Goal: Task Accomplishment & Management: Complete application form

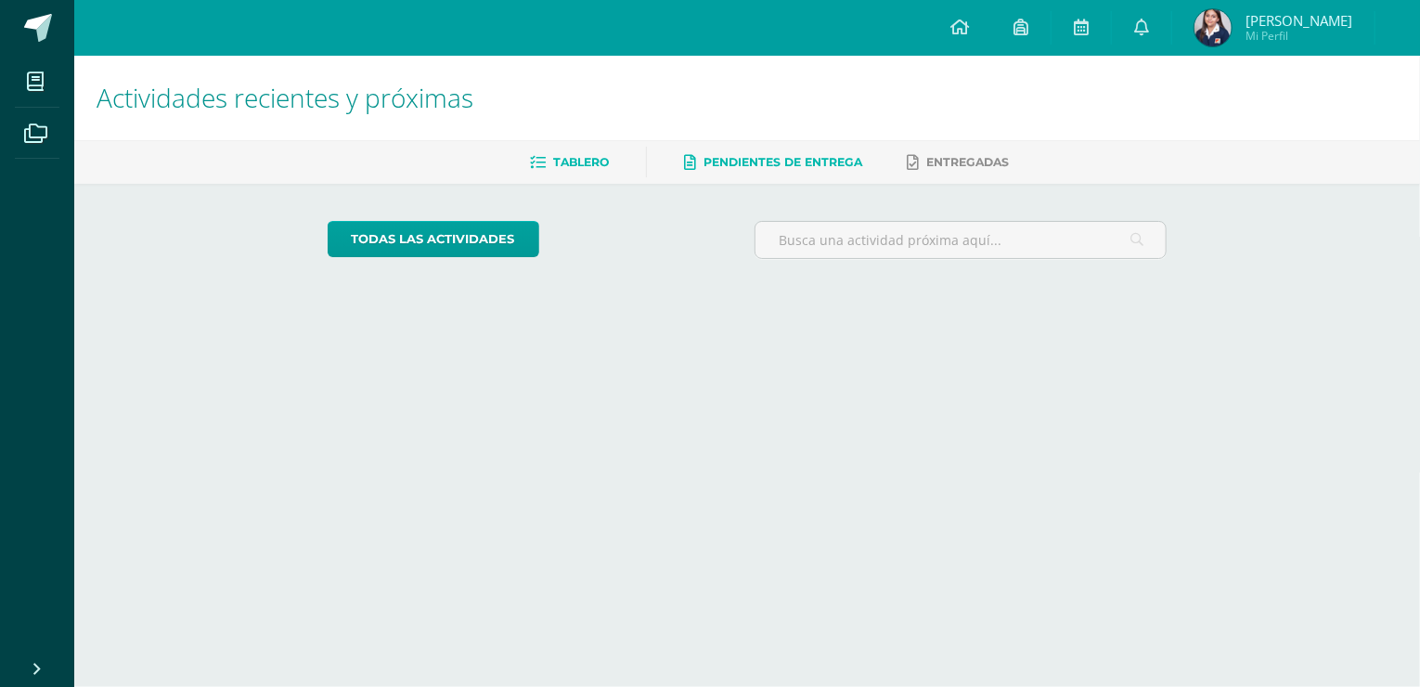
click at [747, 163] on span "Pendientes de entrega" at bounding box center [782, 162] width 159 height 14
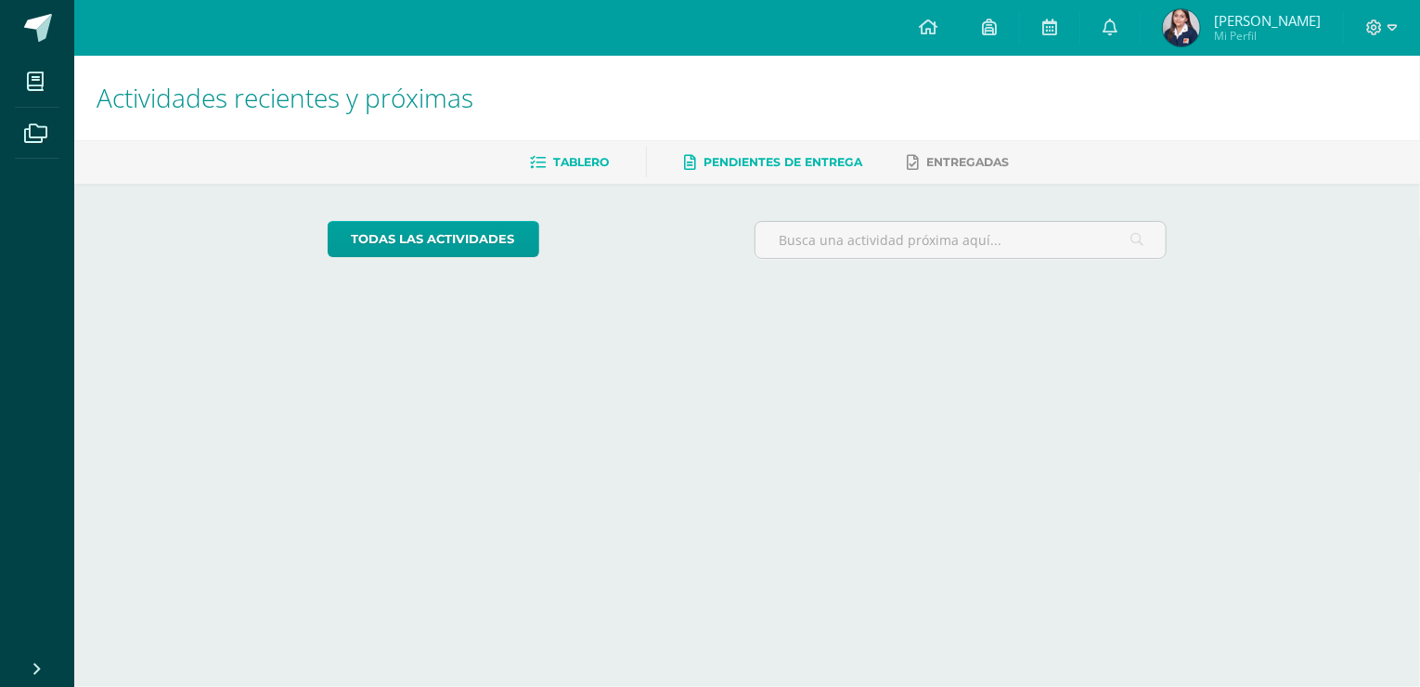
click at [747, 161] on span "Pendientes de entrega" at bounding box center [782, 162] width 159 height 14
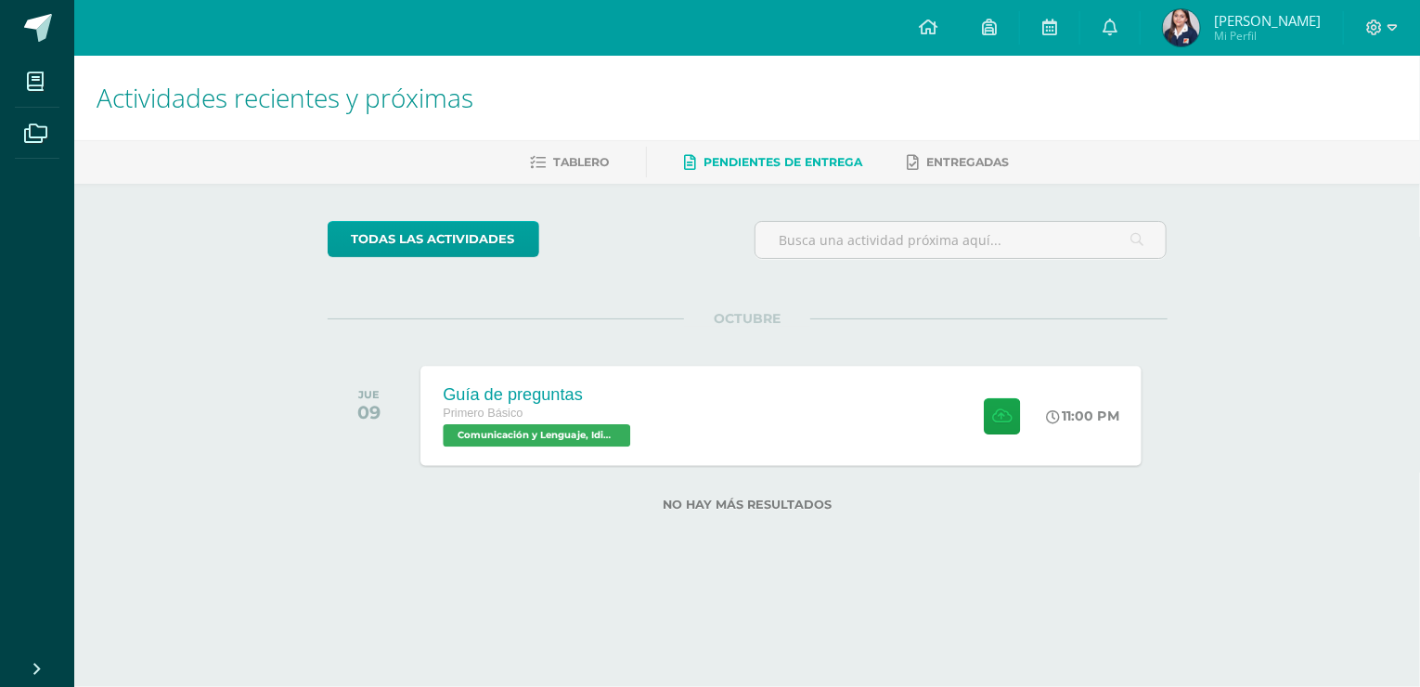
click at [735, 430] on div "Guía de preguntas Primero Básico Comunicación y Lenguaje, Idioma Español 'B' 11…" at bounding box center [780, 415] width 721 height 99
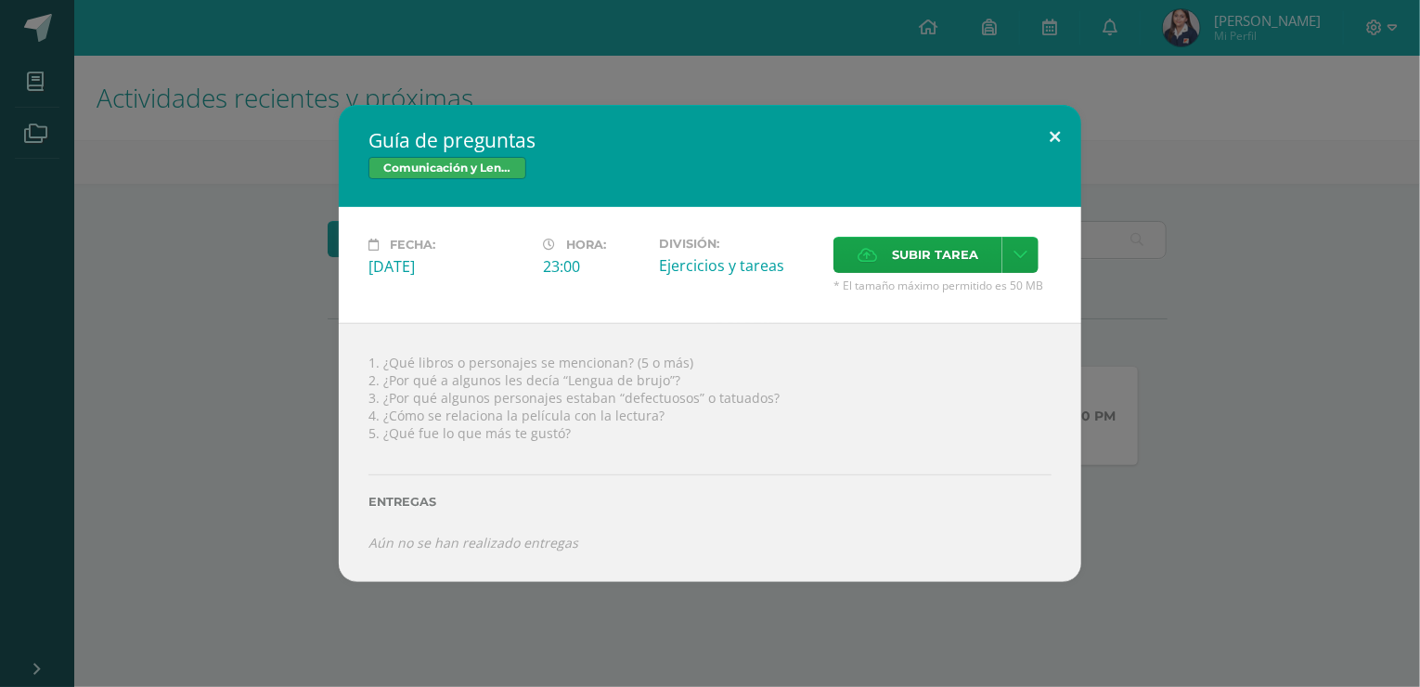
click at [1069, 129] on button at bounding box center [1054, 136] width 53 height 63
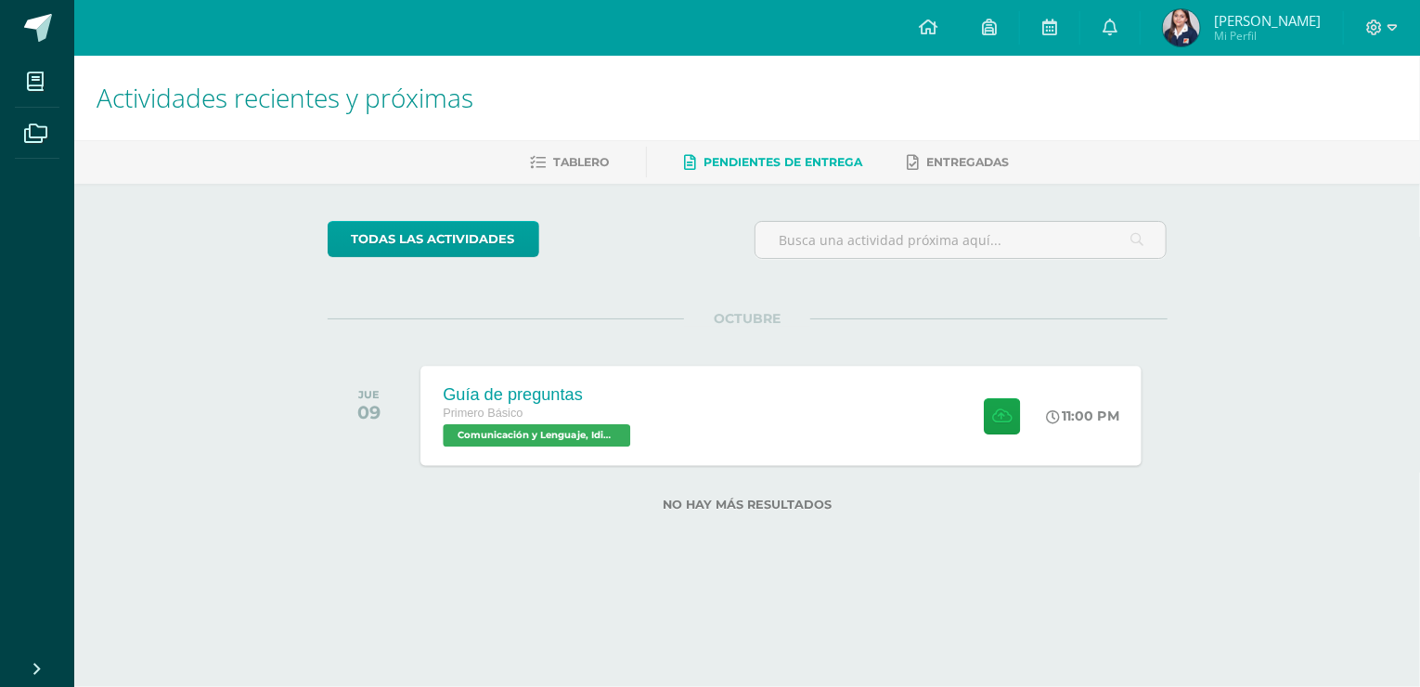
click at [765, 446] on div "Guía de preguntas Primero Básico Comunicación y Lenguaje, Idioma Español 'B' 11…" at bounding box center [780, 415] width 721 height 99
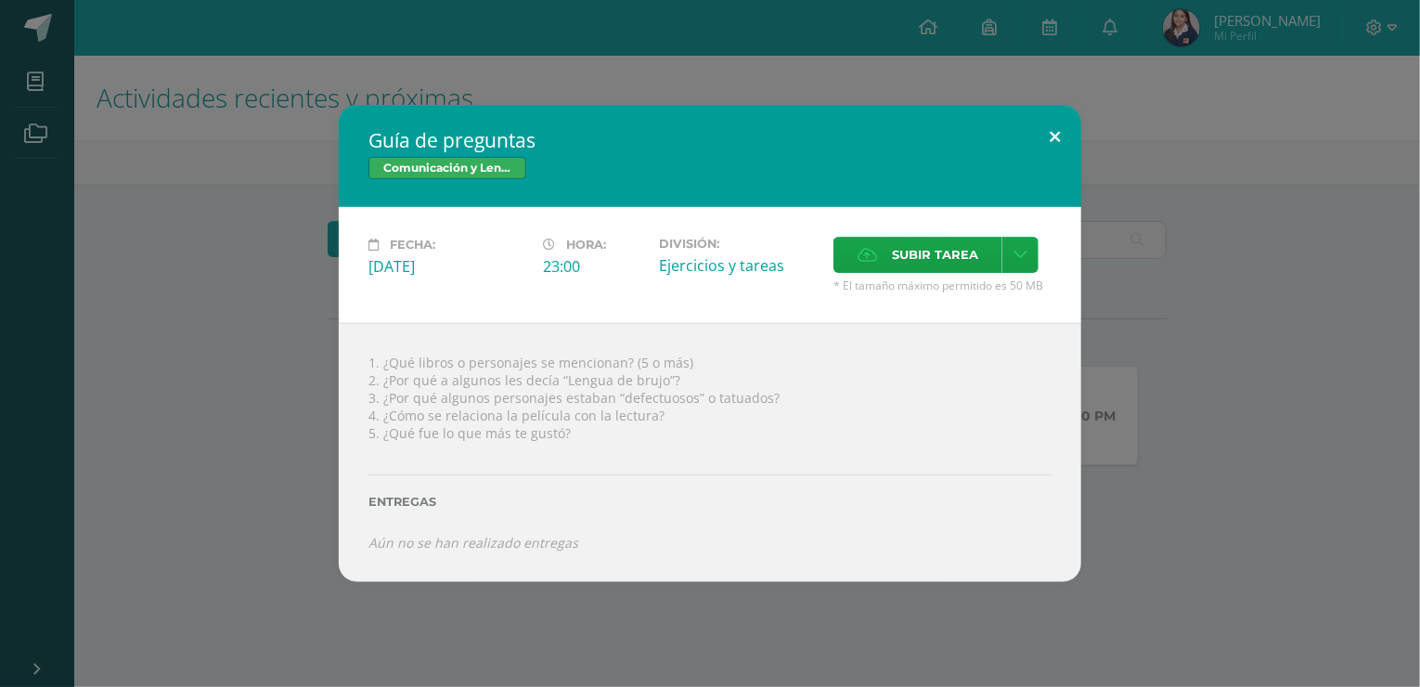
drag, startPoint x: 1047, startPoint y: 133, endPoint x: 1095, endPoint y: 101, distance: 57.7
click at [1048, 134] on button at bounding box center [1054, 136] width 53 height 63
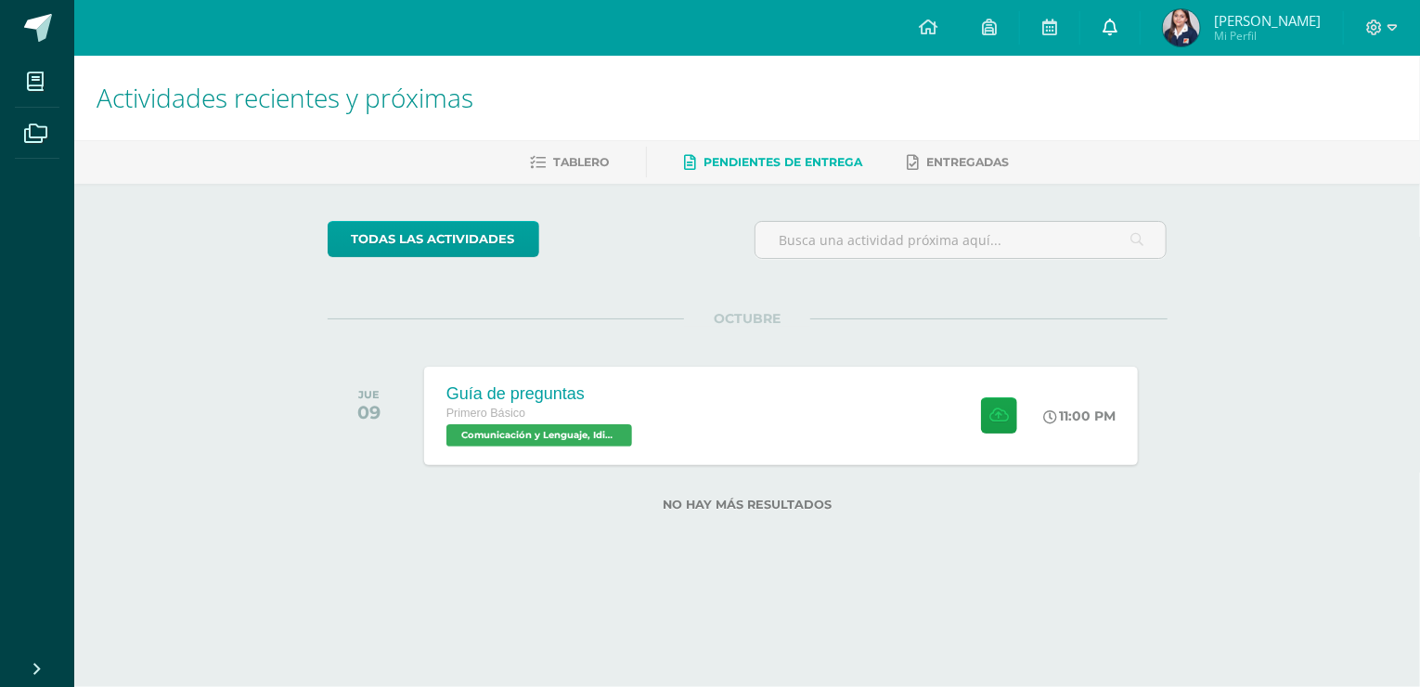
click at [1137, 28] on link at bounding box center [1109, 28] width 59 height 56
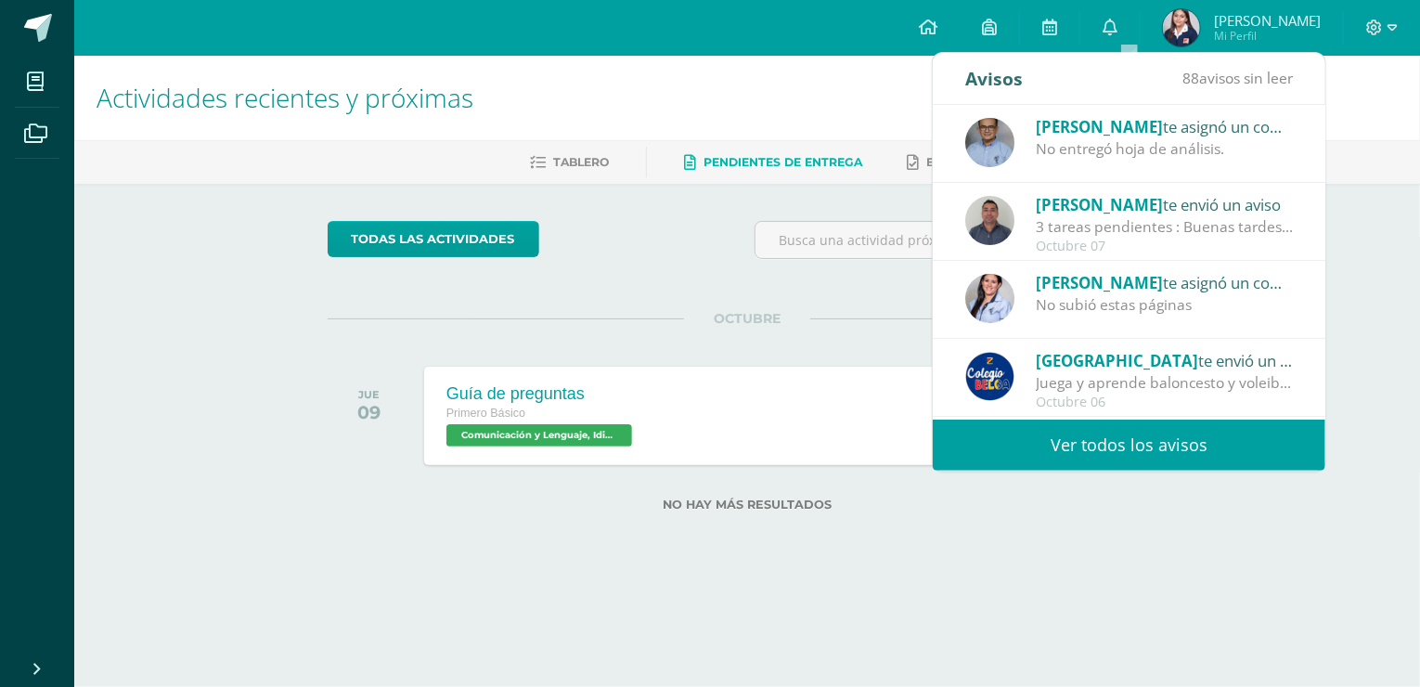
click at [1070, 148] on div "No entregó hoja de análisis." at bounding box center [1165, 148] width 258 height 21
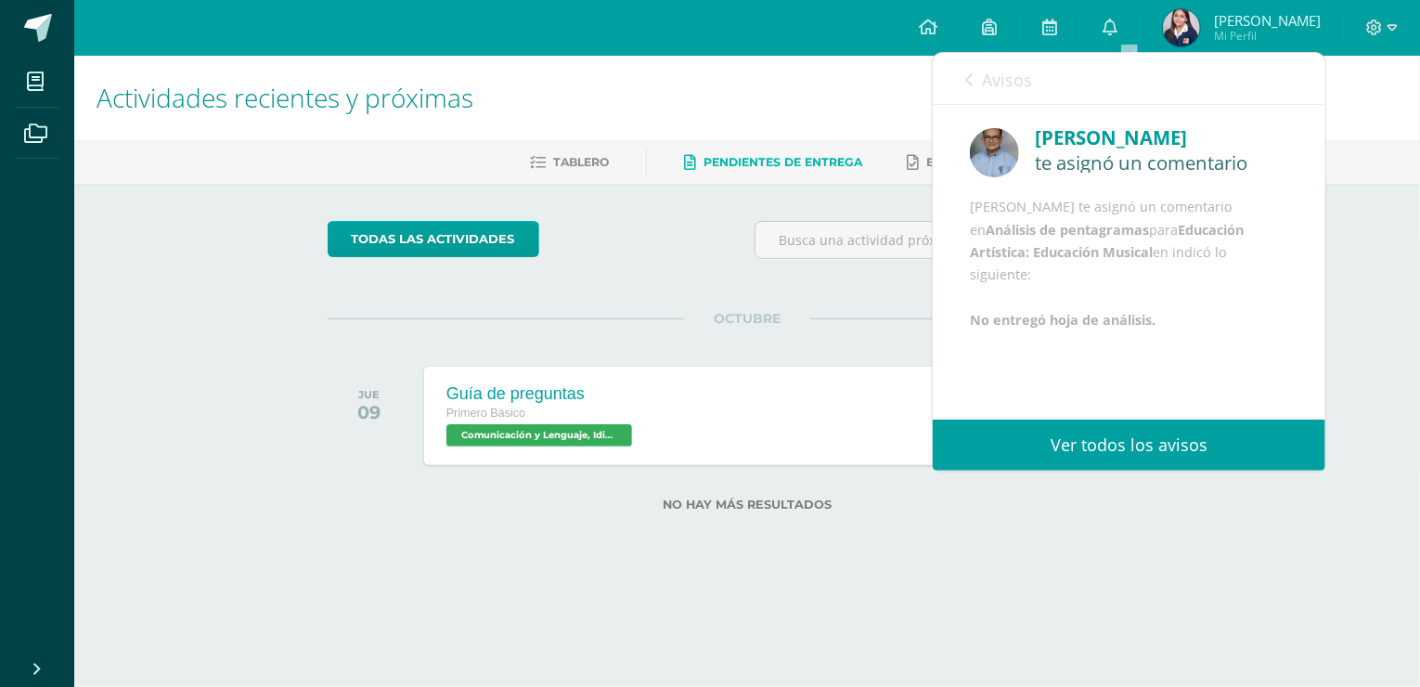
click at [995, 79] on span "Avisos" at bounding box center [1007, 80] width 50 height 22
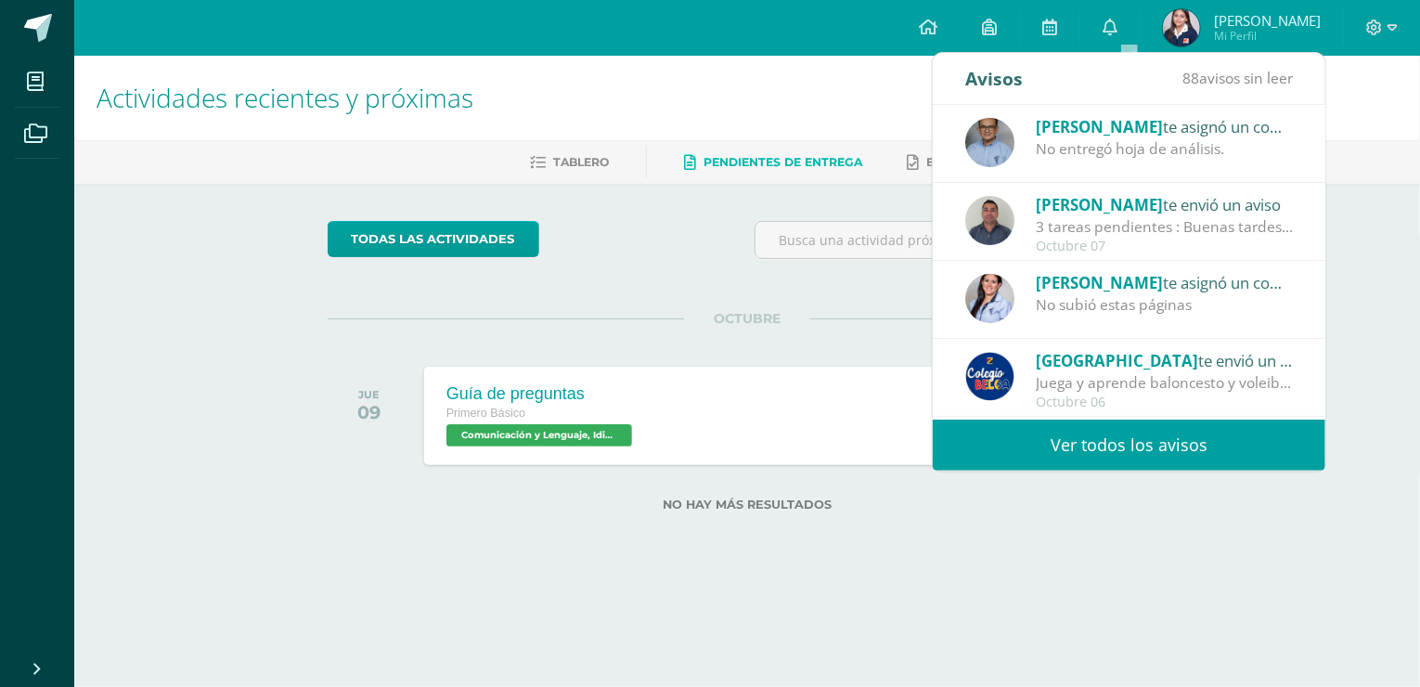
click at [1125, 225] on div "3 tareas pendientes : Buenas tardes padres de familia, reciban un cordila salud…" at bounding box center [1165, 226] width 258 height 21
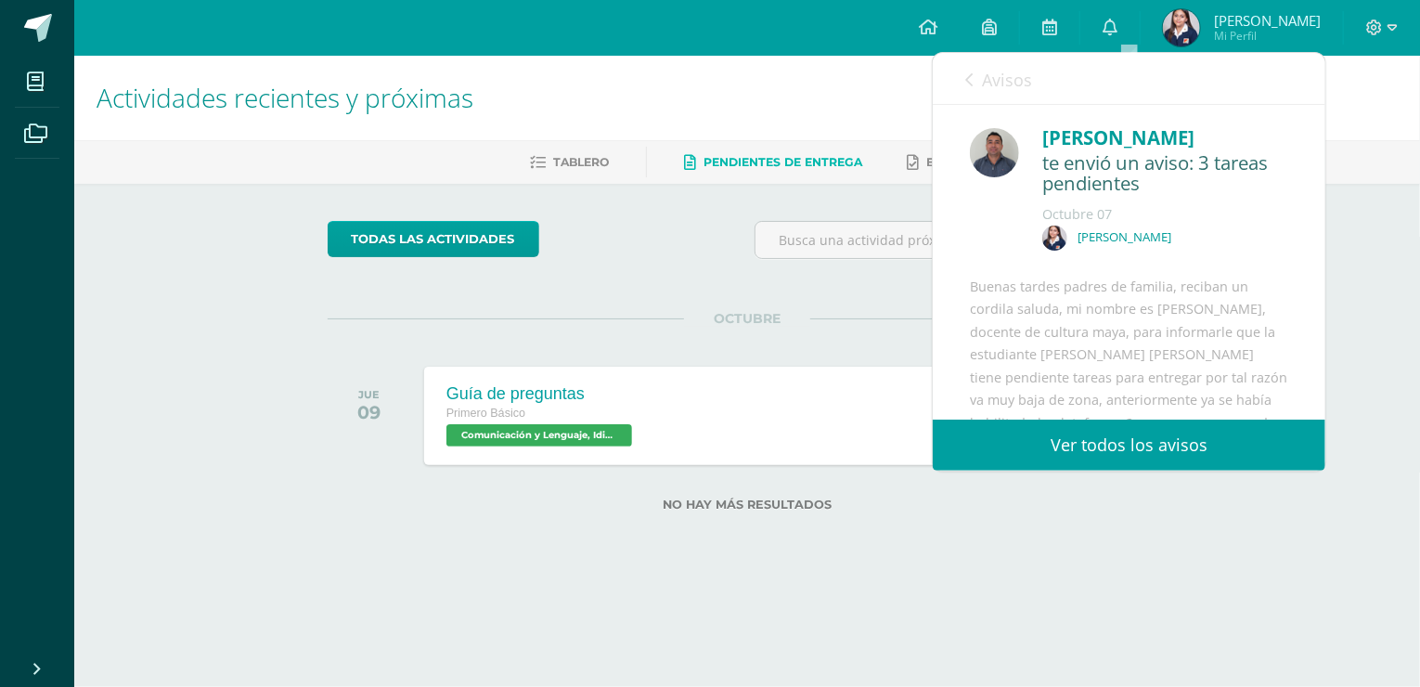
click at [989, 75] on span "Avisos" at bounding box center [1007, 80] width 50 height 22
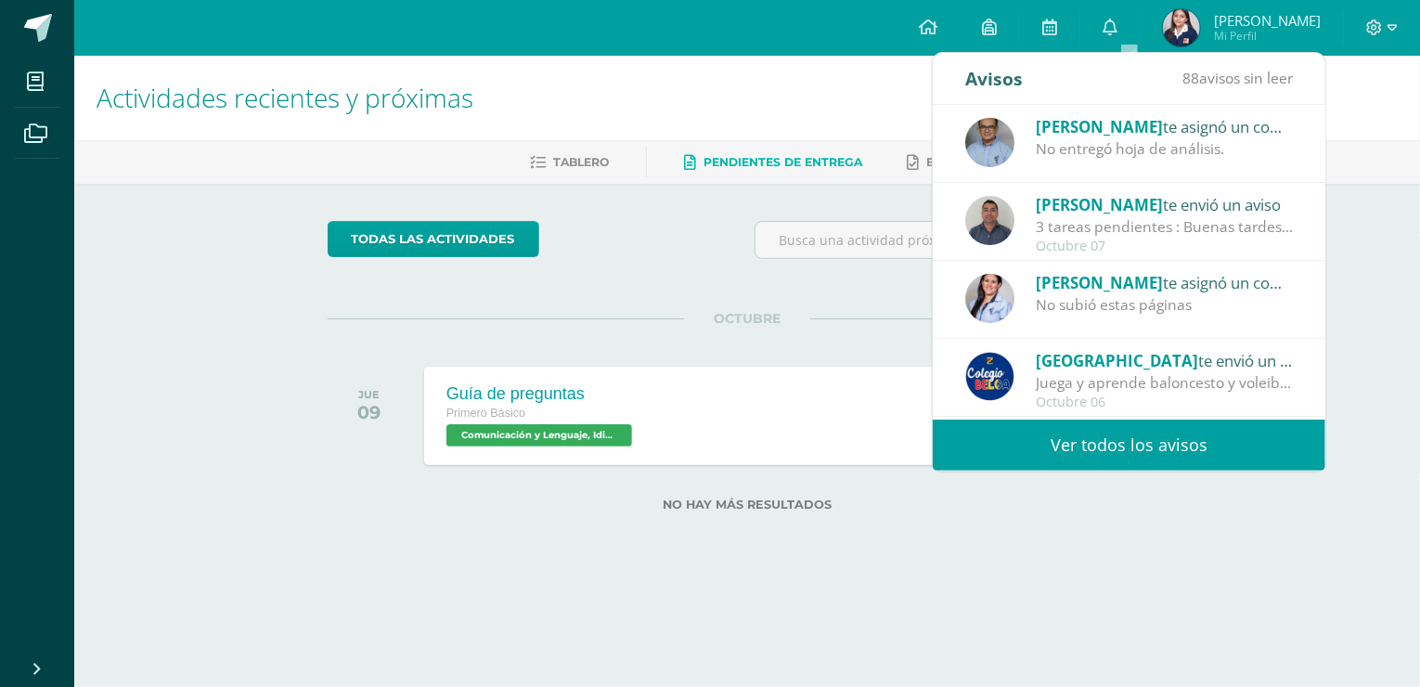
click at [1065, 304] on div "No subió estas páginas" at bounding box center [1165, 304] width 258 height 21
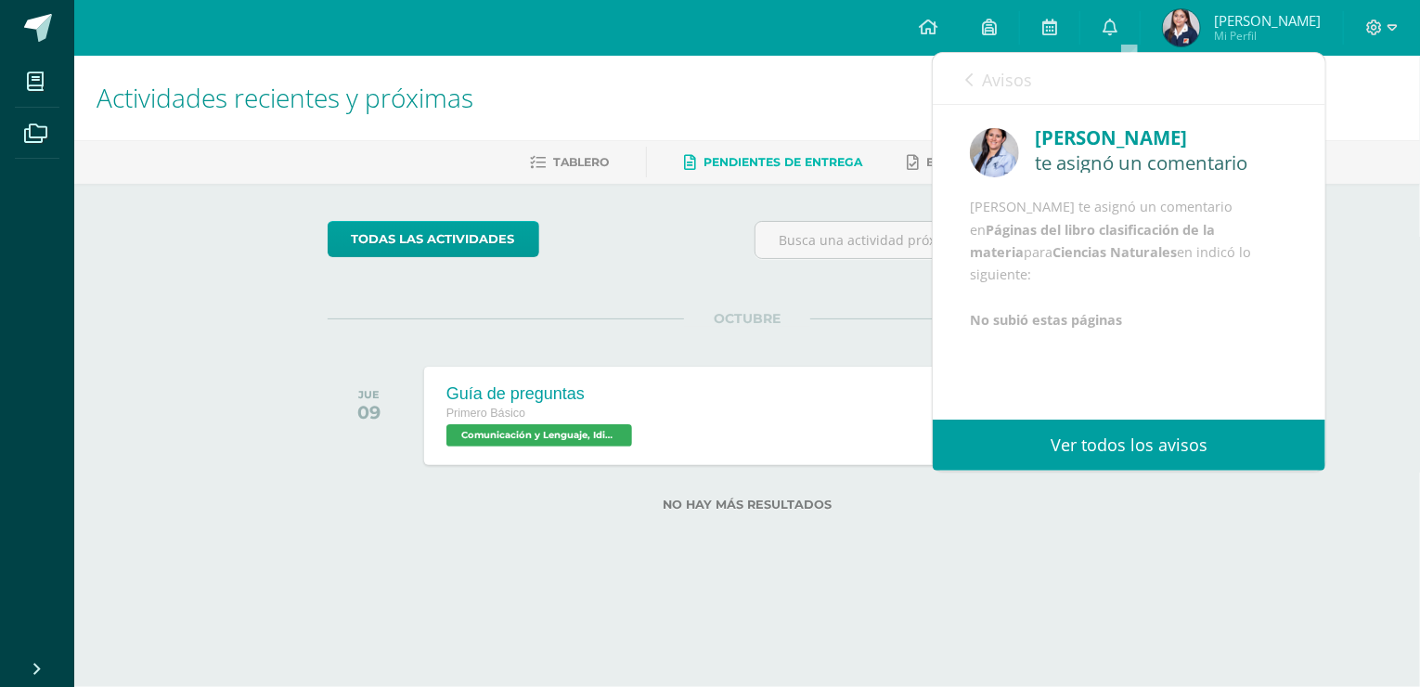
scroll to position [21, 0]
click at [972, 78] on icon at bounding box center [968, 79] width 7 height 15
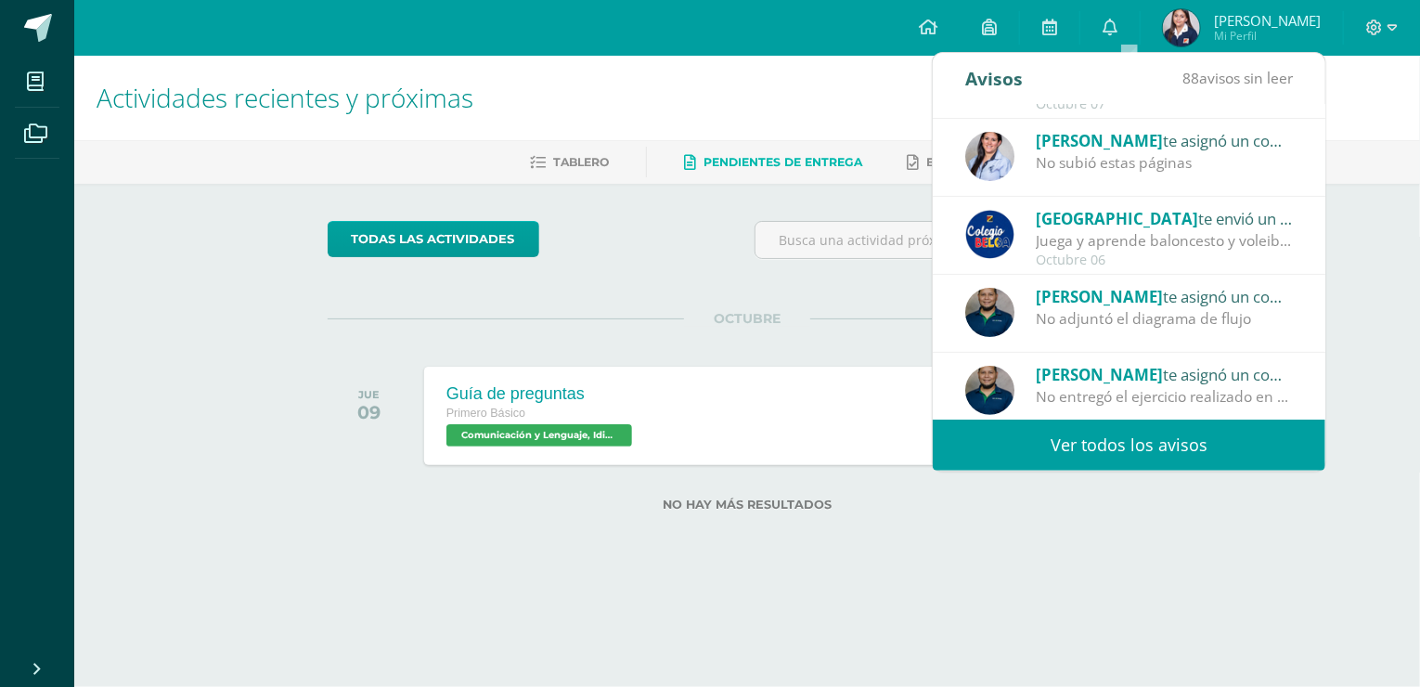
scroll to position [186, 0]
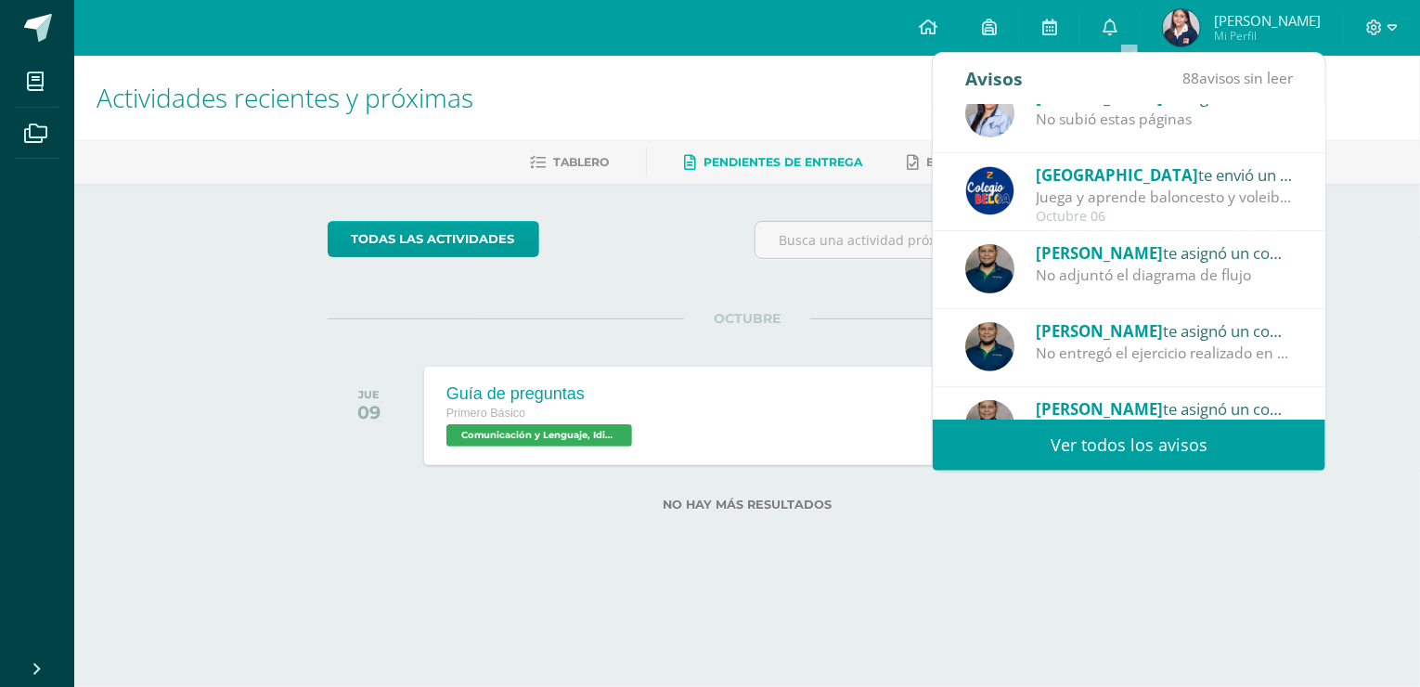
click at [1105, 282] on div "No adjuntó el diagrama de flujo" at bounding box center [1165, 274] width 258 height 21
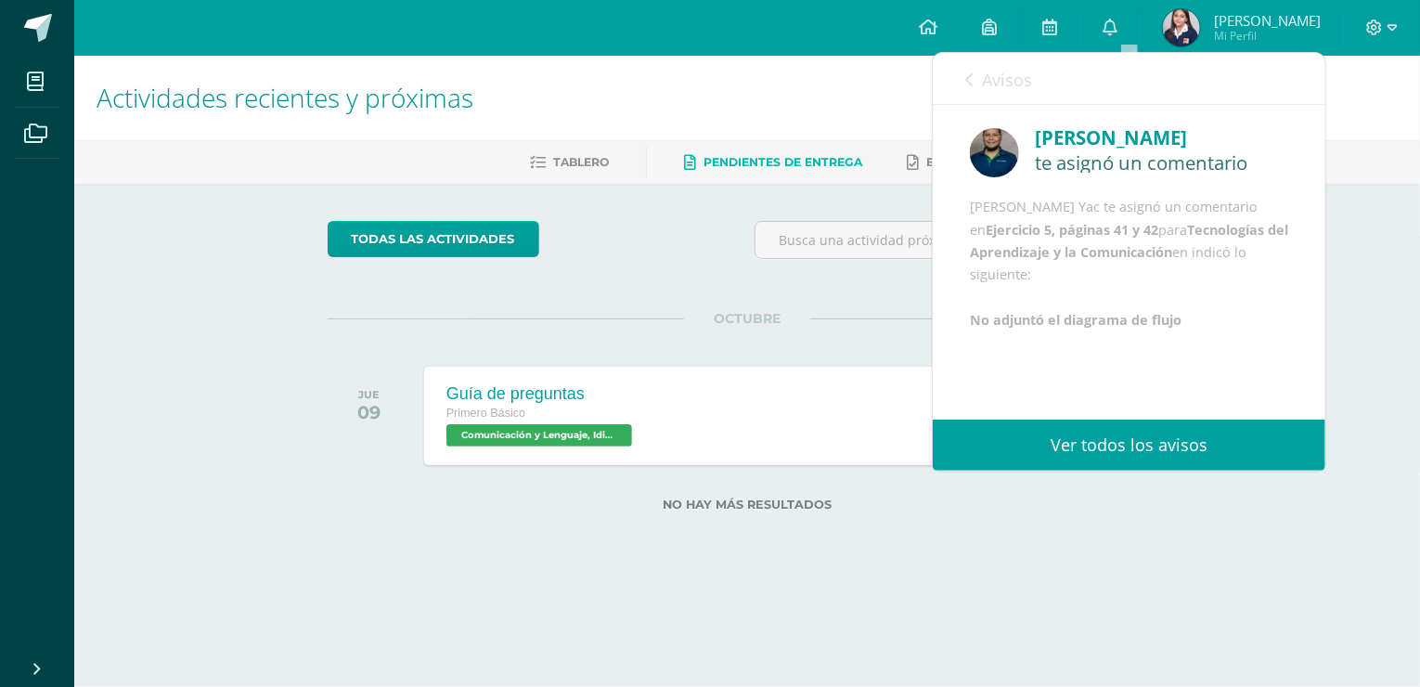
click at [969, 82] on icon at bounding box center [968, 79] width 7 height 15
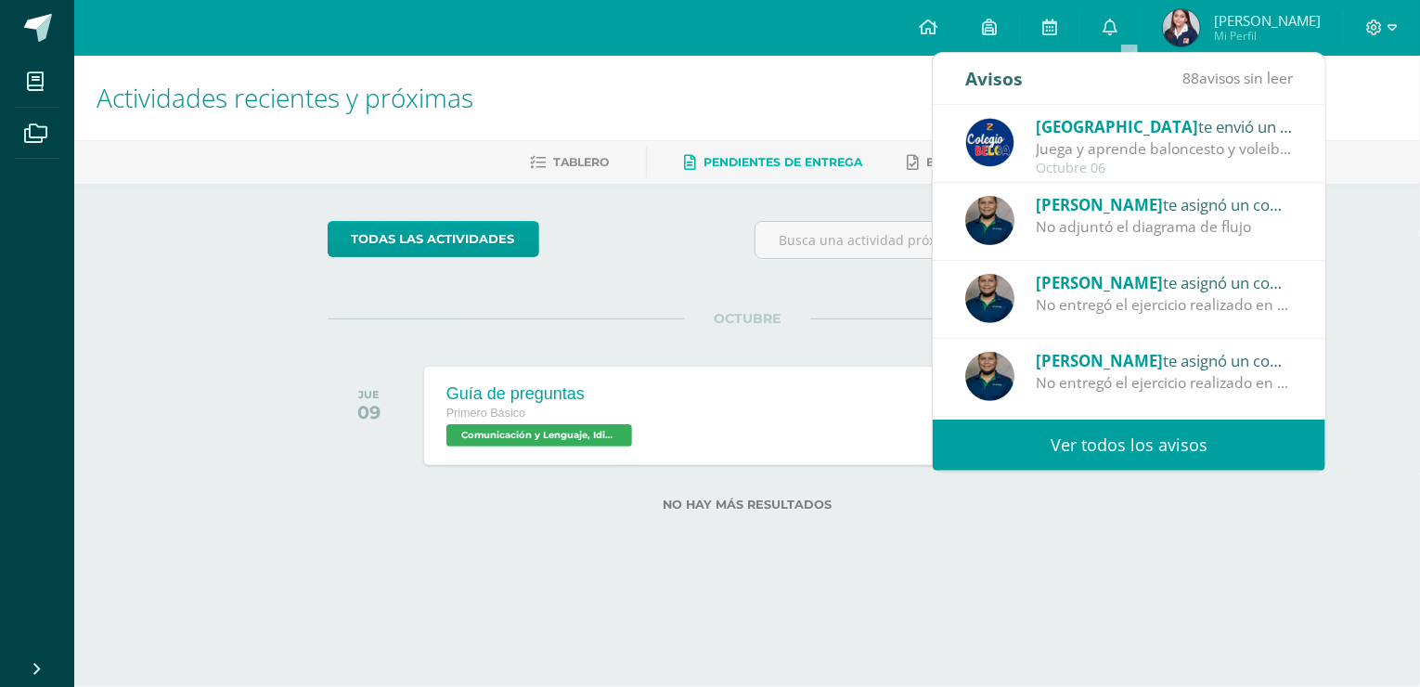
scroll to position [278, 0]
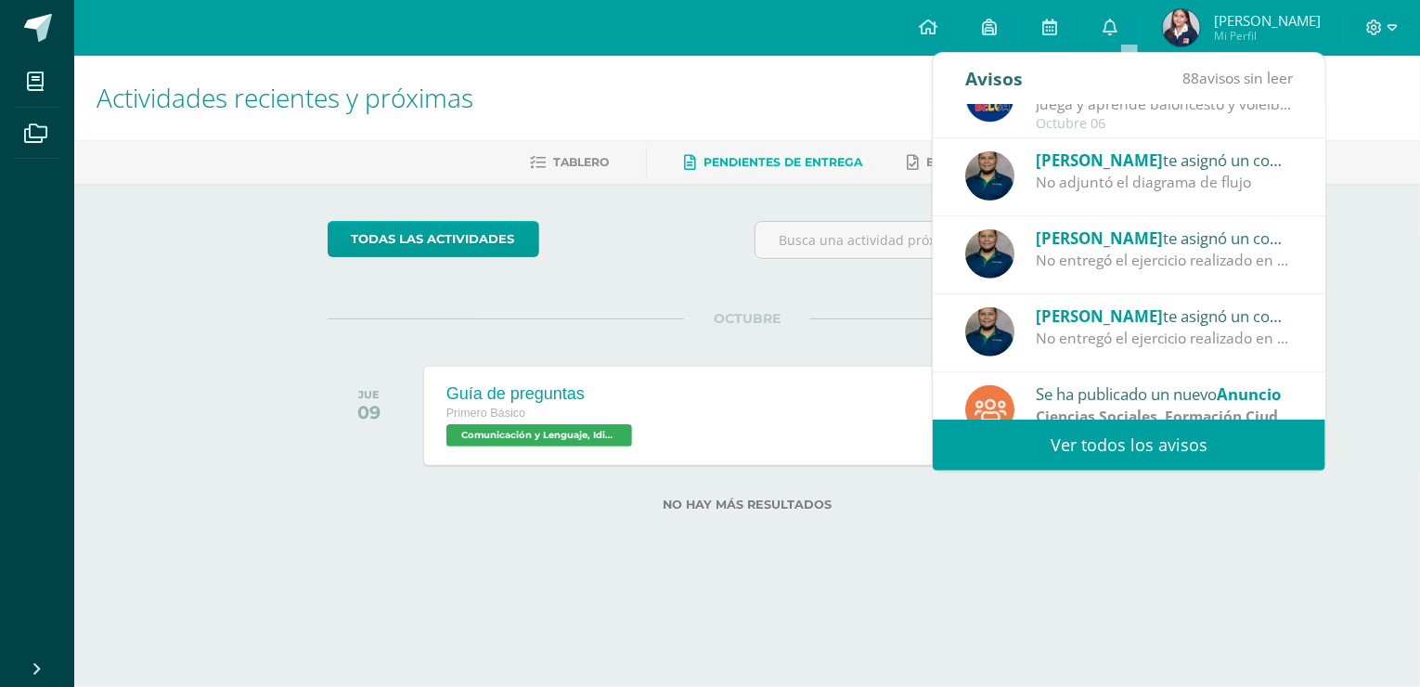
click at [1109, 260] on div "No entregó el ejercicio realizado en clase." at bounding box center [1165, 260] width 258 height 21
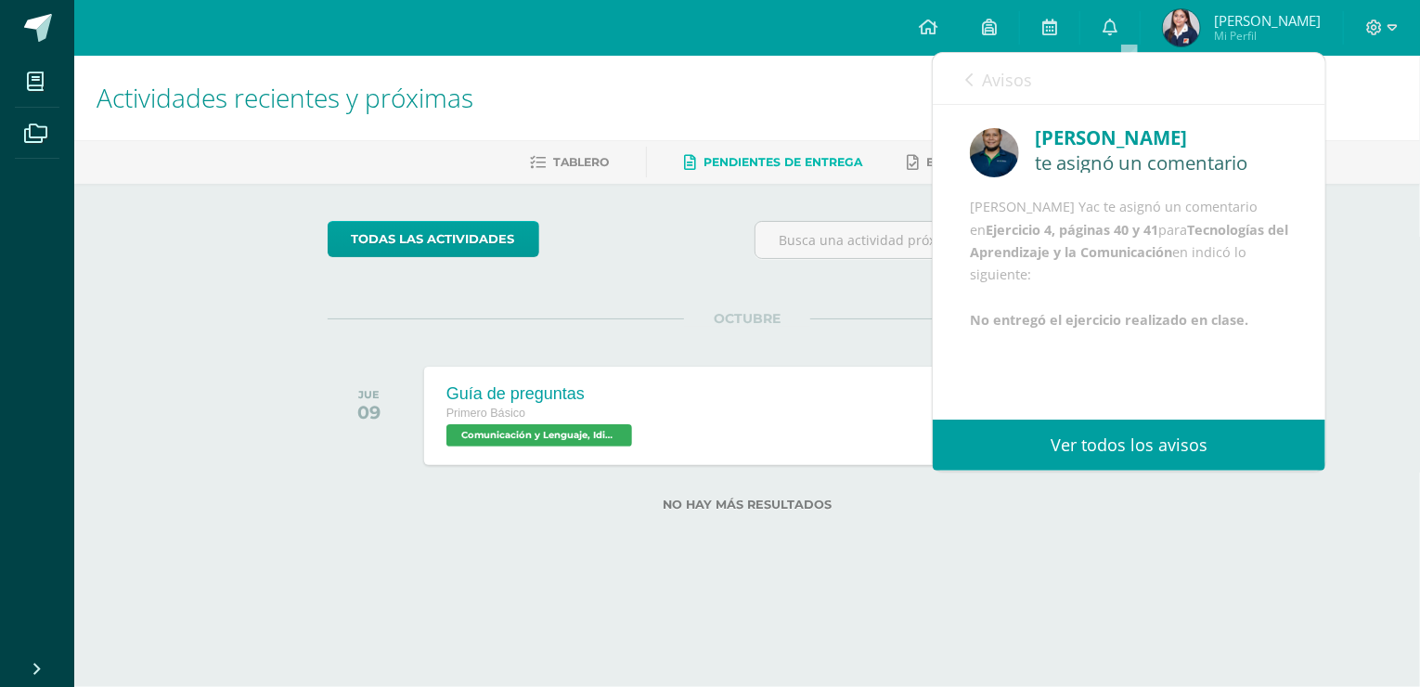
click at [969, 79] on icon at bounding box center [968, 79] width 7 height 15
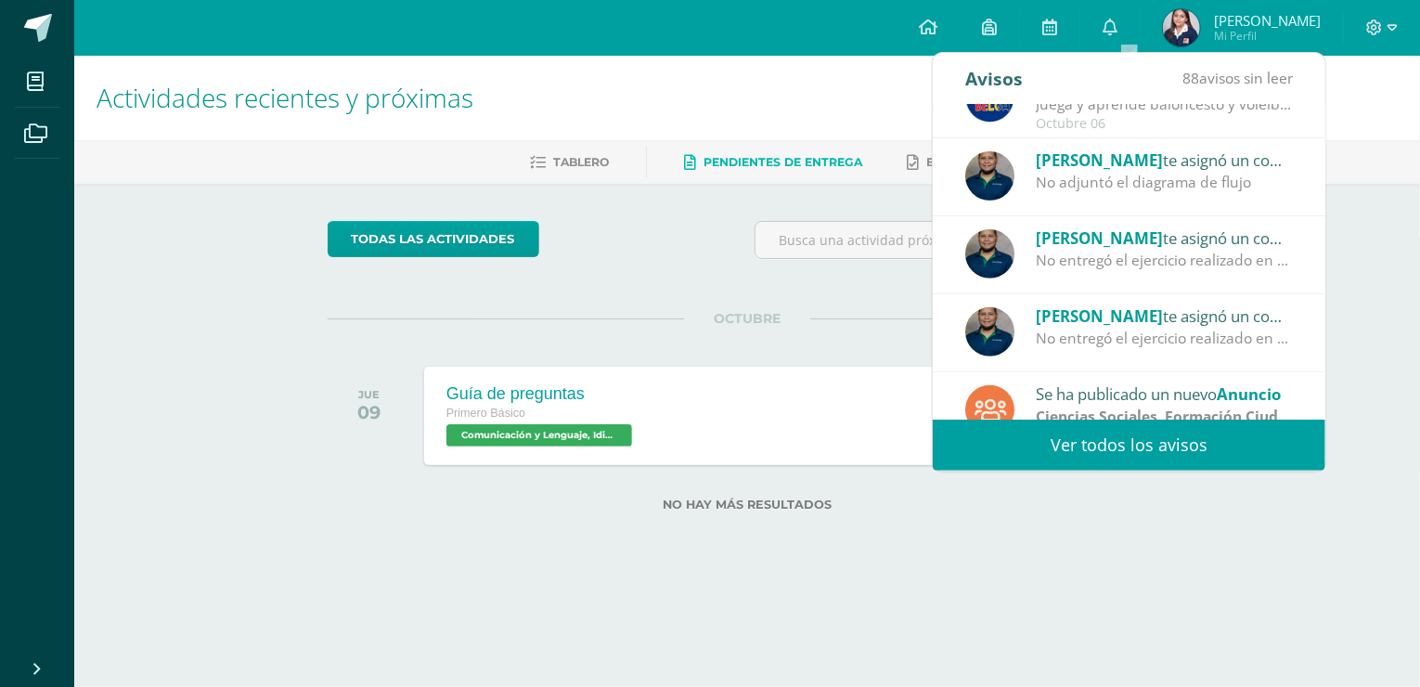
click at [1129, 333] on div "No entregó el ejercicio realizado en clase." at bounding box center [1165, 338] width 258 height 21
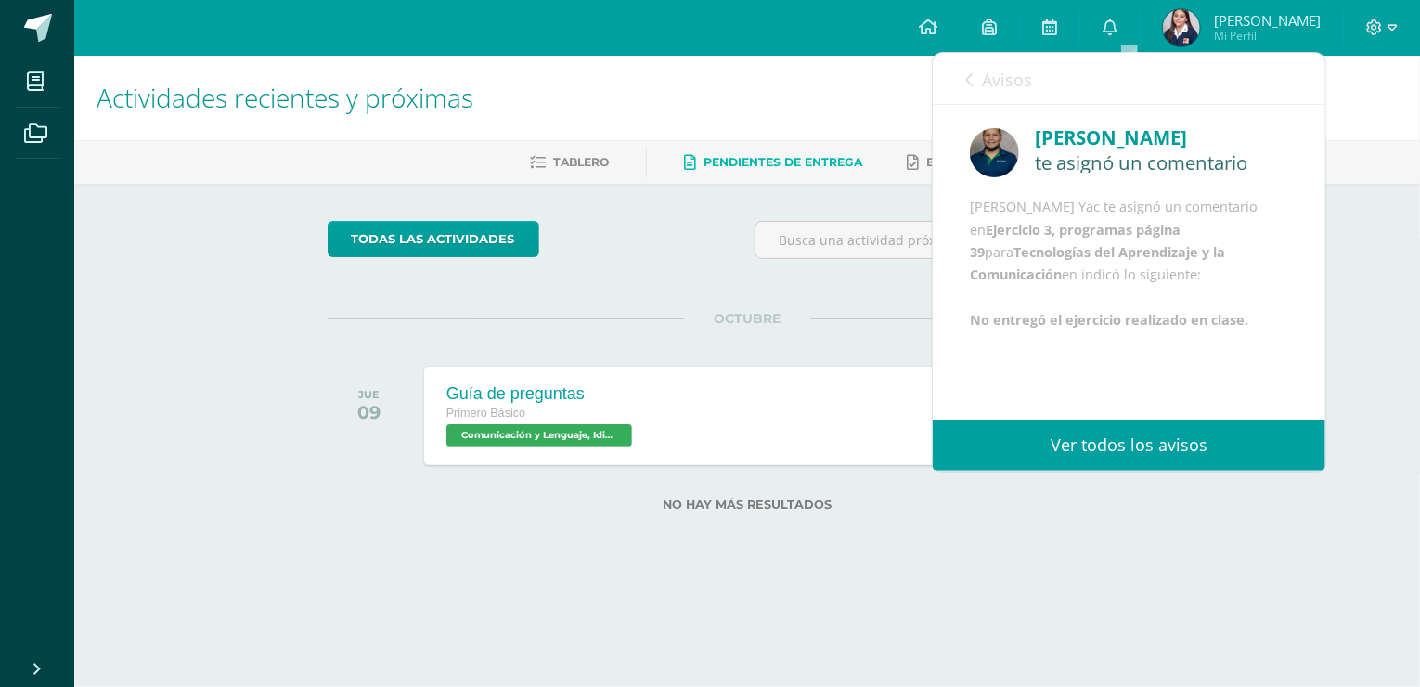
click at [967, 78] on div "Avisos 88 avisos sin leer Avisos" at bounding box center [1129, 79] width 393 height 52
click at [968, 76] on icon at bounding box center [968, 79] width 7 height 15
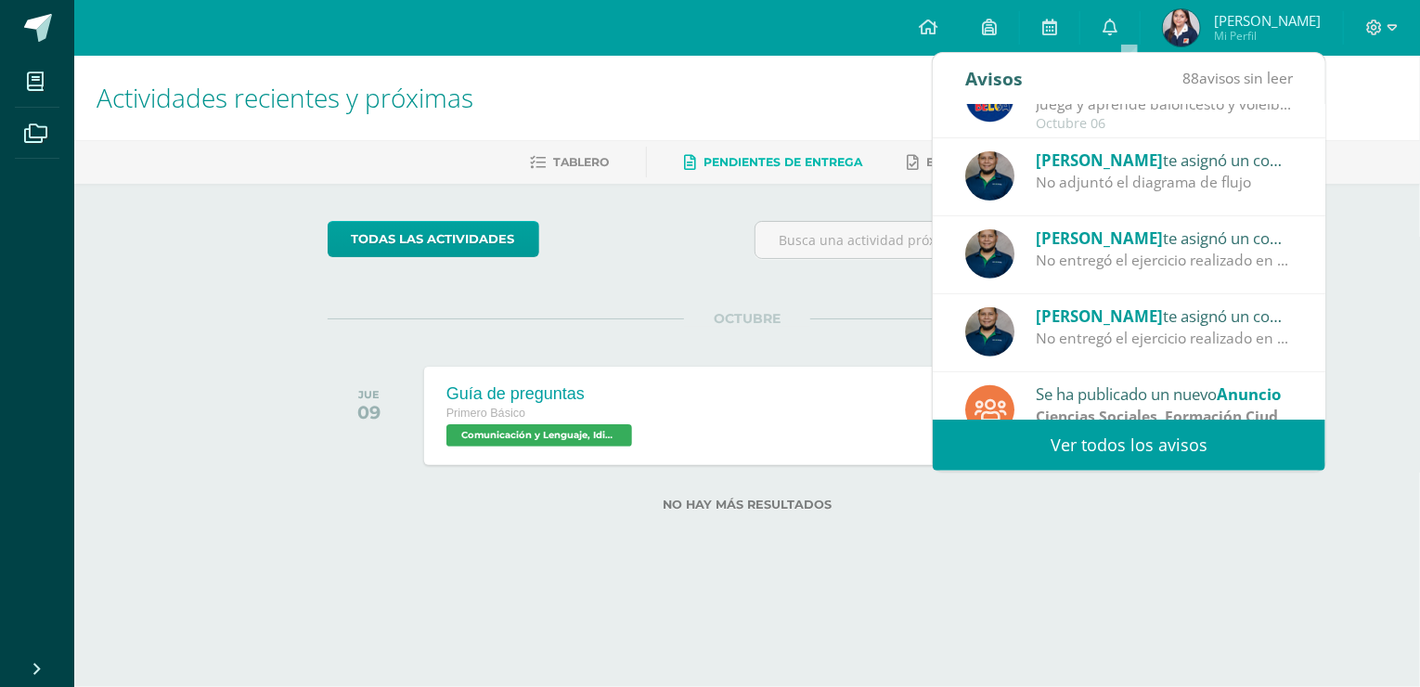
scroll to position [308, 0]
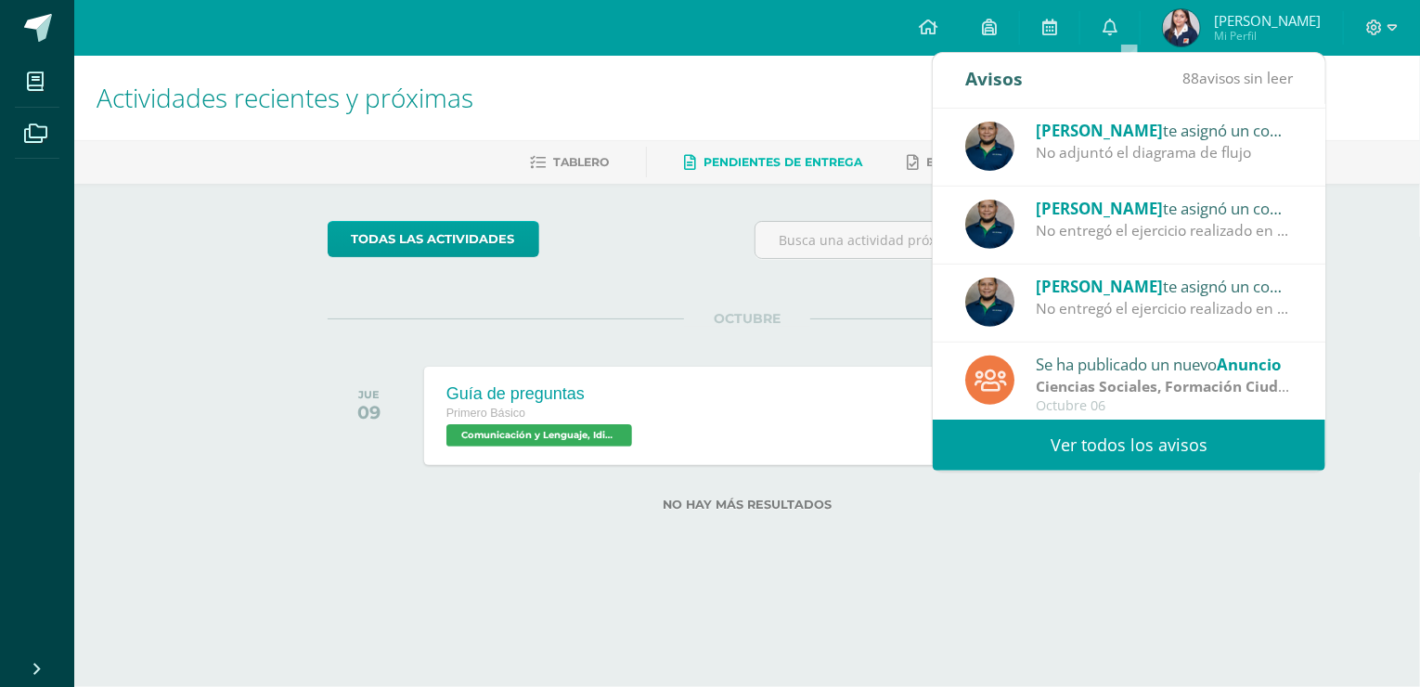
click at [1172, 381] on strong "Ciencias Sociales, Formación Ciudadana e Interculturalidad" at bounding box center [1248, 386] width 425 height 20
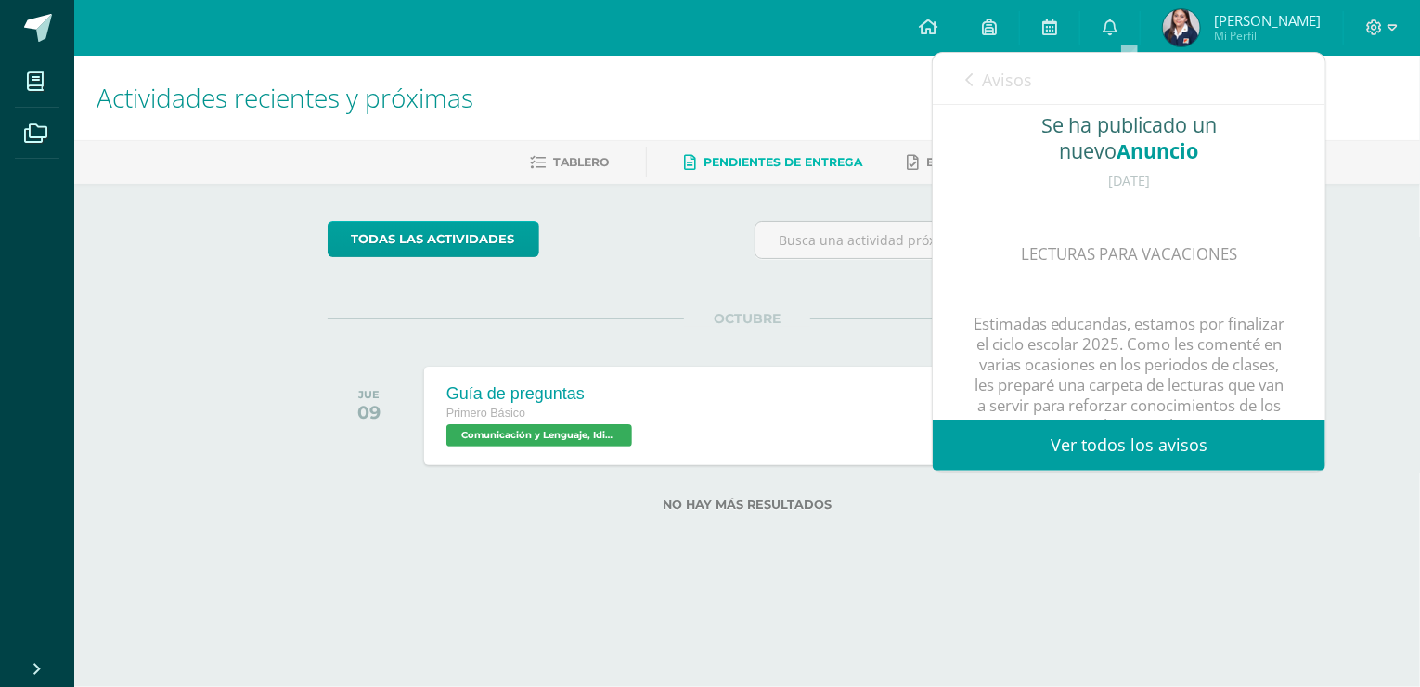
scroll to position [485, 0]
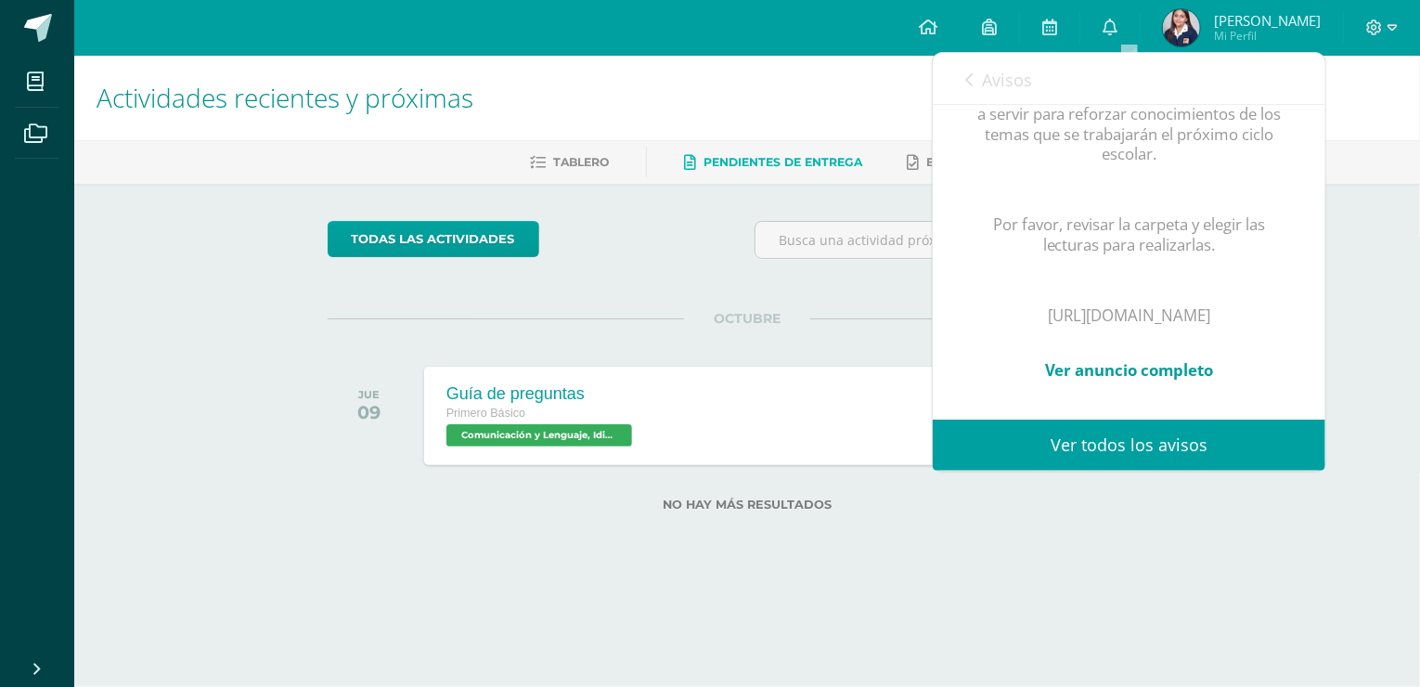
click at [973, 80] on link "Avisos" at bounding box center [998, 79] width 67 height 53
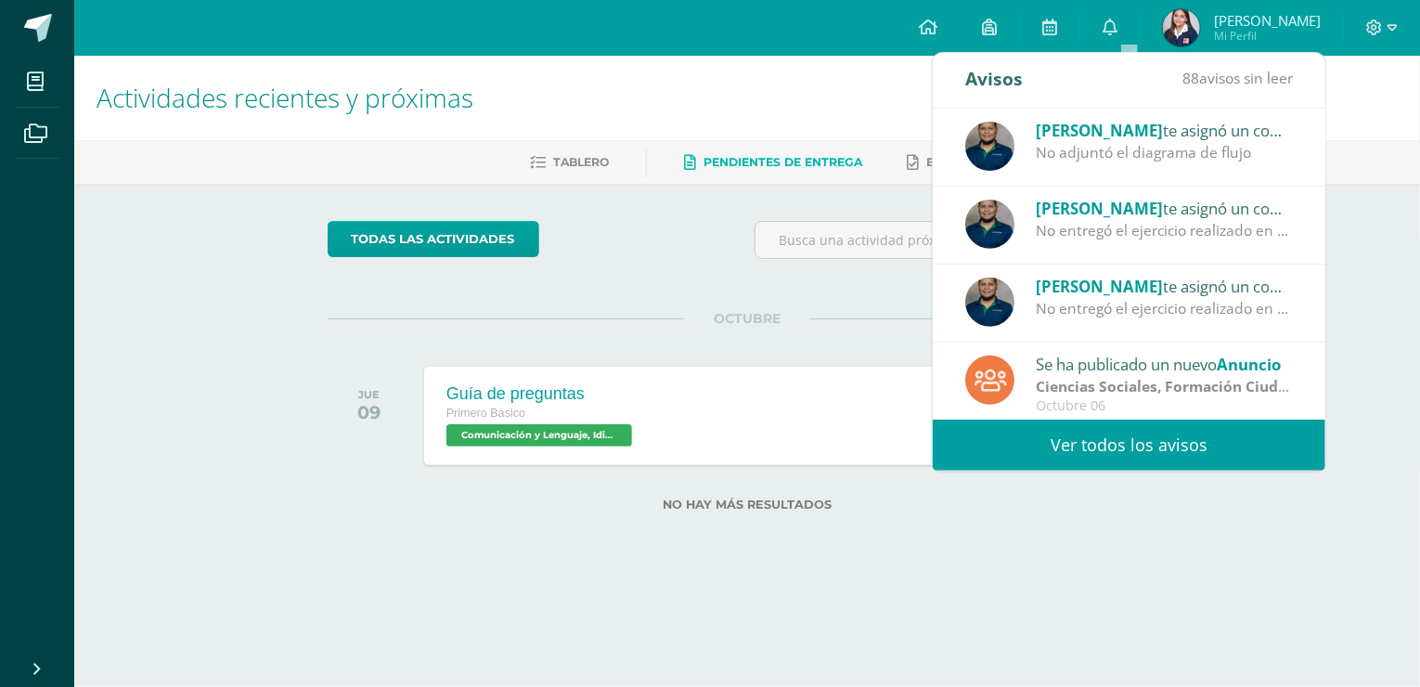
click at [1113, 436] on link "Ver todos los avisos" at bounding box center [1129, 444] width 393 height 51
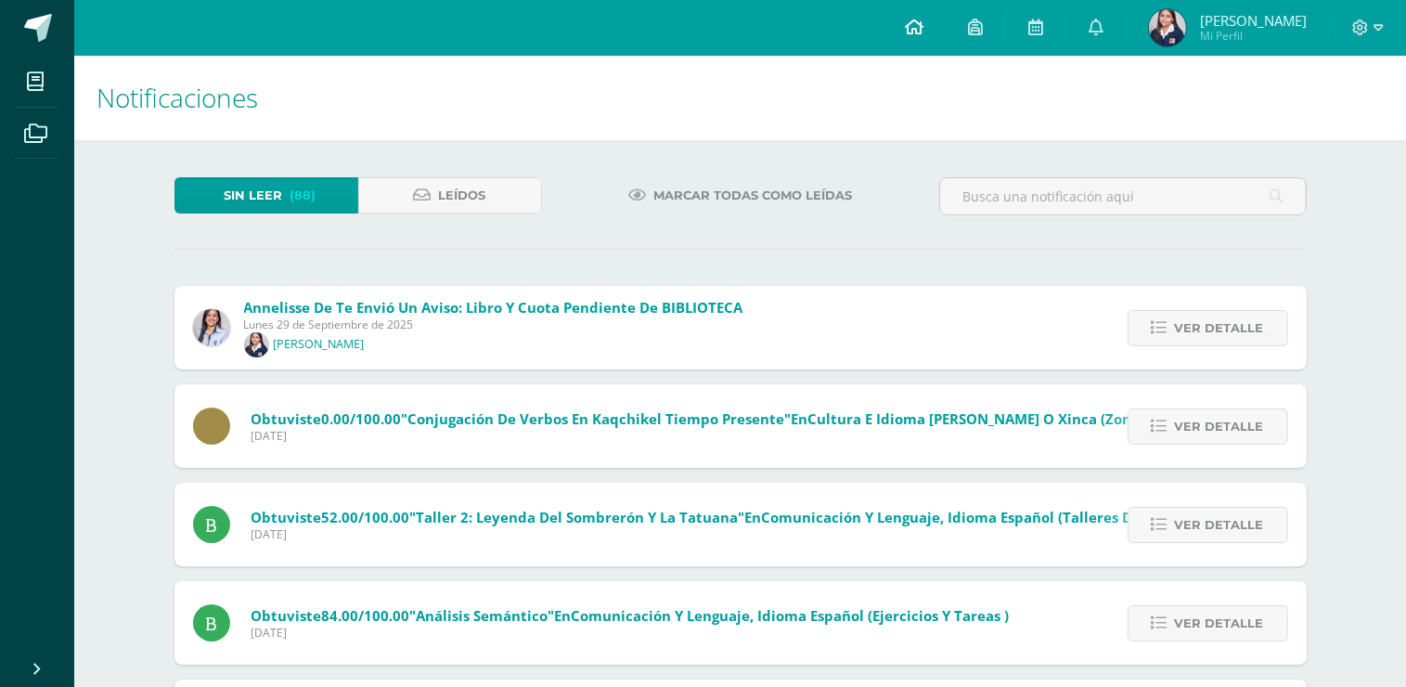
click at [923, 19] on icon at bounding box center [914, 27] width 19 height 17
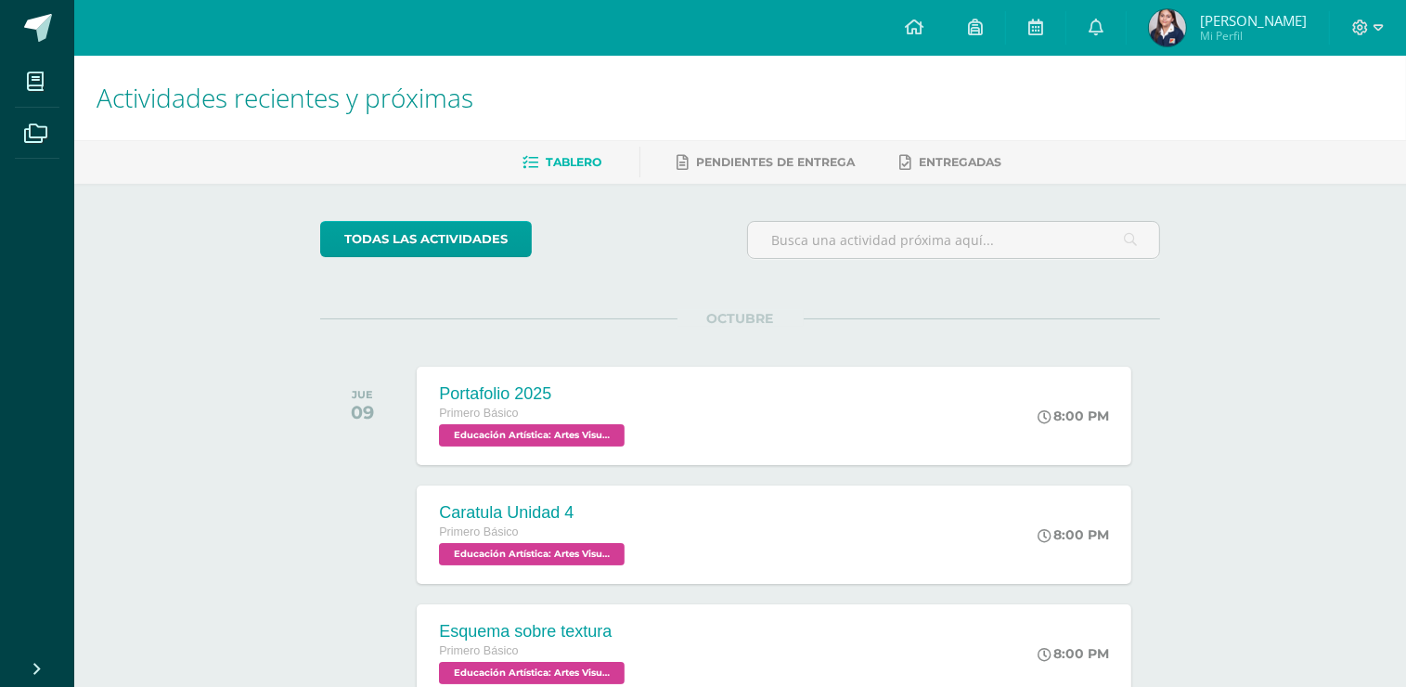
click at [575, 160] on span "Tablero" at bounding box center [575, 162] width 56 height 14
click at [471, 234] on link "todas las Actividades" at bounding box center [426, 239] width 212 height 36
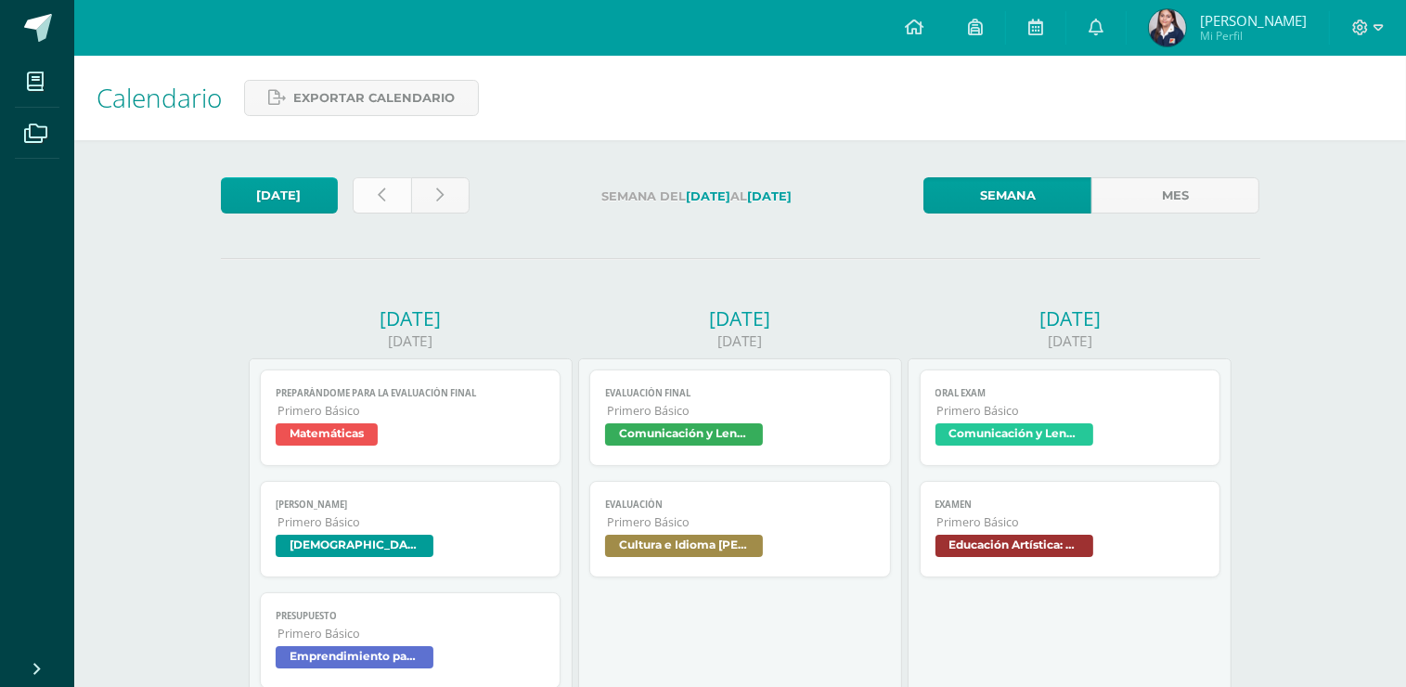
click at [383, 190] on icon at bounding box center [382, 195] width 7 height 16
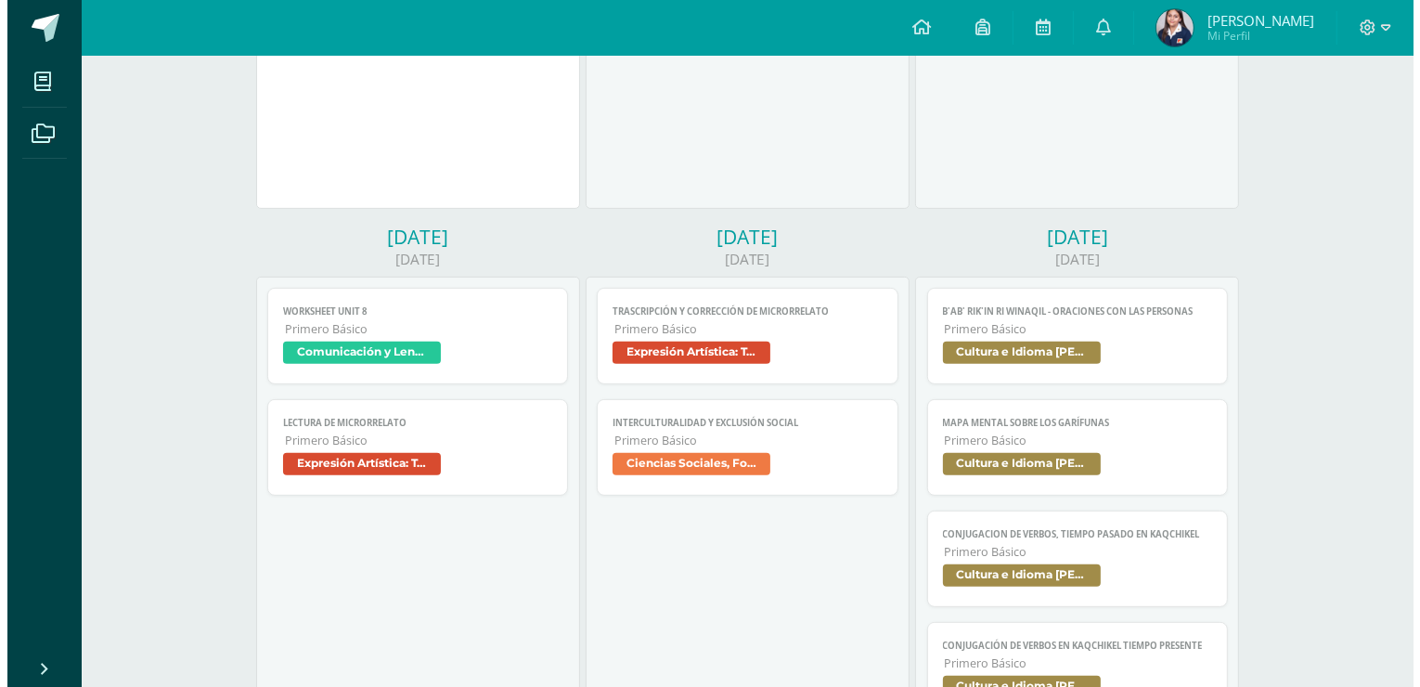
scroll to position [650, 0]
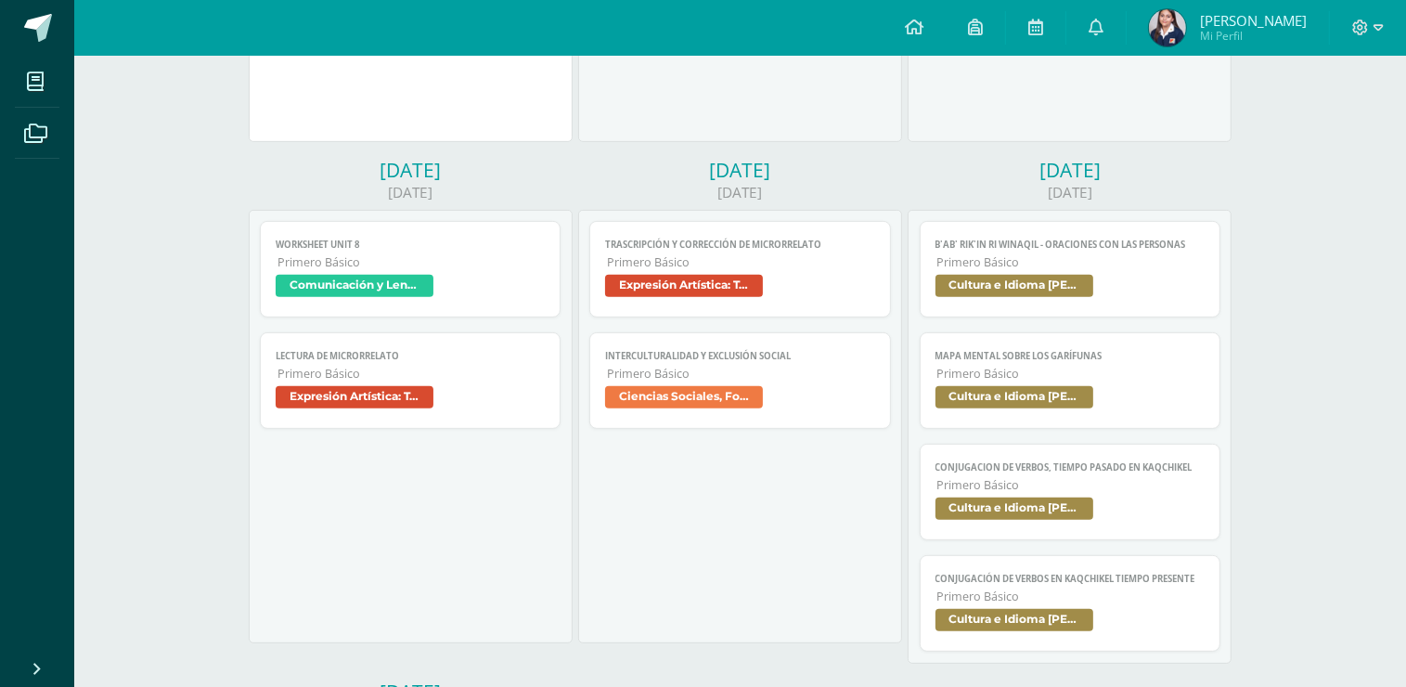
click at [1003, 289] on span "Cultura e Idioma [PERSON_NAME] o Xinca" at bounding box center [1014, 286] width 158 height 22
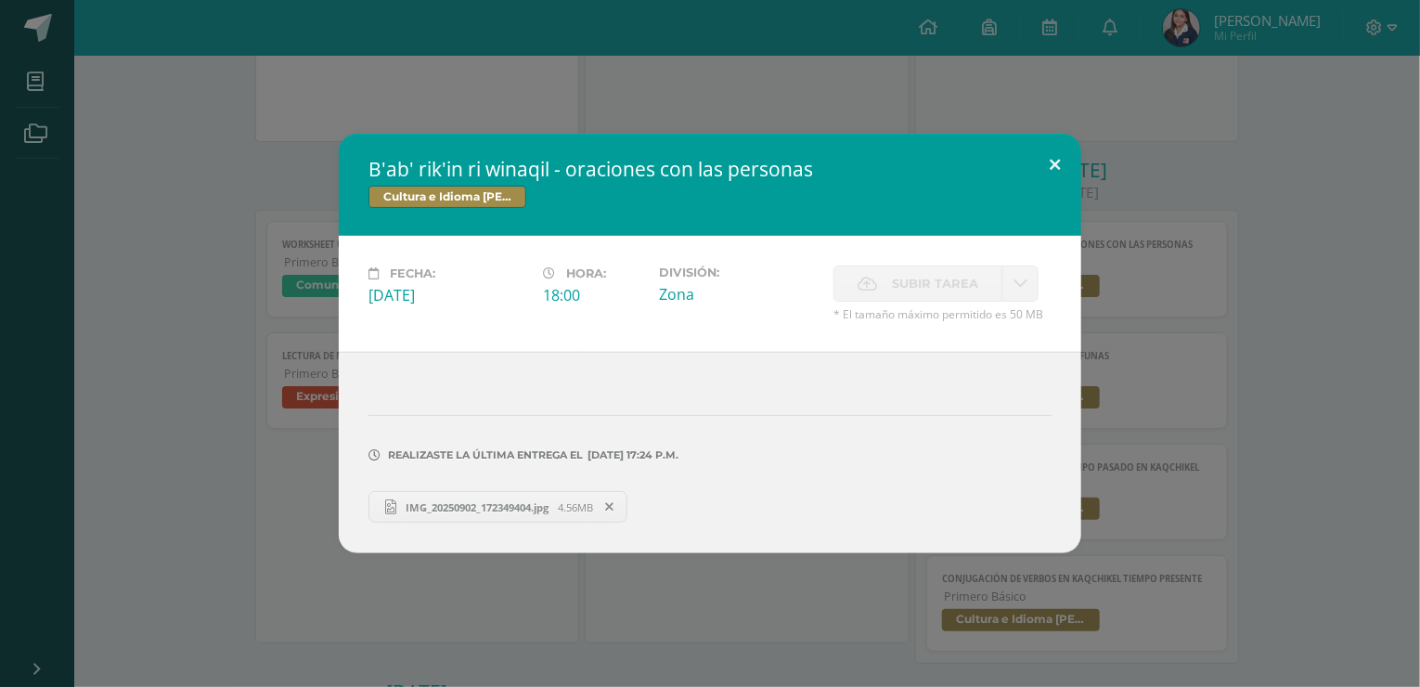
click at [1050, 164] on button at bounding box center [1054, 165] width 53 height 63
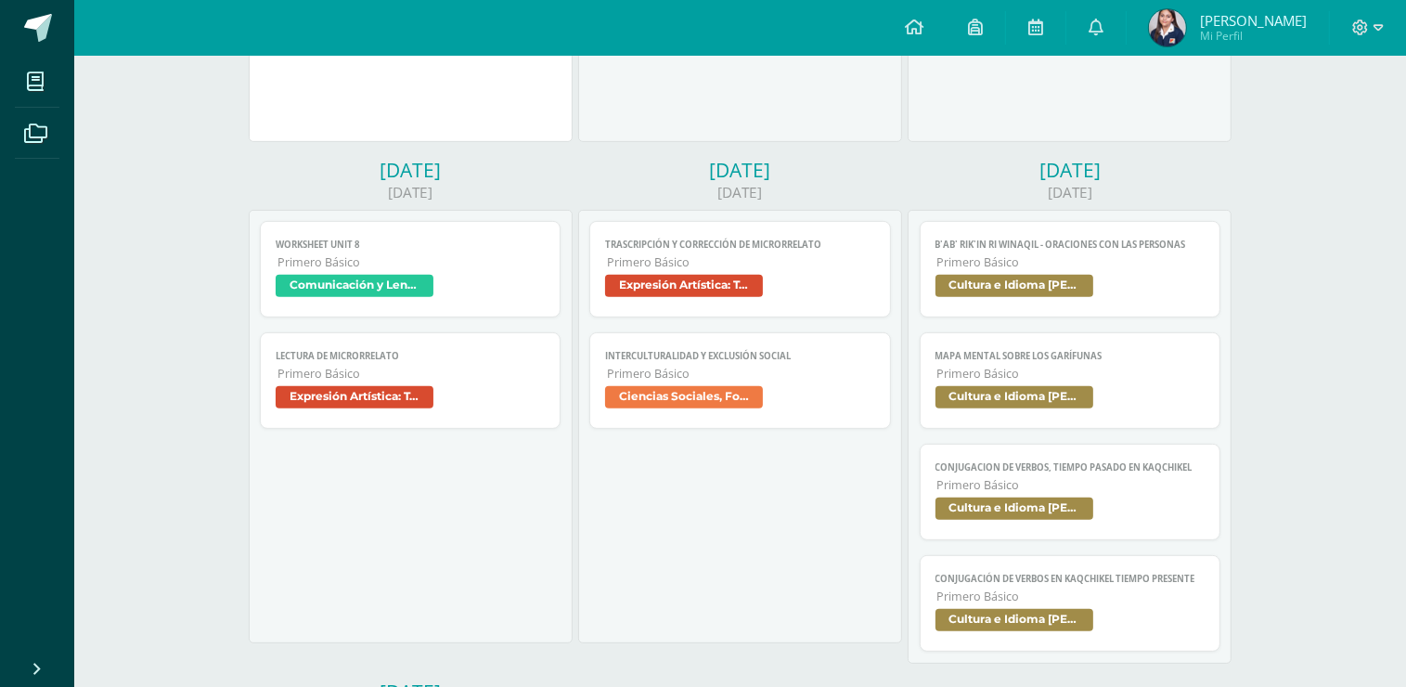
click at [1131, 391] on span "Cultura e Idioma [PERSON_NAME] o Xinca" at bounding box center [1070, 399] width 270 height 27
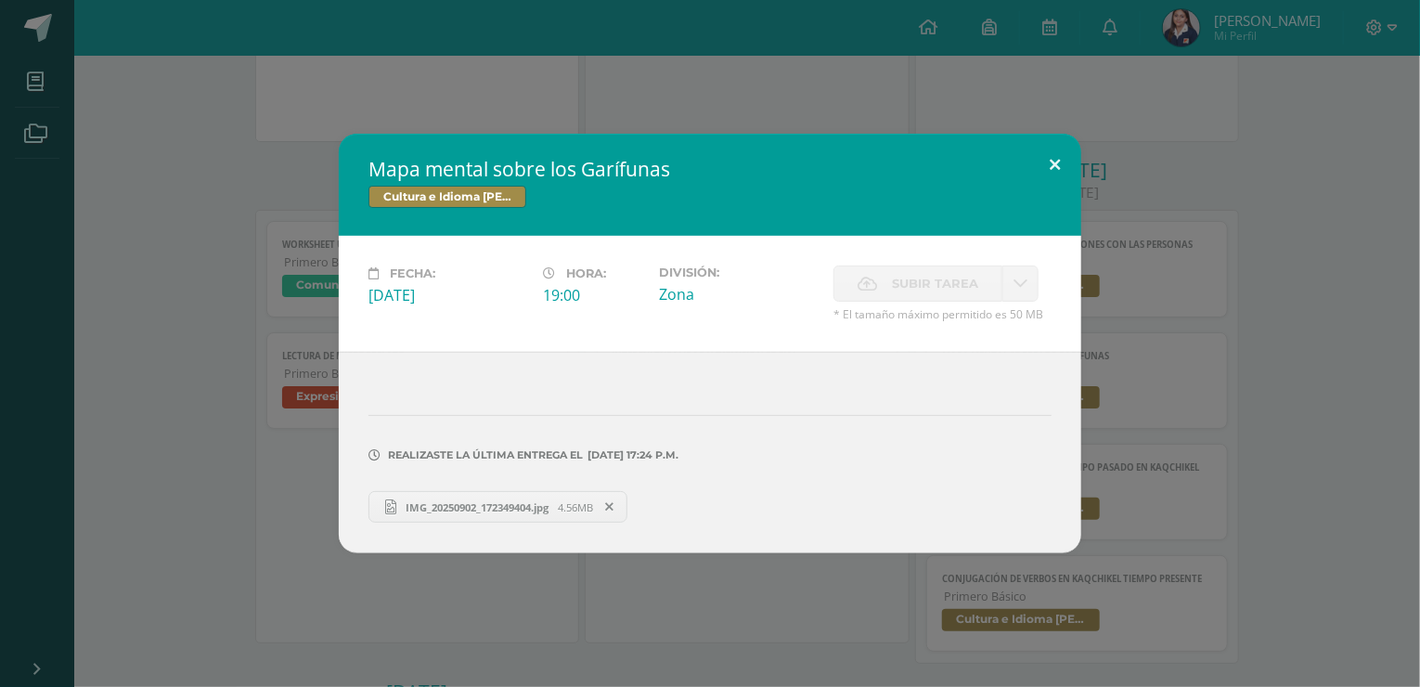
click at [1049, 173] on button at bounding box center [1054, 165] width 53 height 63
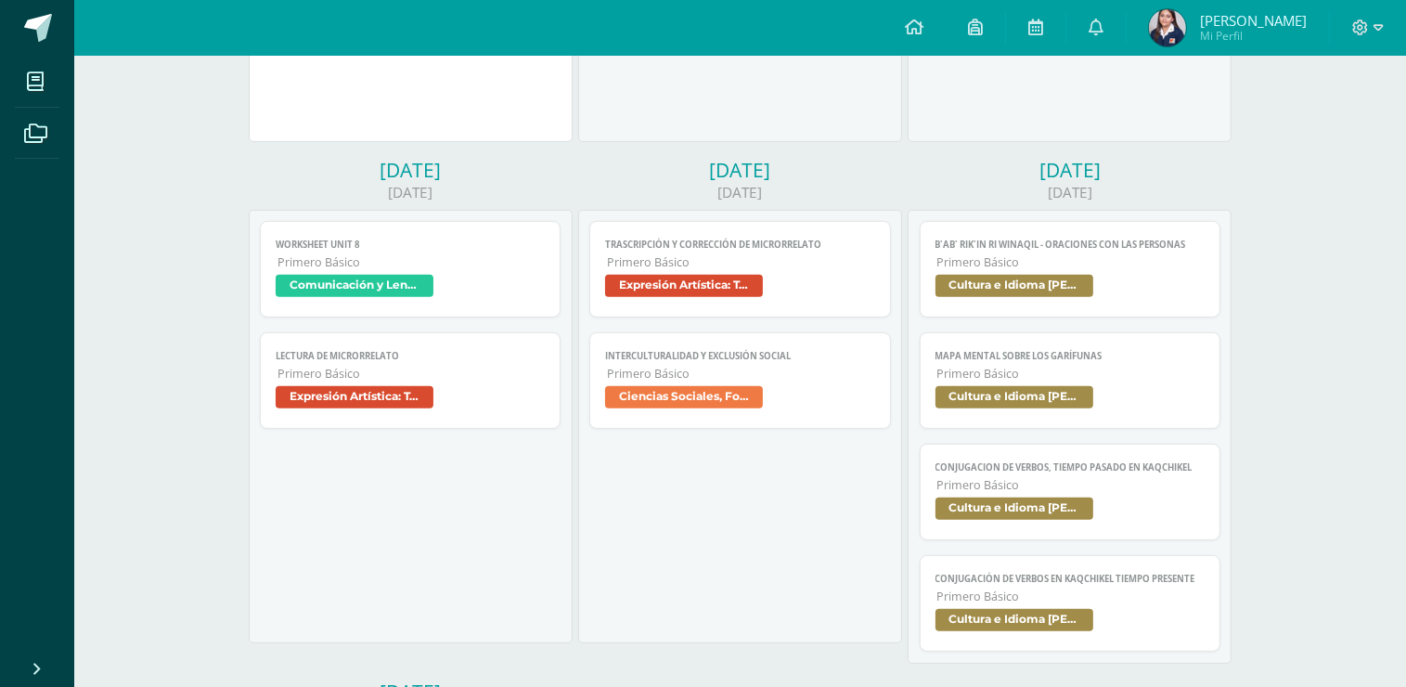
click at [1139, 504] on span "Cultura e Idioma [PERSON_NAME] o Xinca" at bounding box center [1070, 510] width 270 height 27
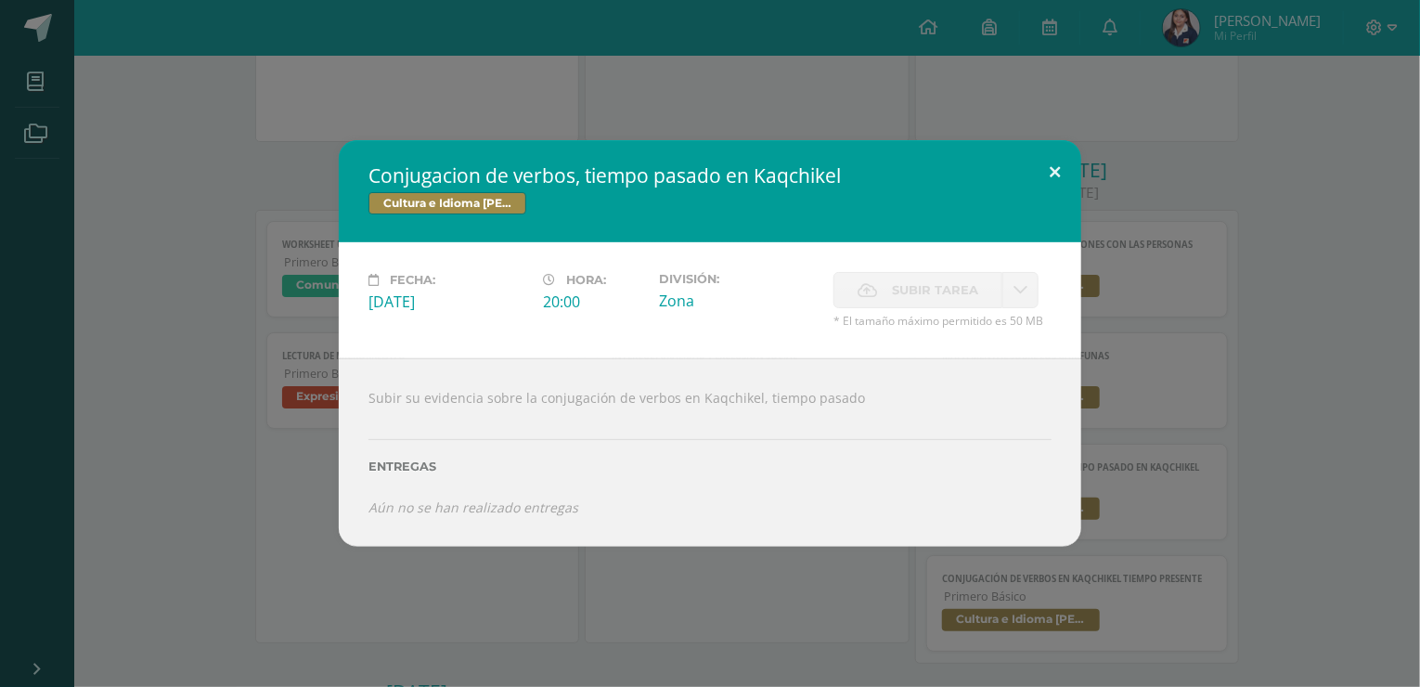
click at [1063, 170] on button at bounding box center [1054, 171] width 53 height 63
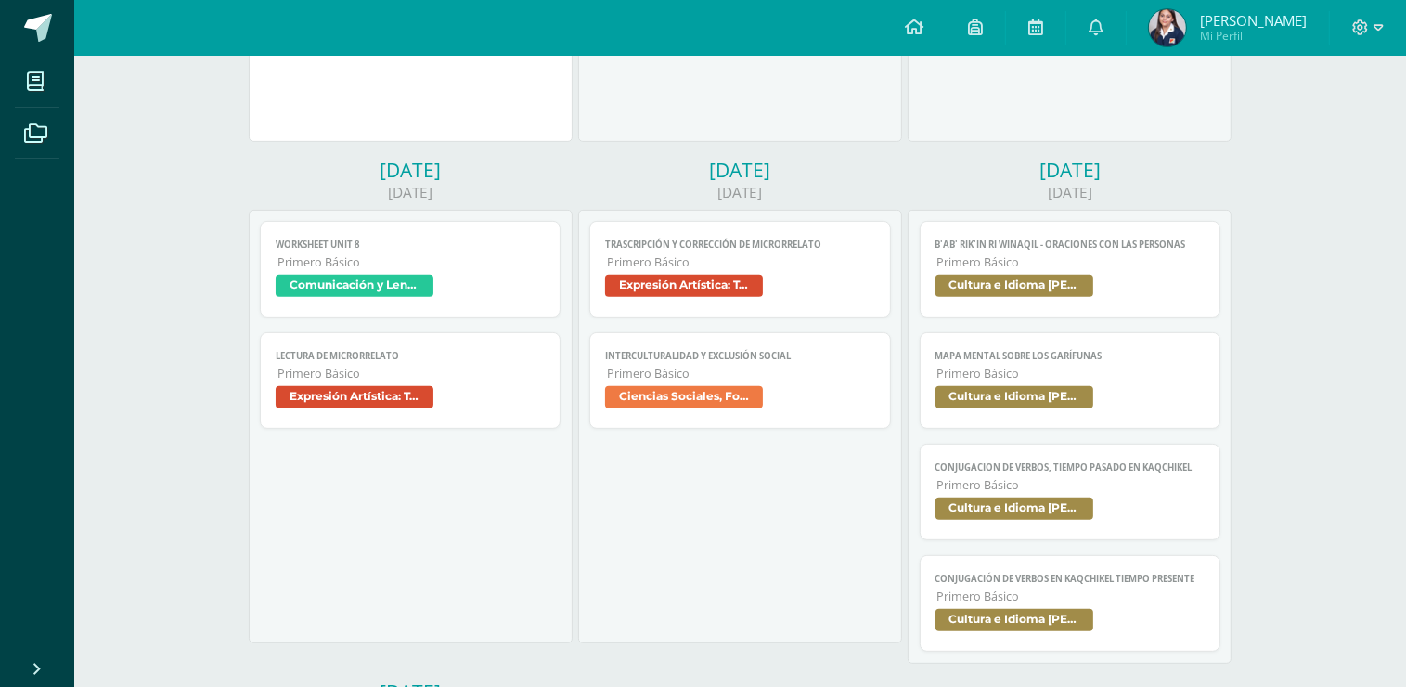
click at [1127, 625] on span "Cultura e Idioma [PERSON_NAME] o Xinca" at bounding box center [1070, 622] width 270 height 27
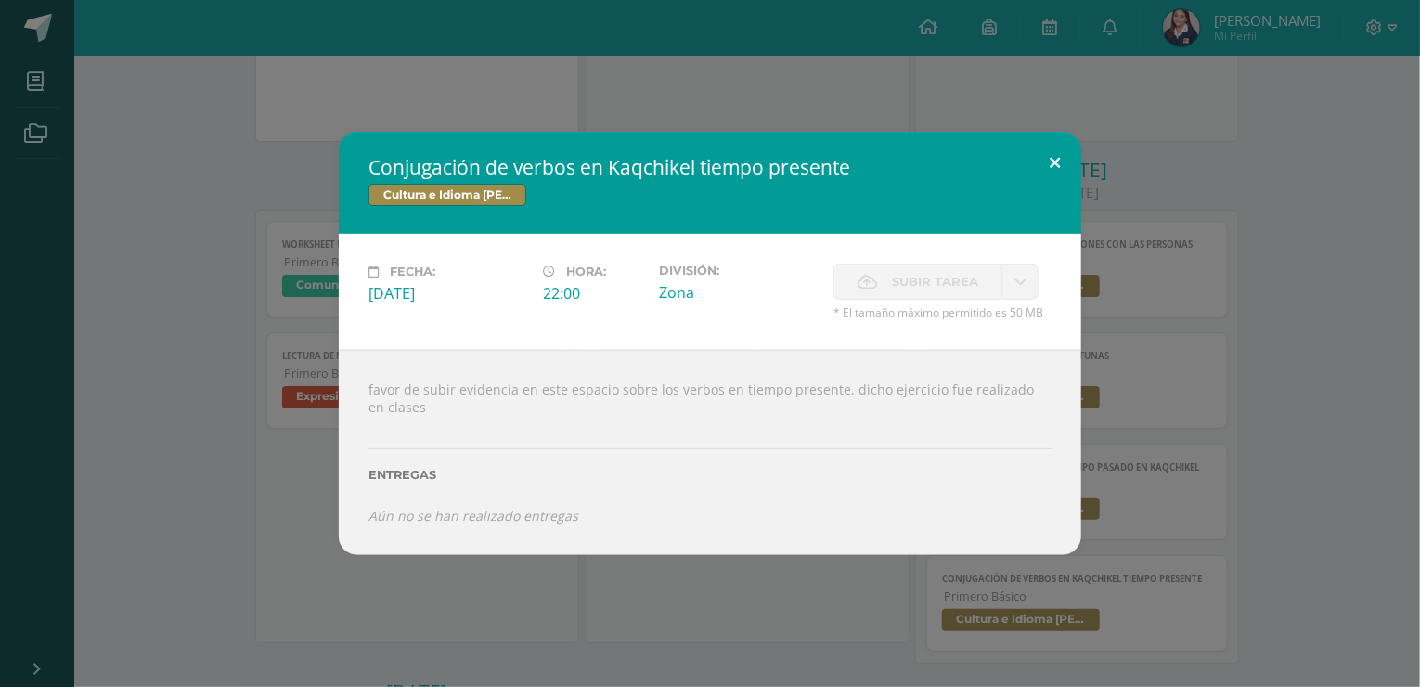
click at [1045, 162] on button at bounding box center [1054, 163] width 53 height 63
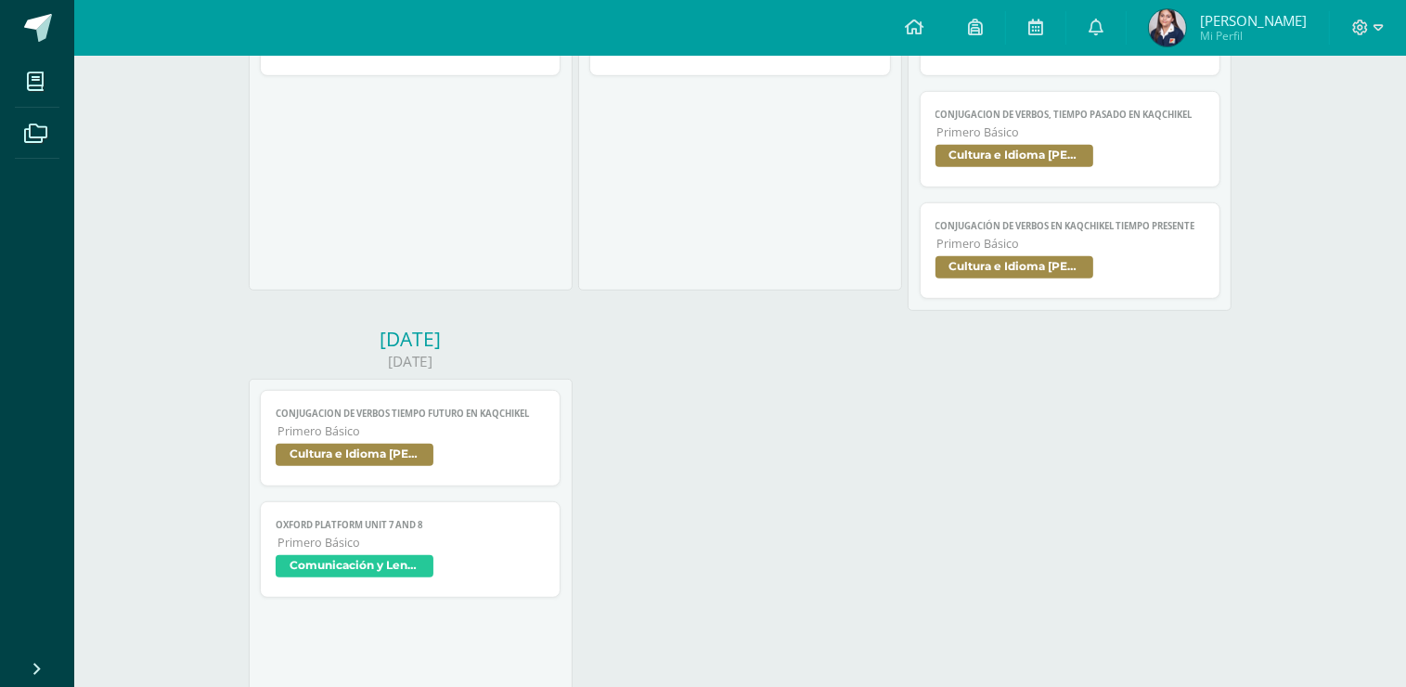
scroll to position [1114, 0]
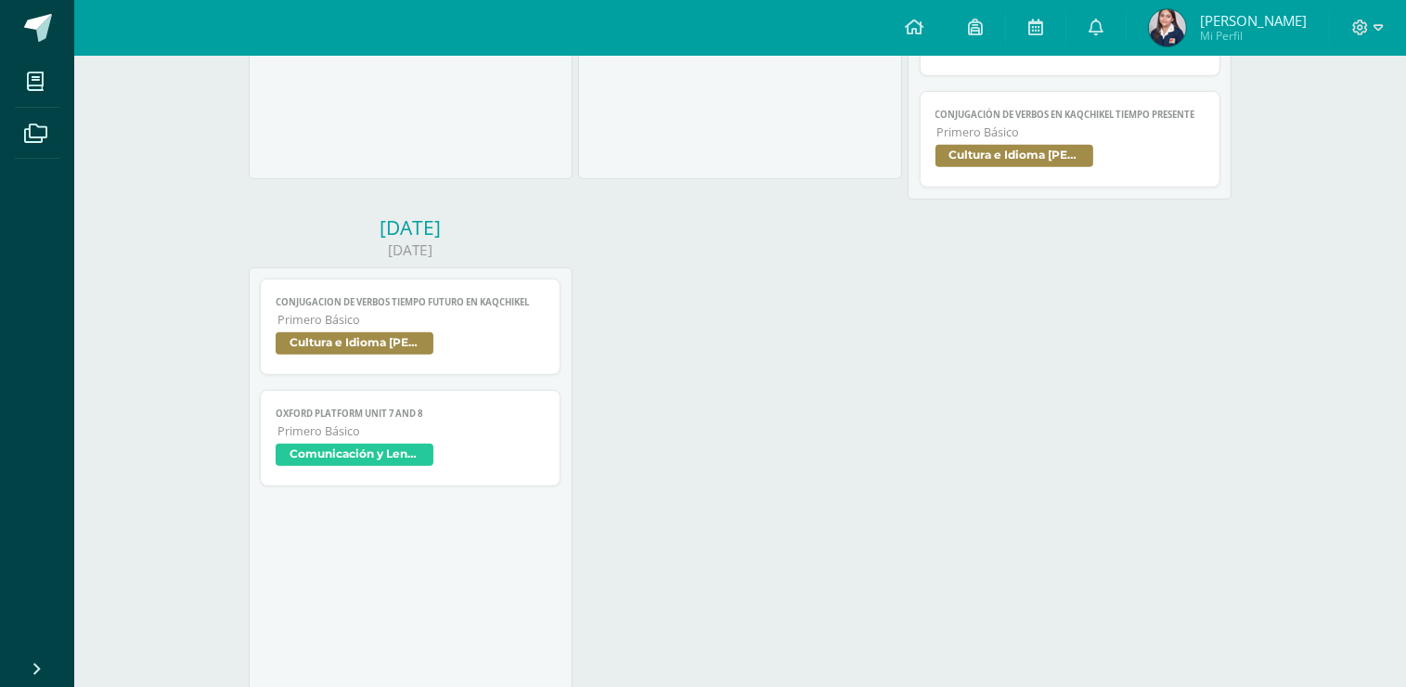
click at [481, 341] on span "Cultura e Idioma [PERSON_NAME] o Xinca" at bounding box center [411, 345] width 270 height 27
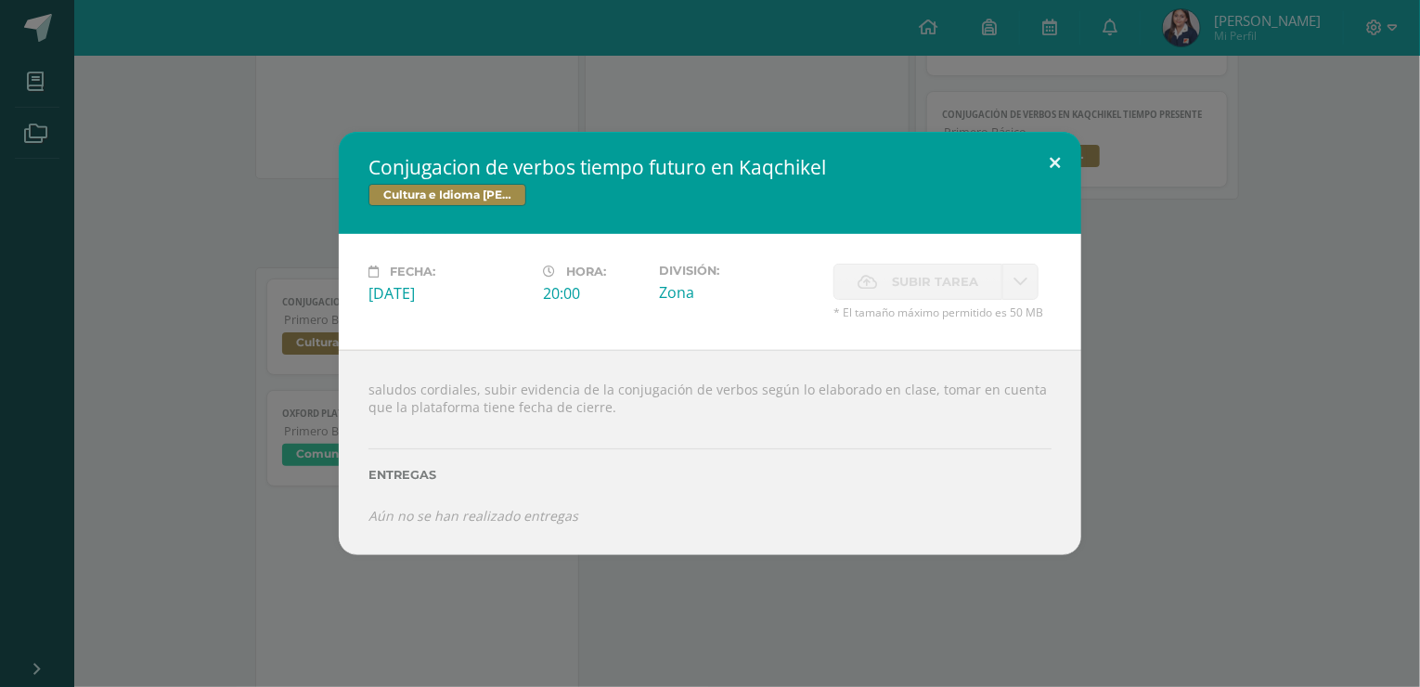
click at [1051, 171] on button at bounding box center [1054, 163] width 53 height 63
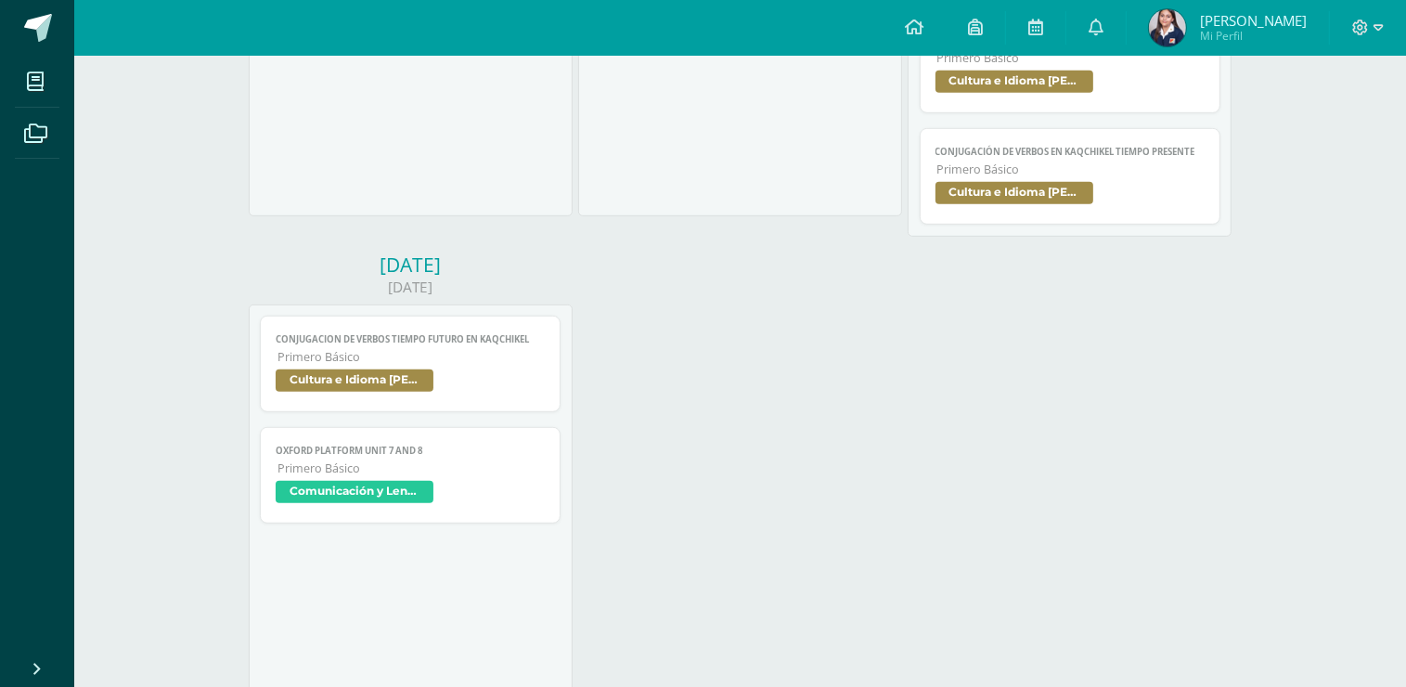
scroll to position [1212, 0]
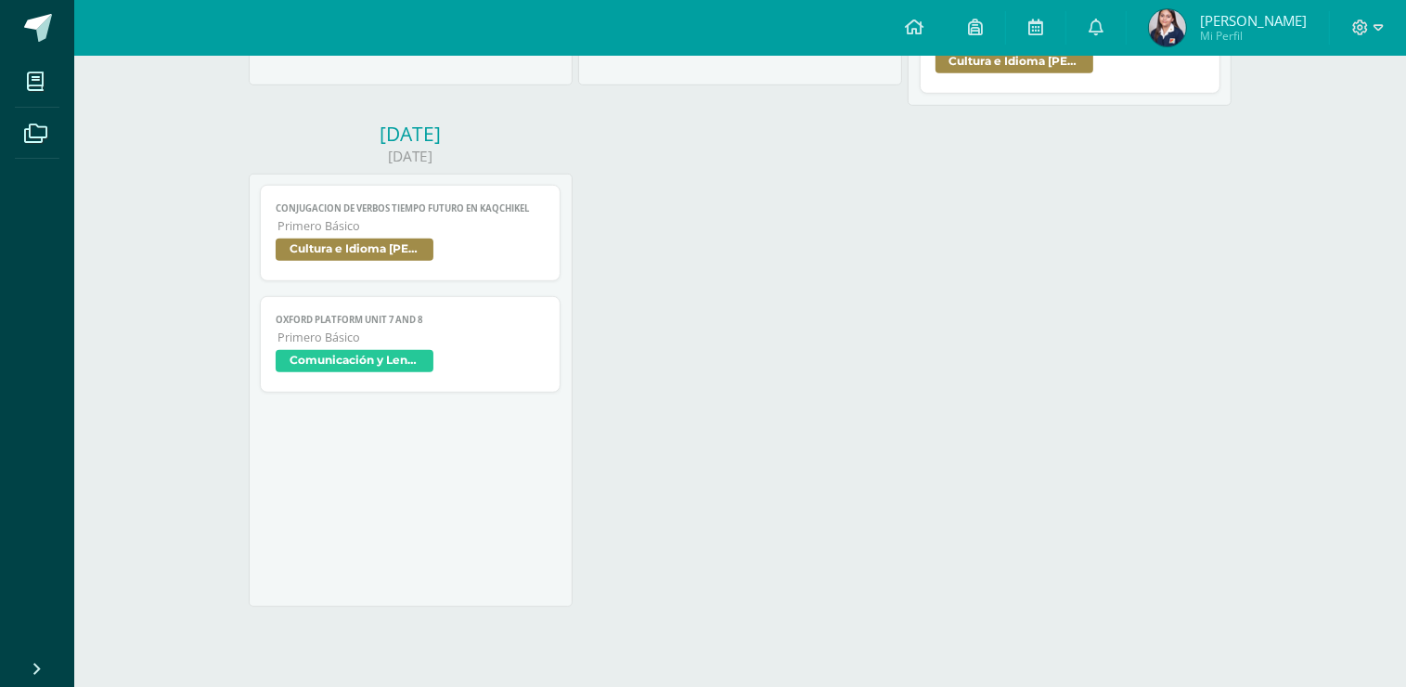
click at [441, 340] on span "Primero Básico" at bounding box center [411, 337] width 268 height 16
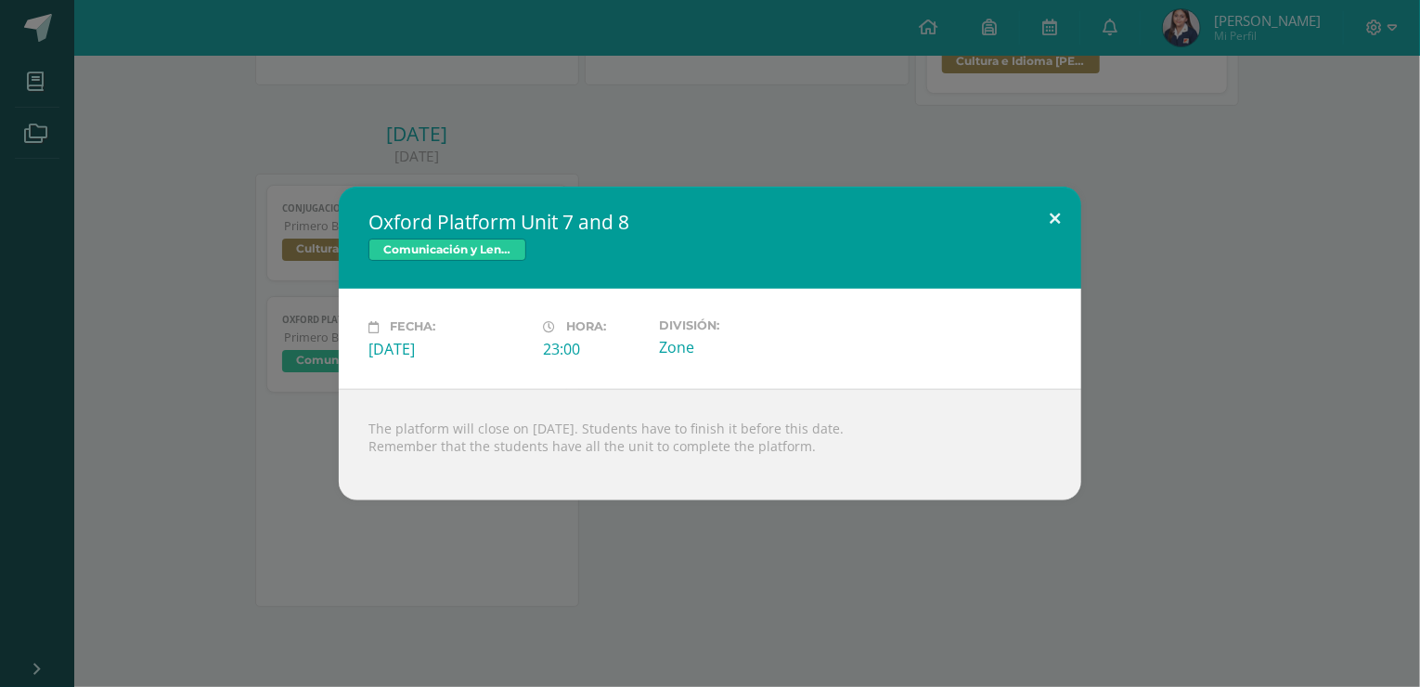
click at [1048, 213] on button at bounding box center [1054, 218] width 53 height 63
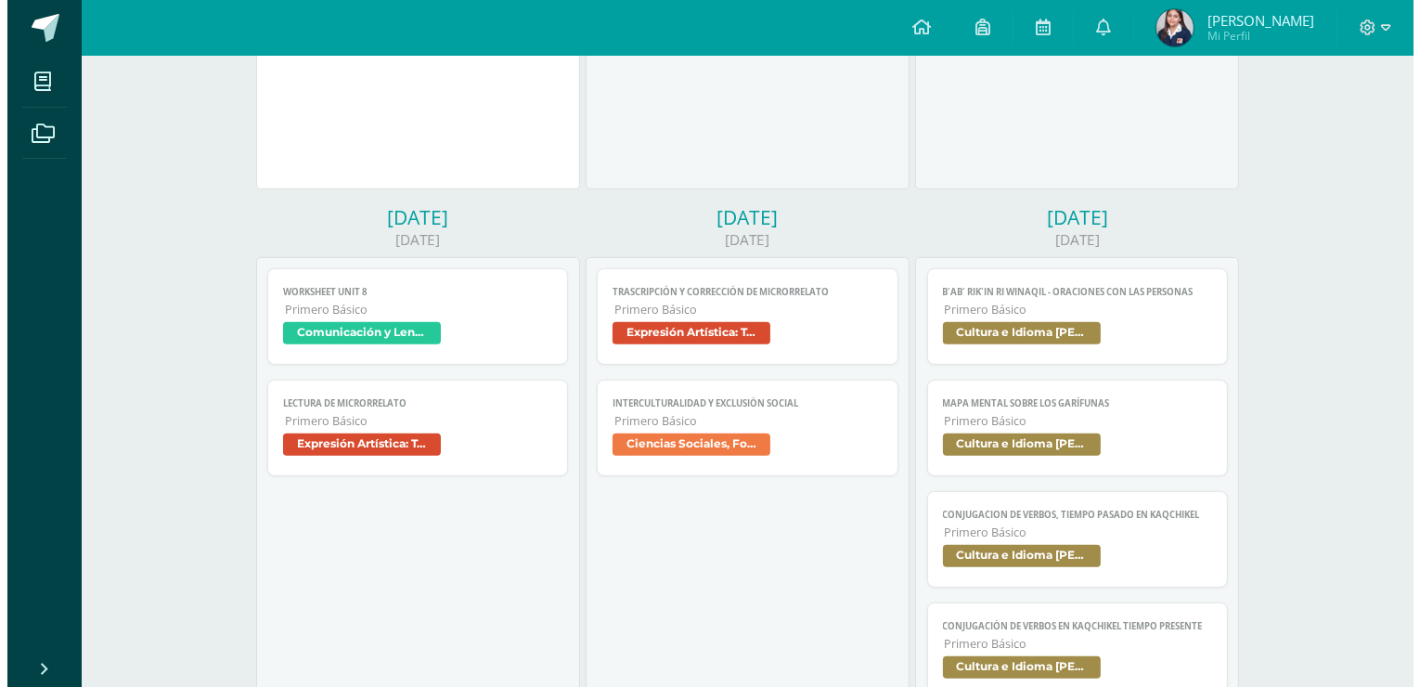
scroll to position [562, 0]
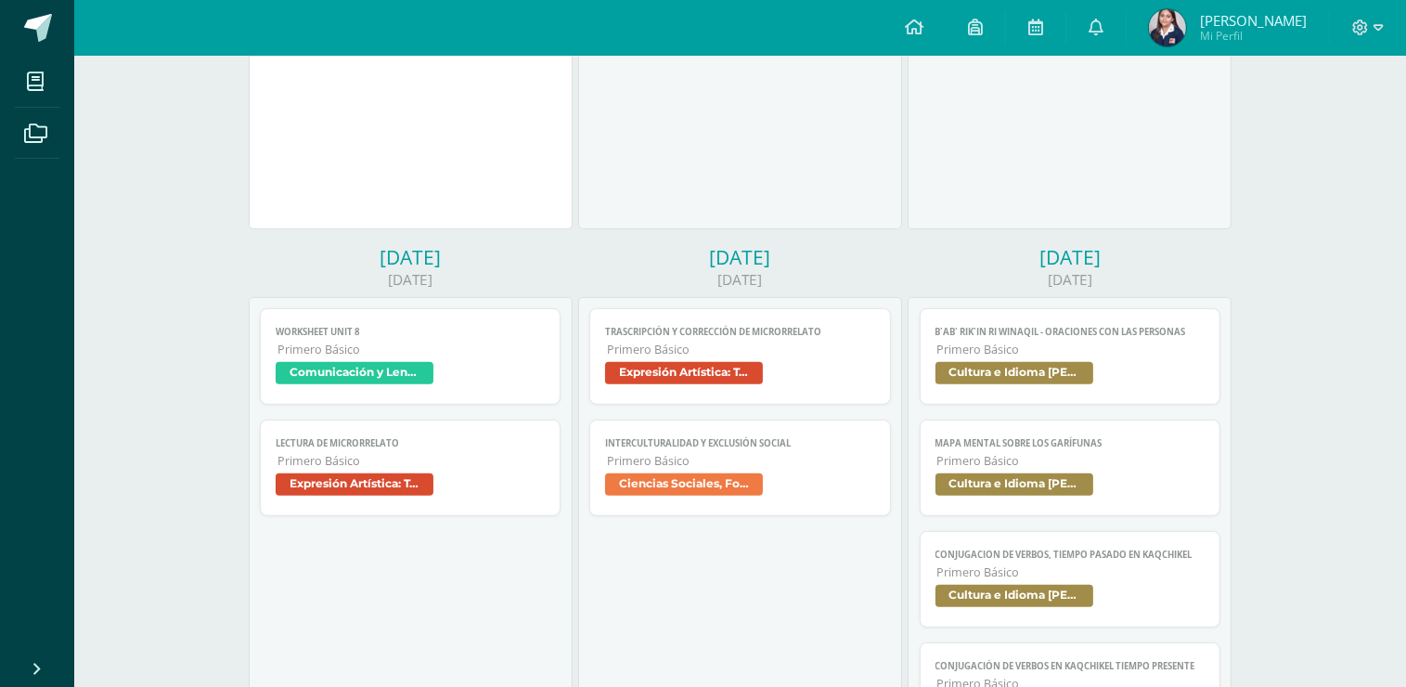
click at [812, 489] on span "Ciencias Sociales, Formación Ciudadana e Interculturalidad" at bounding box center [740, 486] width 270 height 27
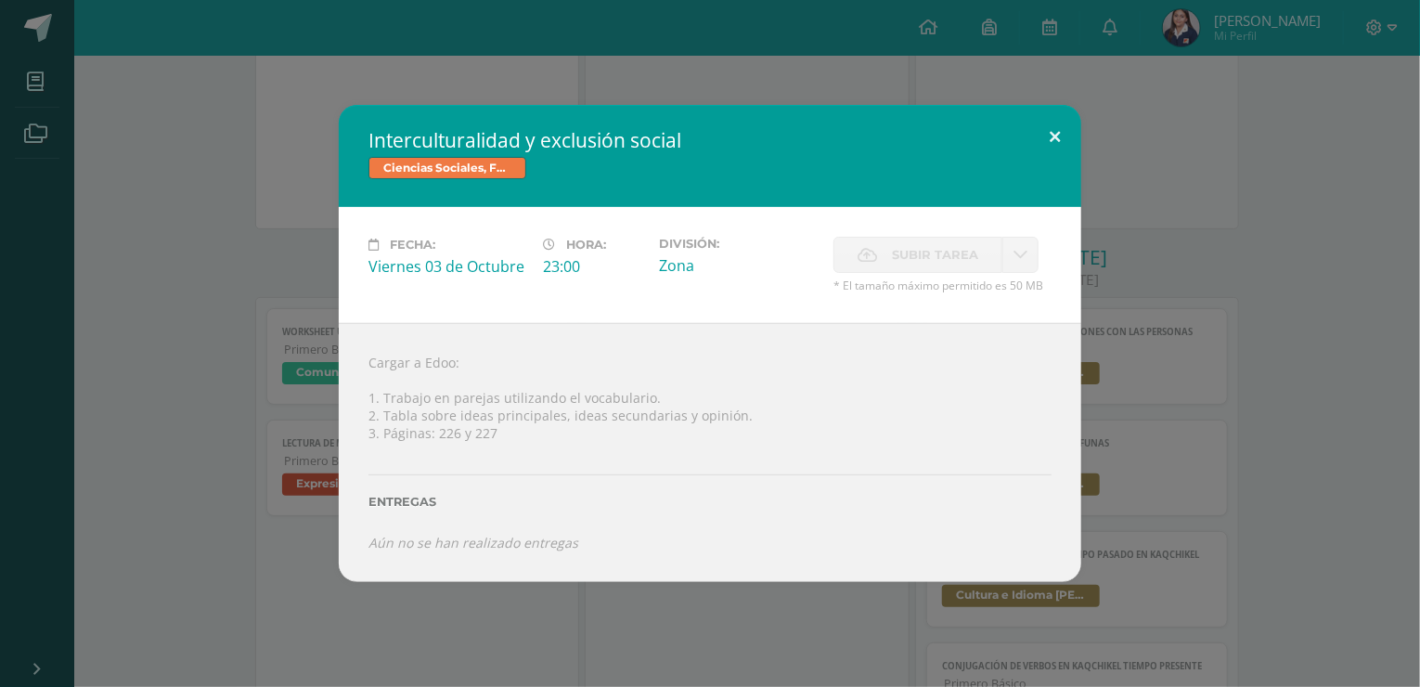
click at [1052, 137] on button at bounding box center [1054, 136] width 53 height 63
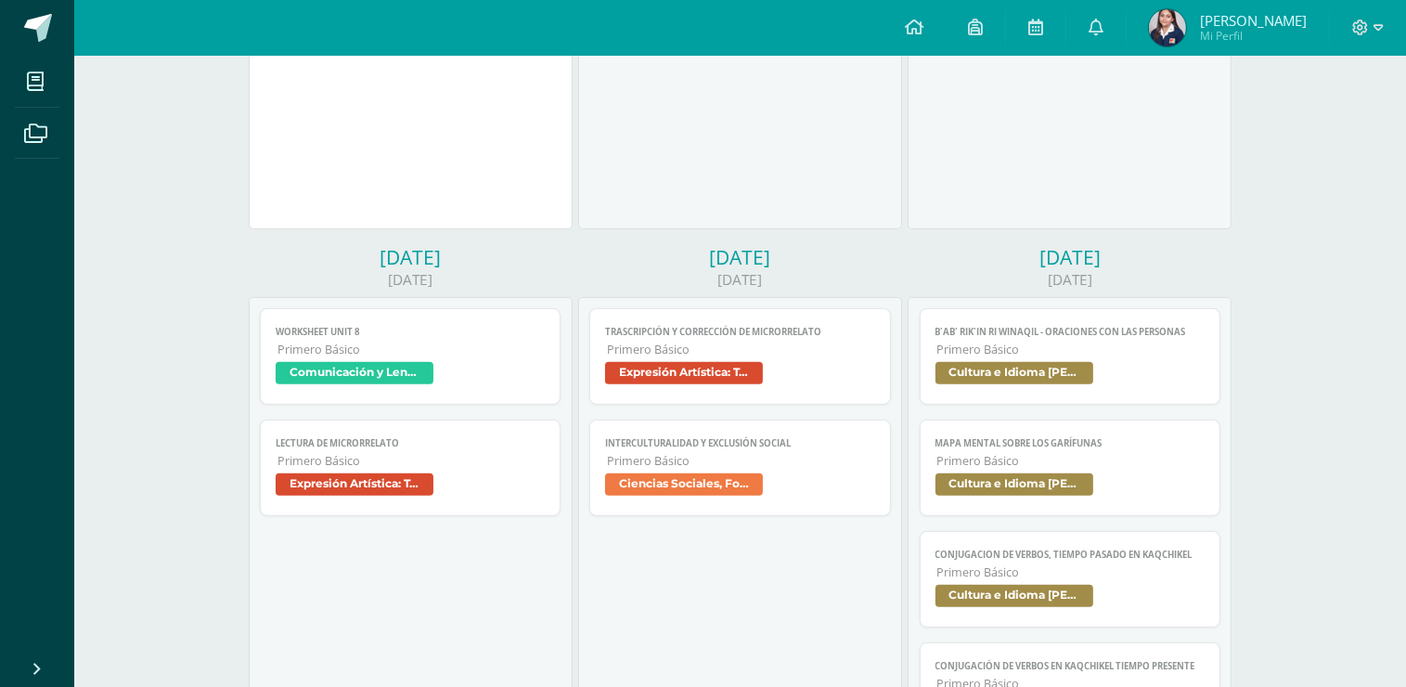
click at [522, 376] on span "Comunicación y Lenguaje, Idioma Extranjero Inglés" at bounding box center [411, 375] width 270 height 27
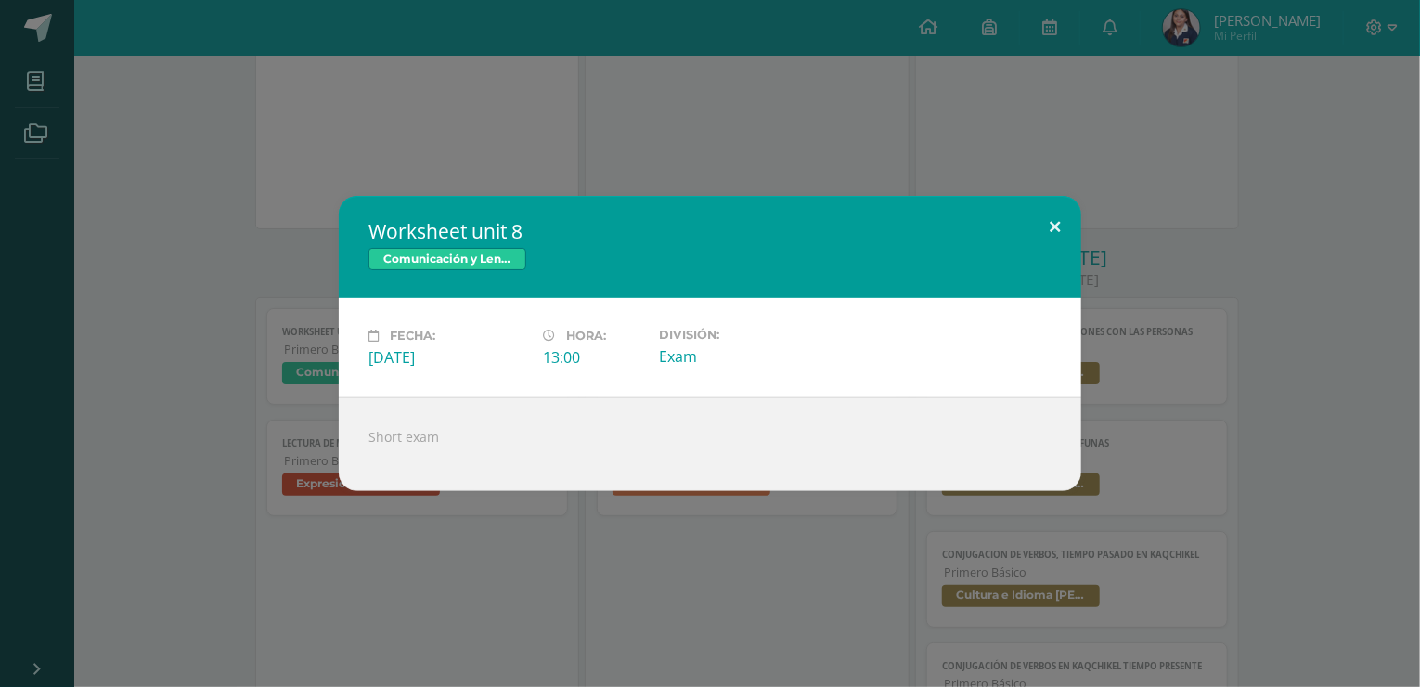
click at [1057, 225] on button at bounding box center [1054, 227] width 53 height 63
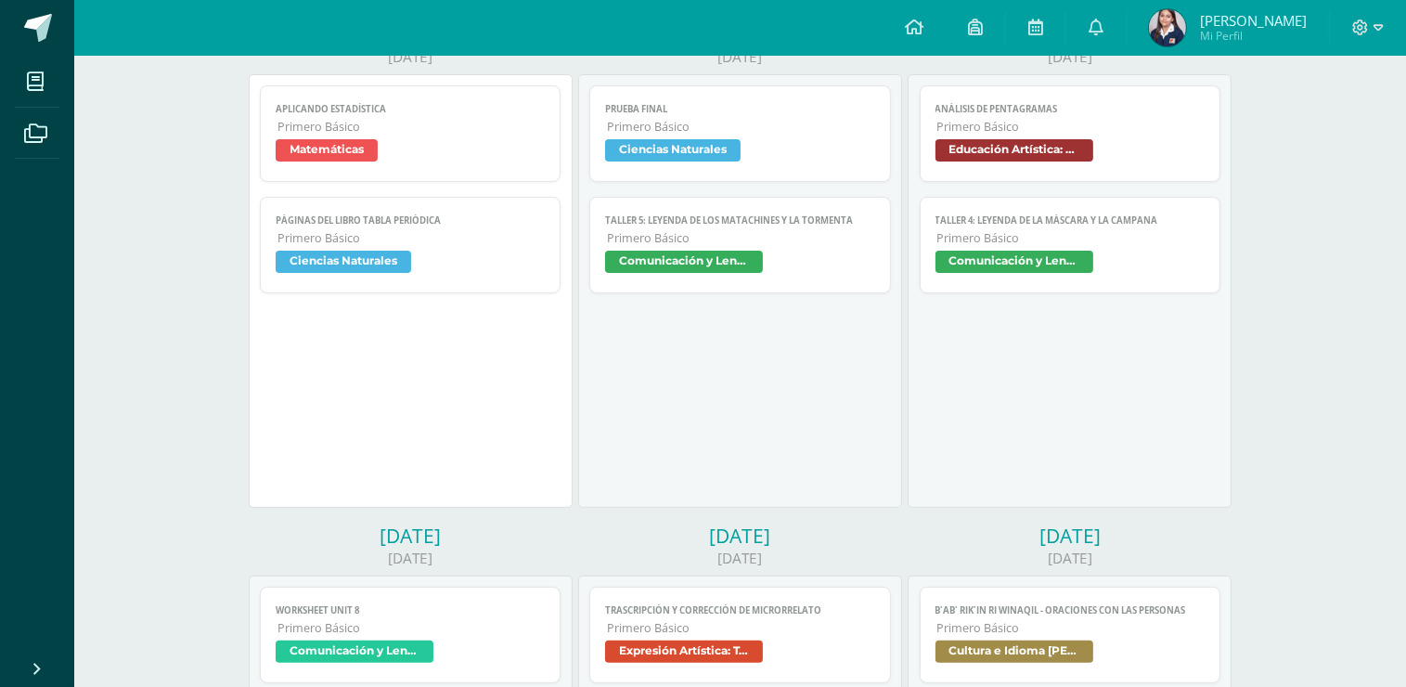
scroll to position [191, 0]
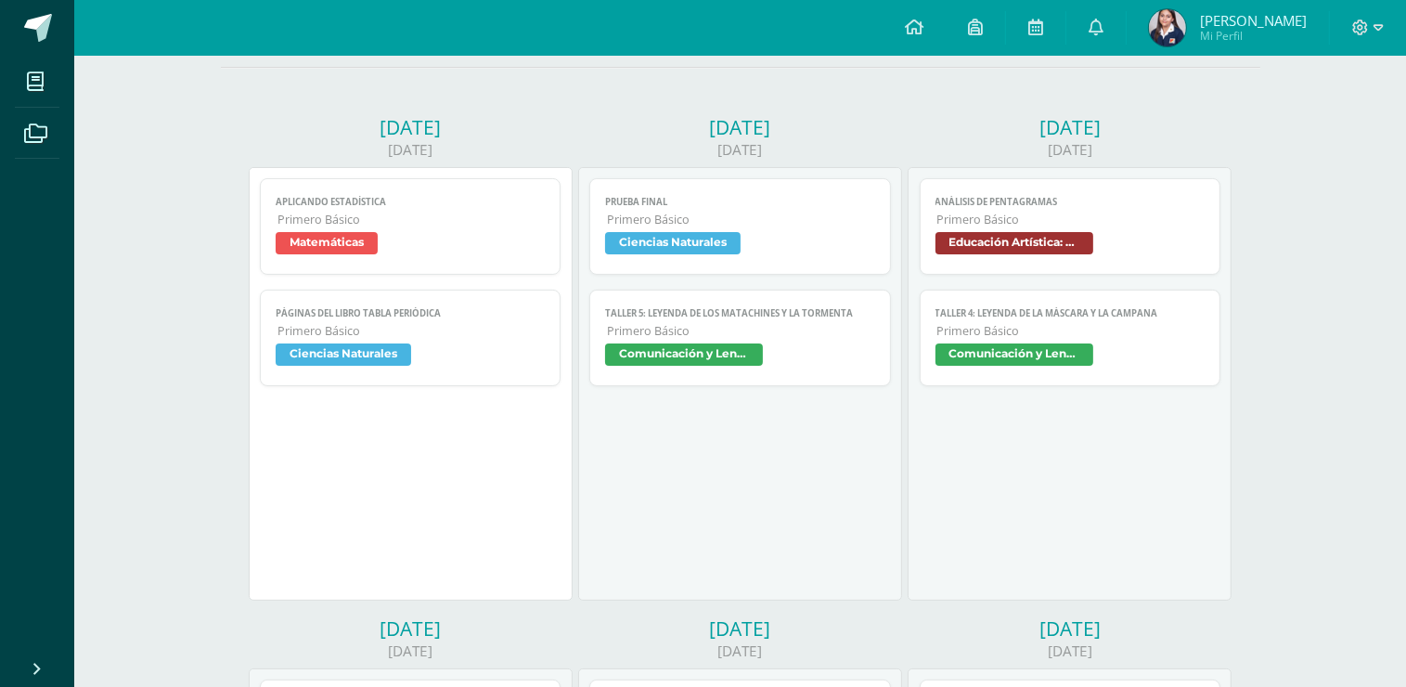
click at [810, 367] on span "Comunicación y Lenguaje, Idioma Español" at bounding box center [740, 356] width 270 height 27
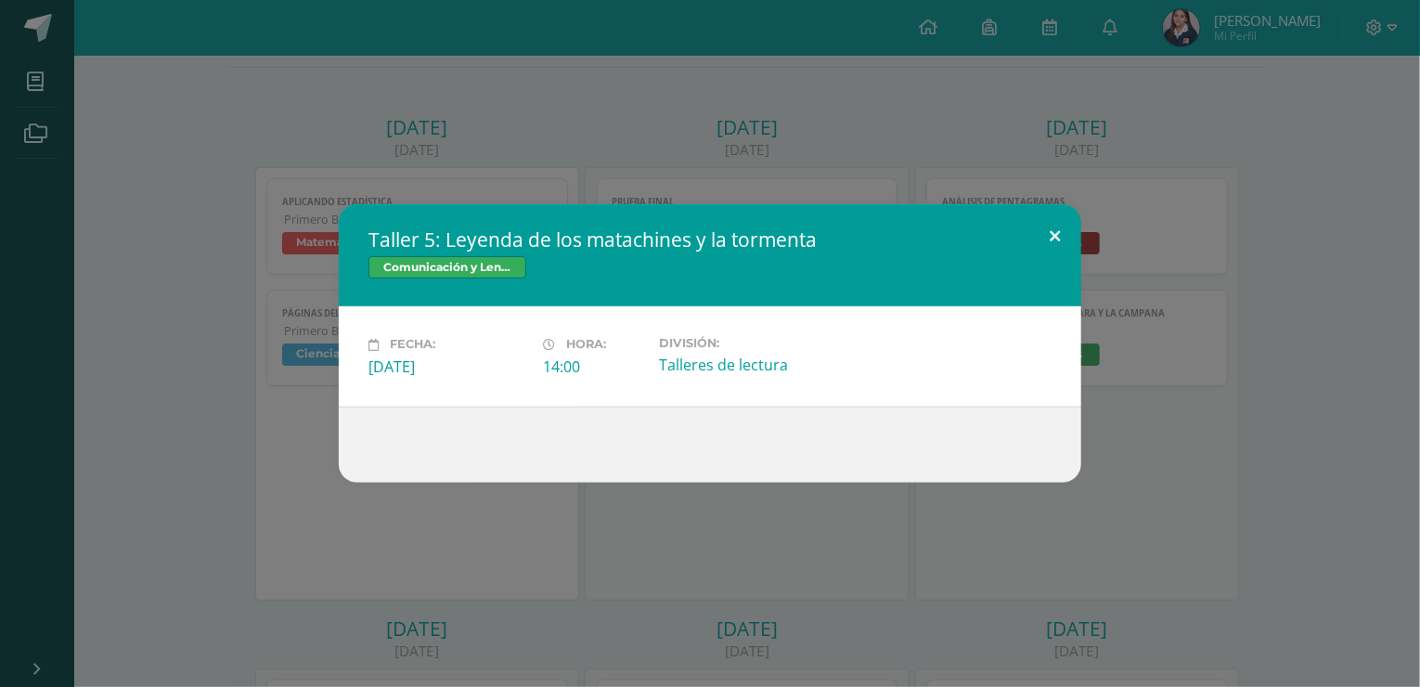
click at [1056, 235] on button at bounding box center [1054, 235] width 53 height 63
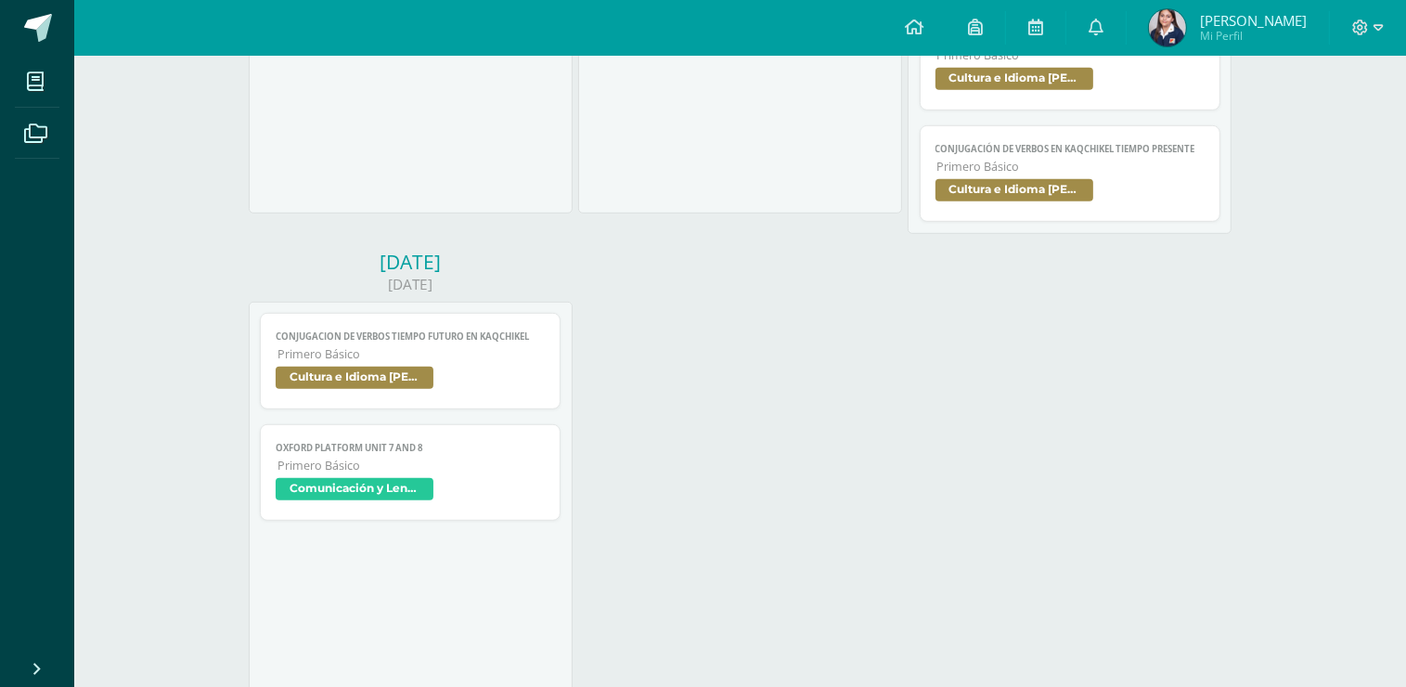
scroll to position [1212, 0]
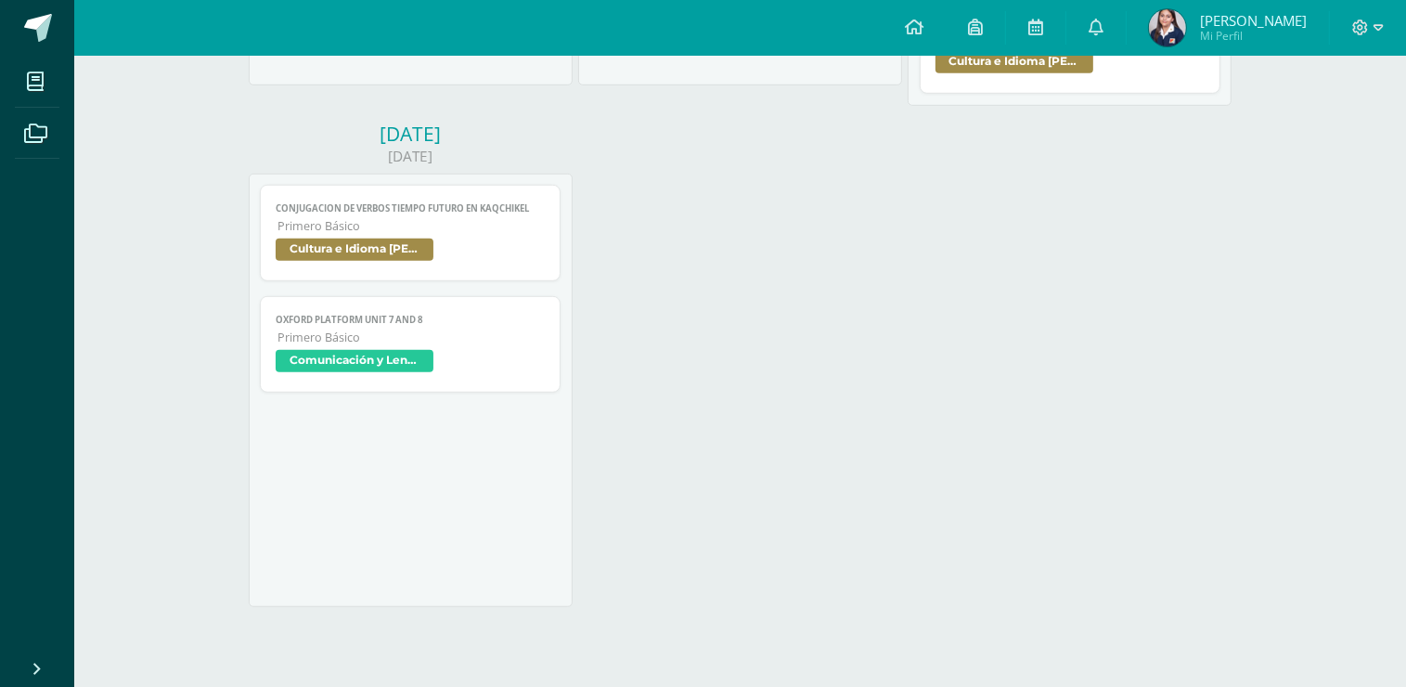
click at [491, 255] on span "Cultura e Idioma [PERSON_NAME] o Xinca" at bounding box center [411, 251] width 270 height 27
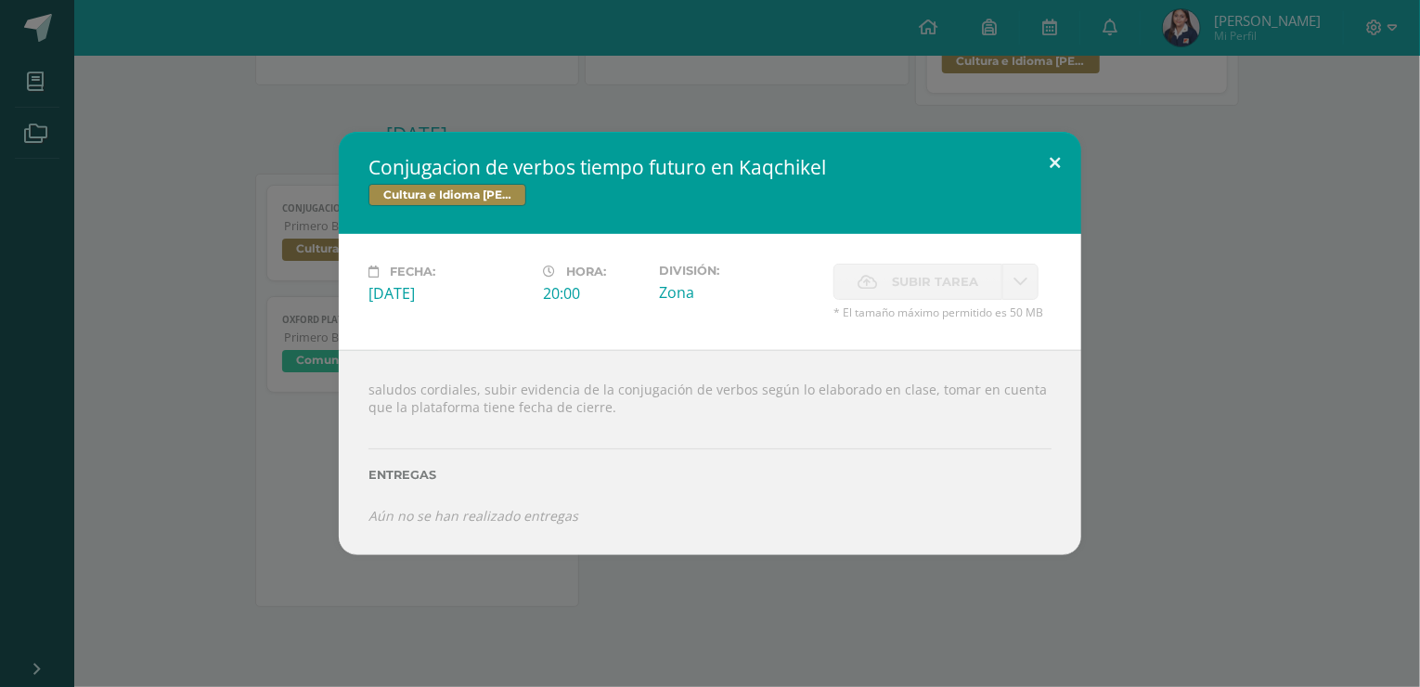
click at [1050, 153] on button at bounding box center [1054, 163] width 53 height 63
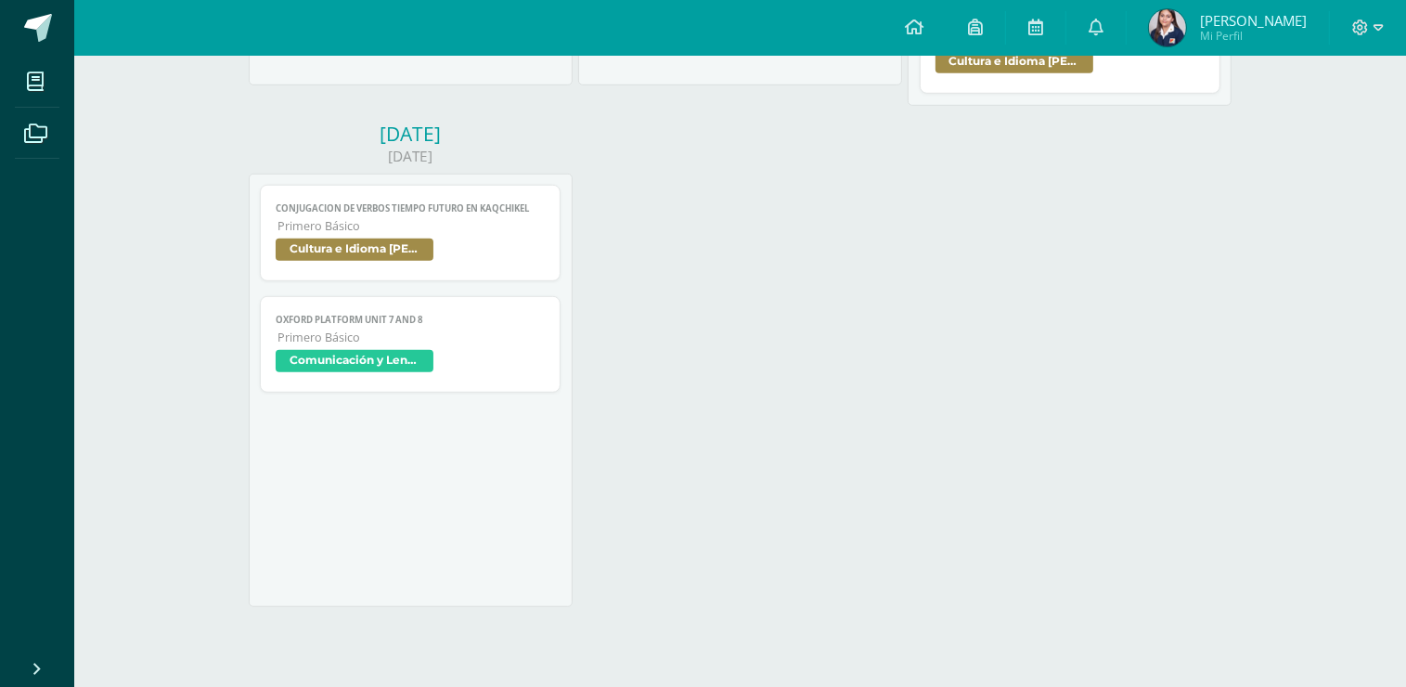
click at [494, 352] on span "Comunicación y Lenguaje, Idioma Extranjero Inglés" at bounding box center [411, 363] width 270 height 27
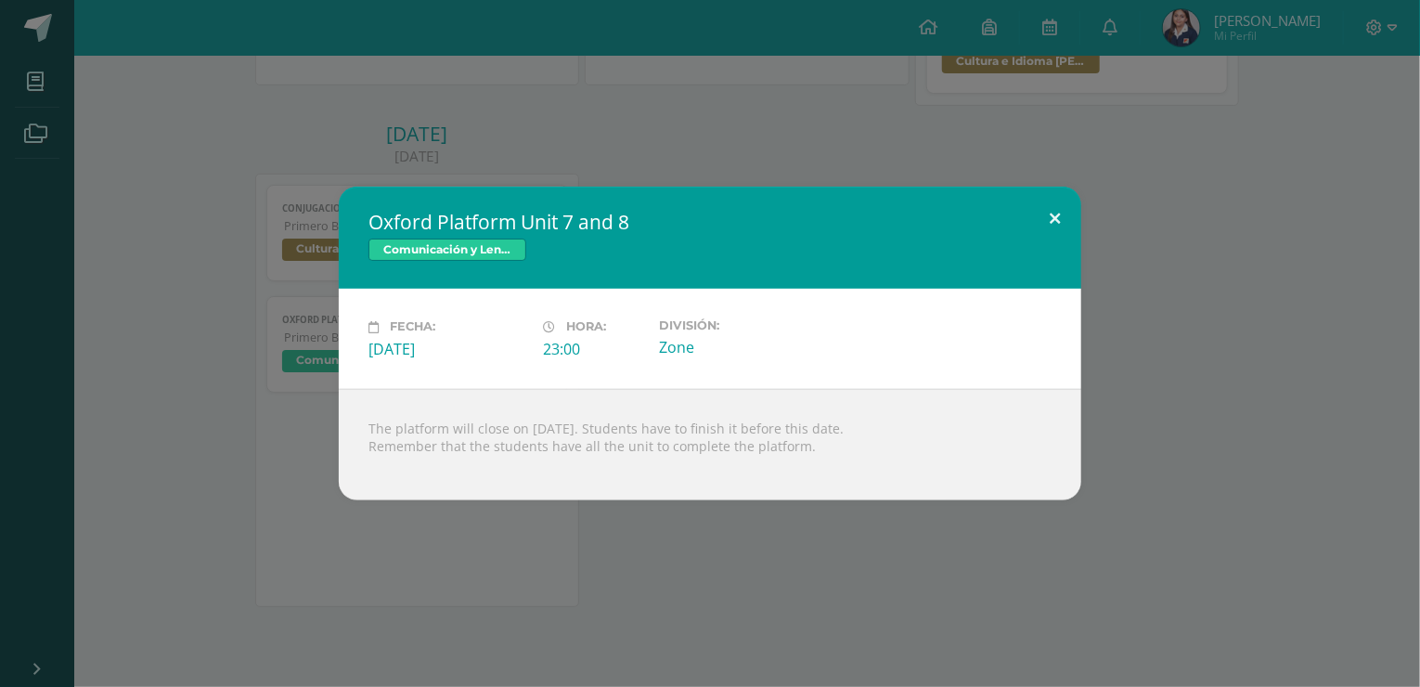
click at [1055, 216] on button at bounding box center [1054, 218] width 53 height 63
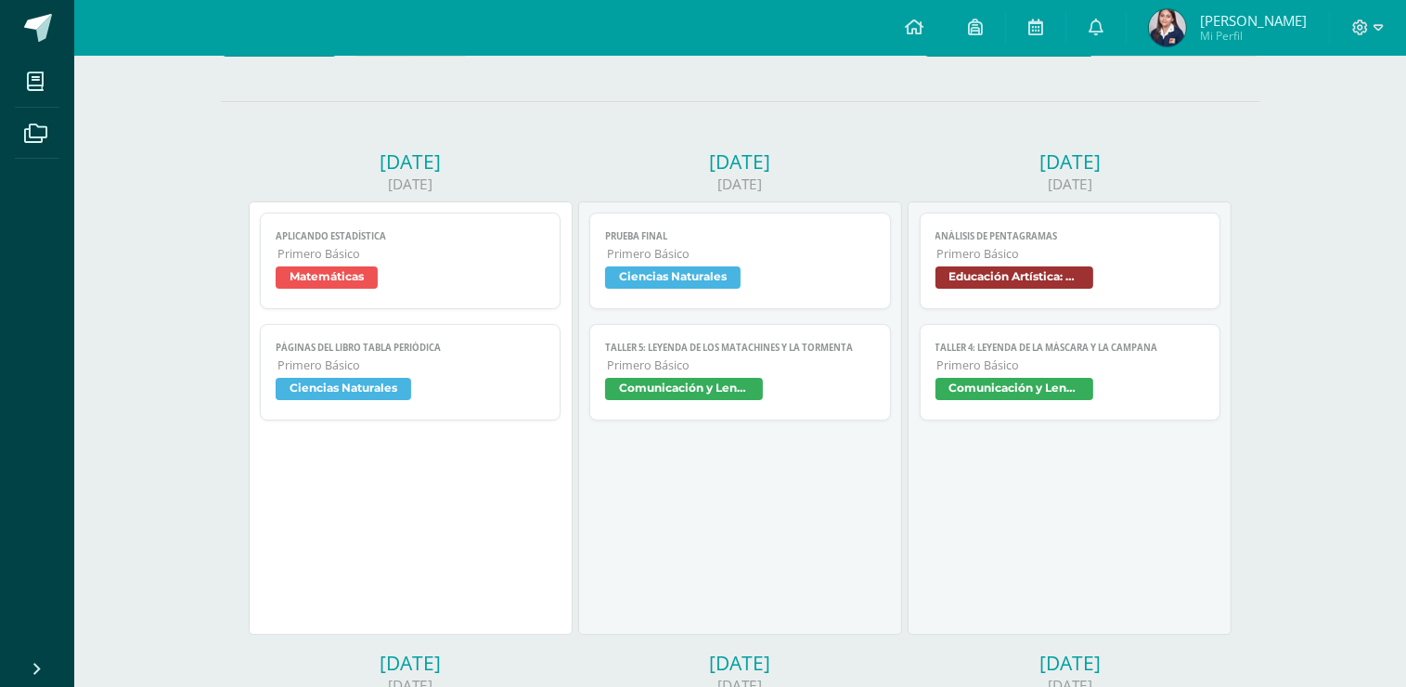
scroll to position [0, 0]
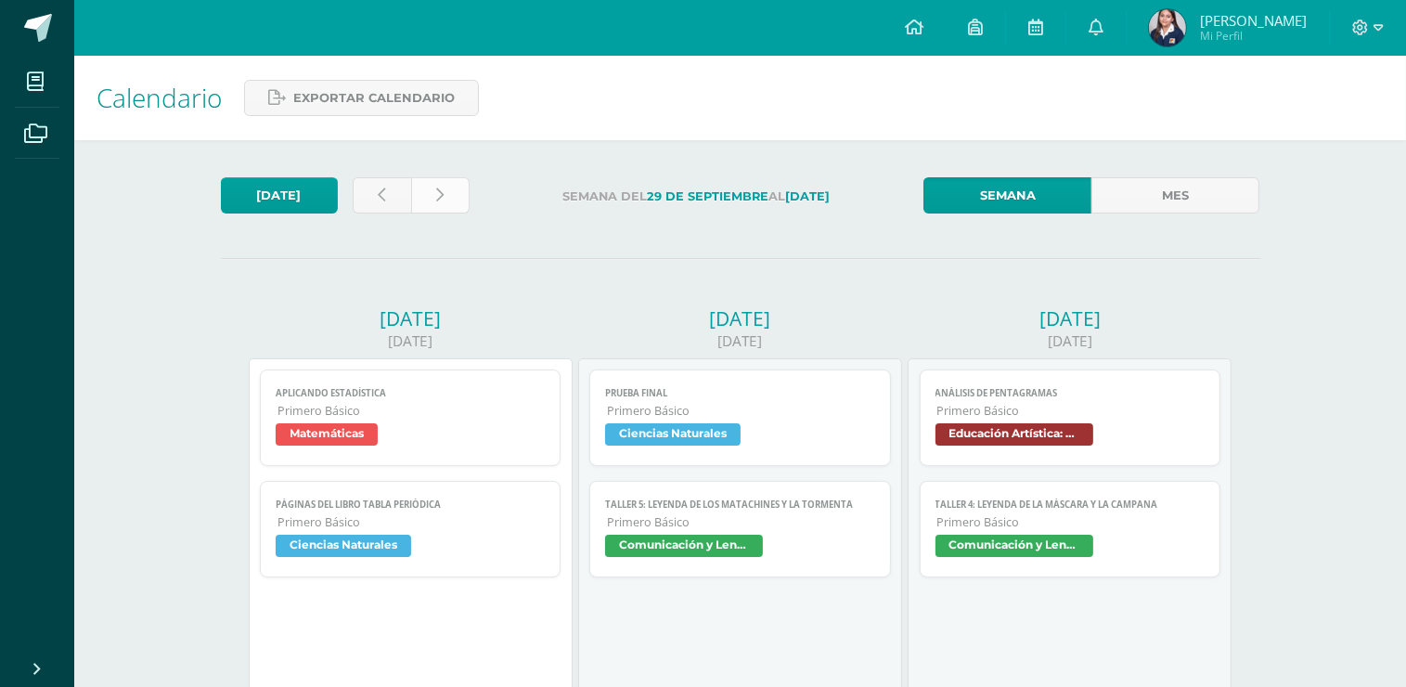
click at [437, 200] on icon at bounding box center [439, 195] width 7 height 16
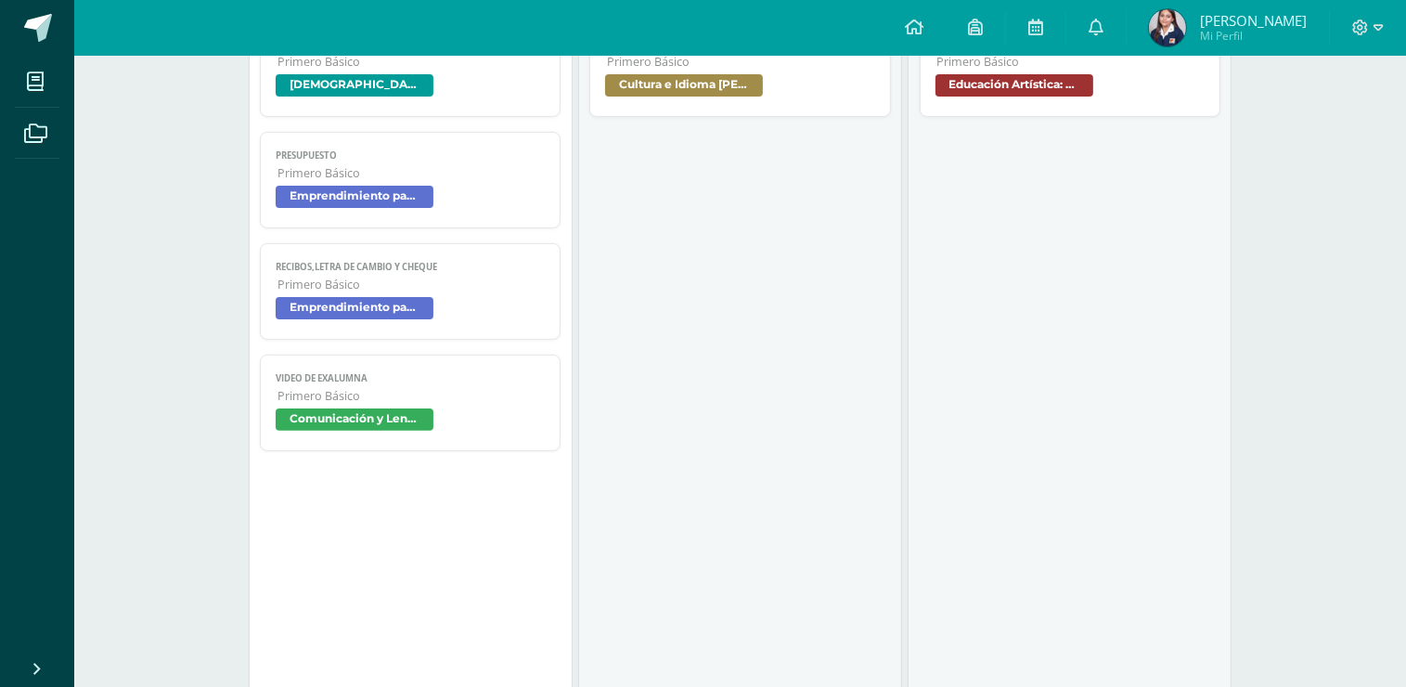
scroll to position [464, 0]
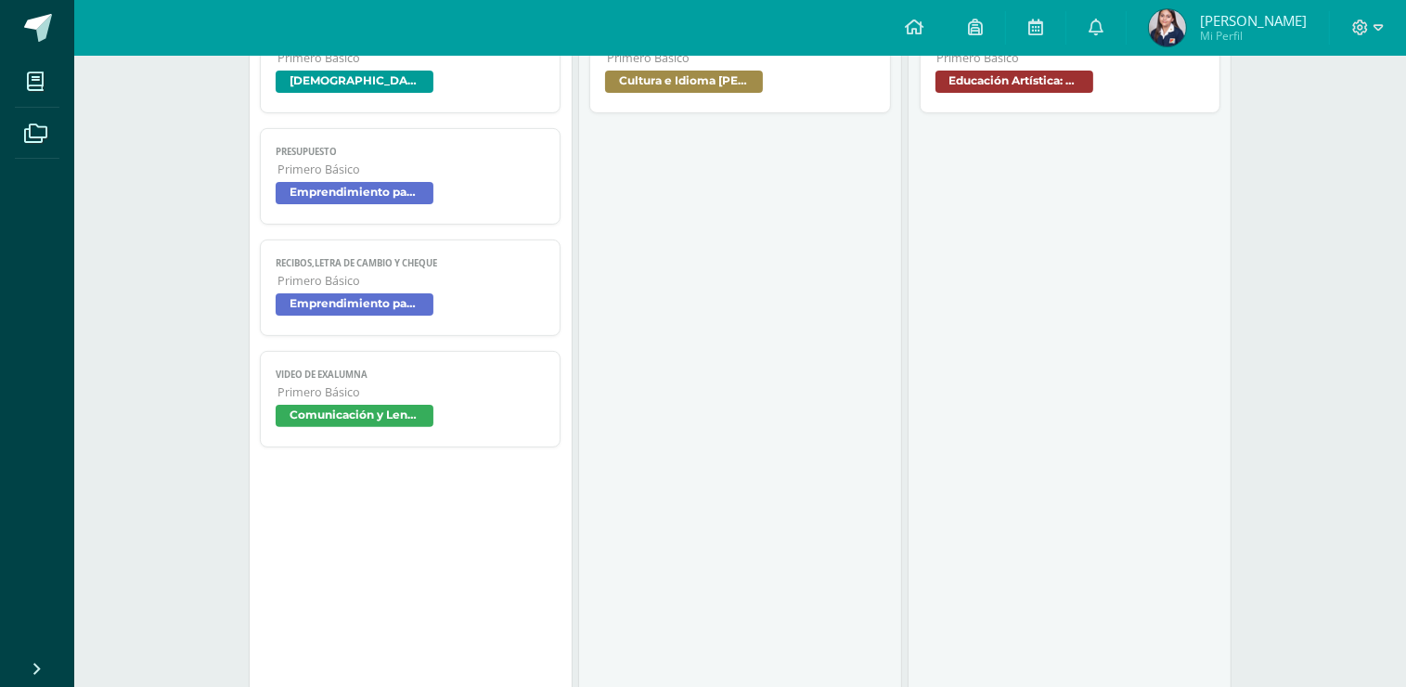
click at [474, 422] on span "Comunicación y Lenguaje, Idioma Español" at bounding box center [411, 418] width 270 height 27
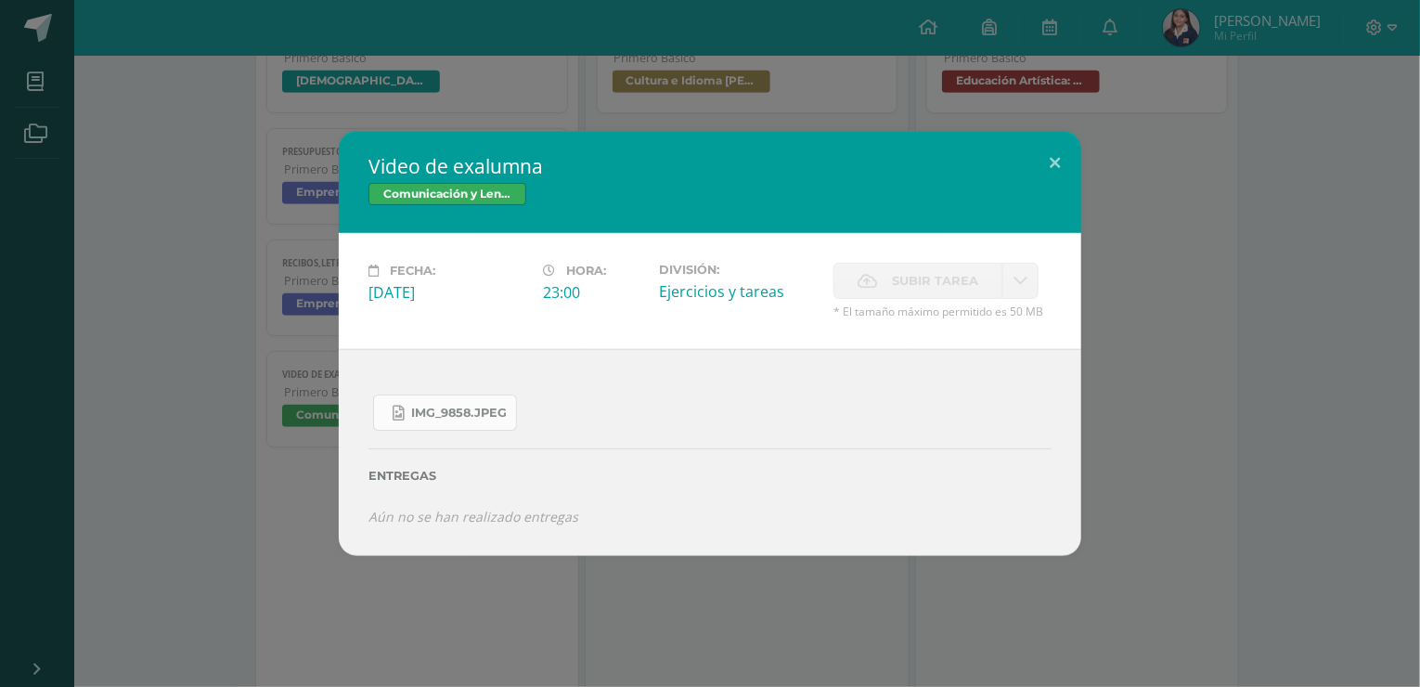
click at [489, 426] on link "IMG_9858.jpeg" at bounding box center [445, 412] width 144 height 36
click at [1055, 171] on button at bounding box center [1054, 162] width 53 height 63
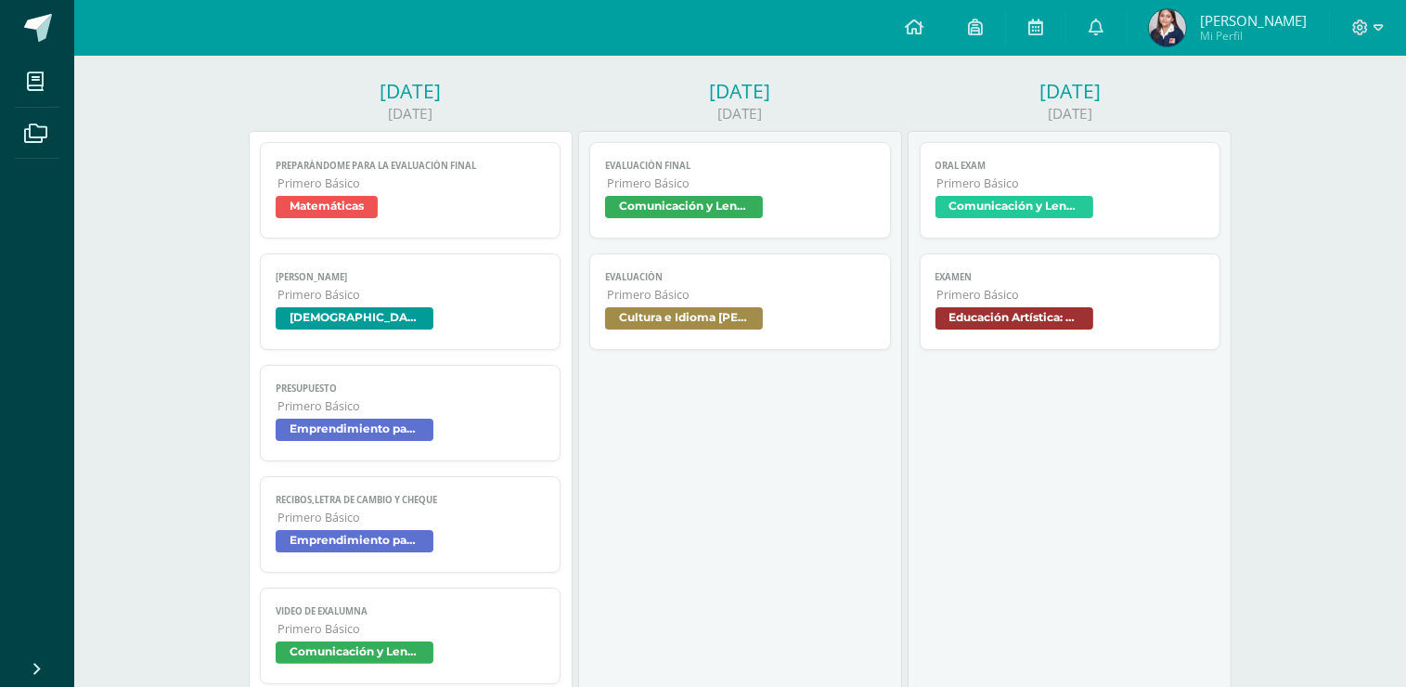
scroll to position [0, 0]
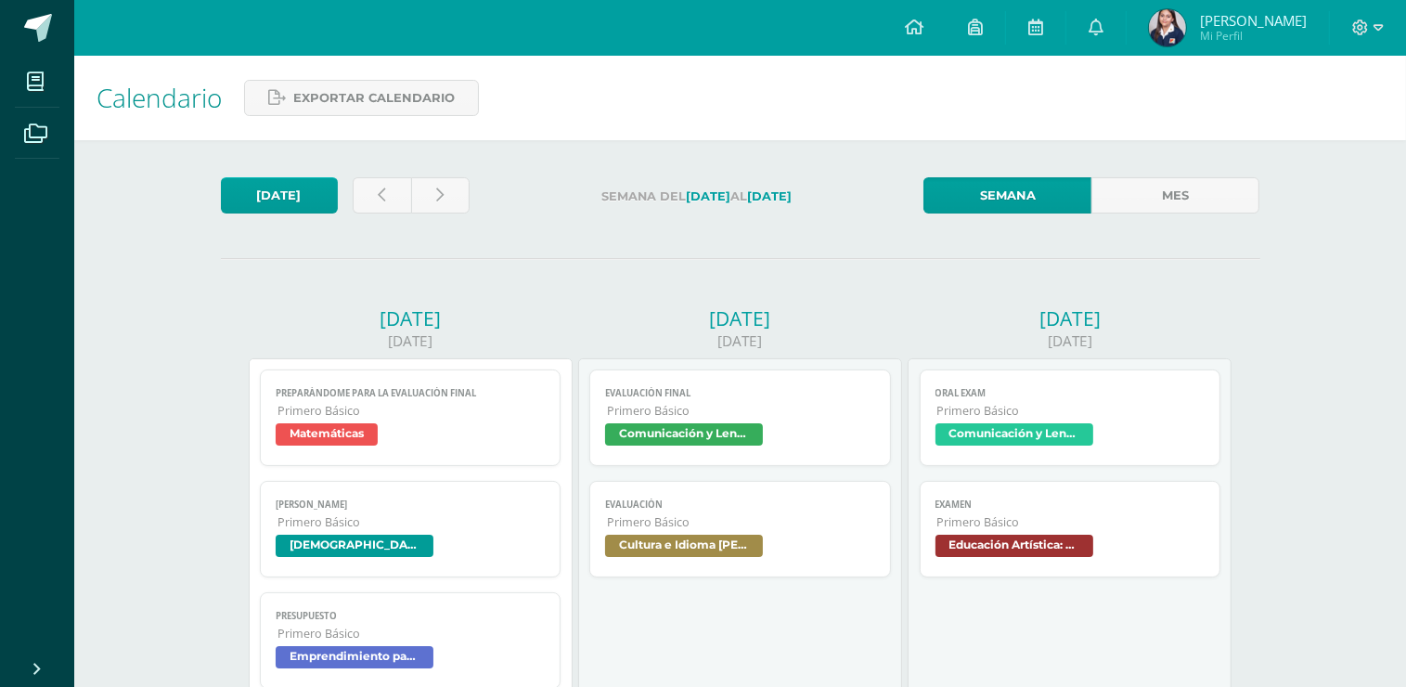
click at [821, 430] on span "Comunicación y Lenguaje, Idioma Español" at bounding box center [740, 436] width 270 height 27
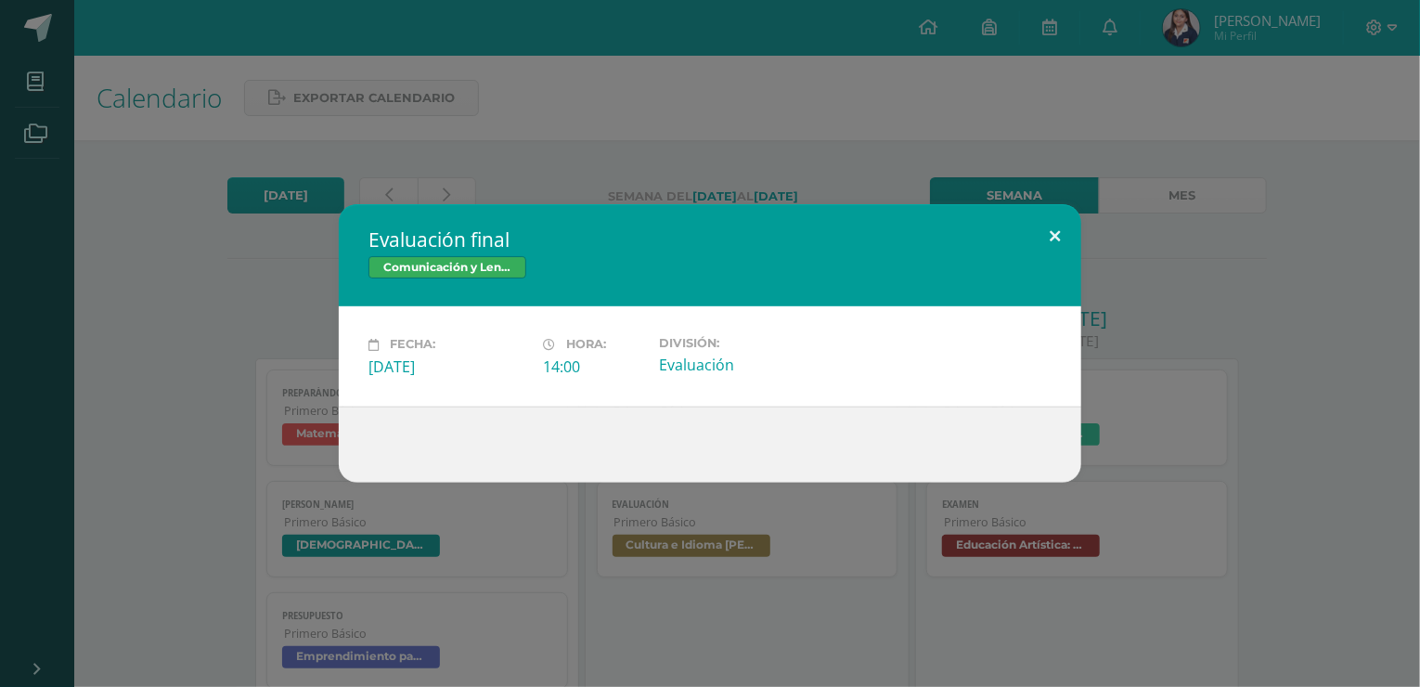
click at [1047, 226] on button at bounding box center [1054, 235] width 53 height 63
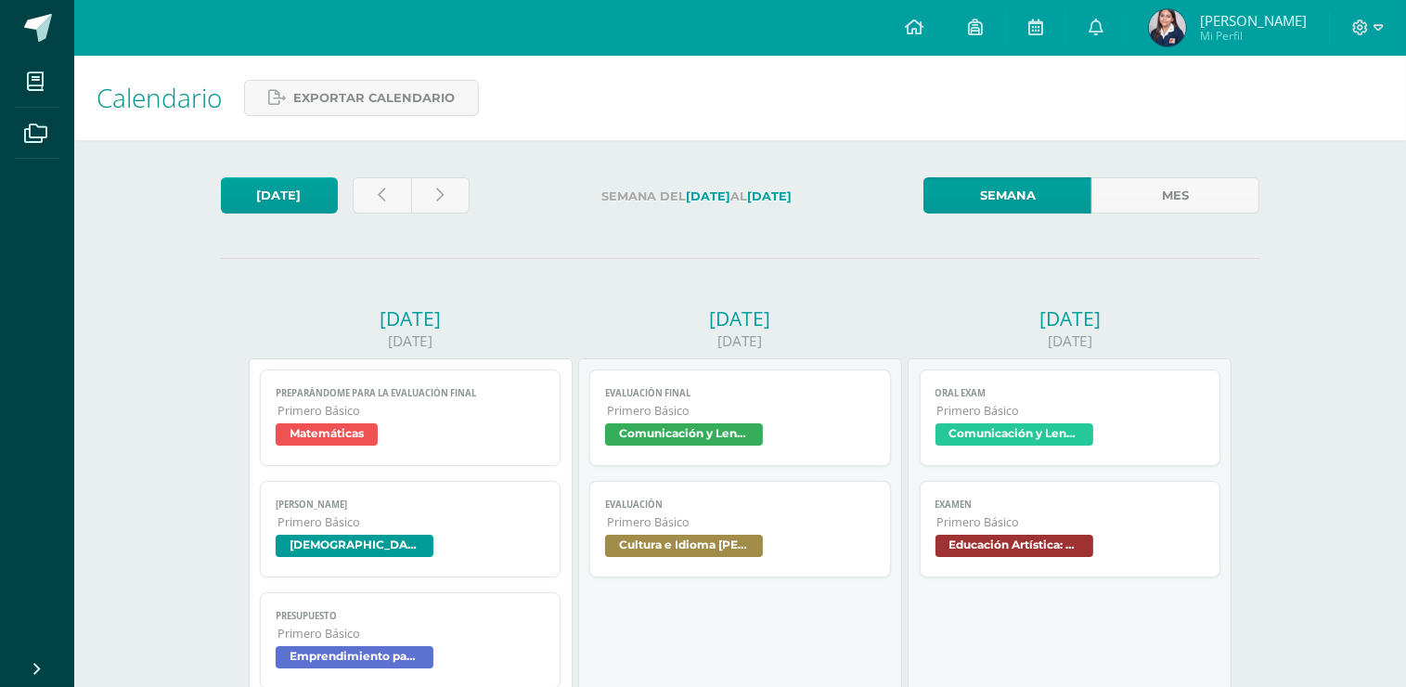
click at [805, 542] on span "Cultura e Idioma [PERSON_NAME] o Xinca" at bounding box center [740, 548] width 270 height 27
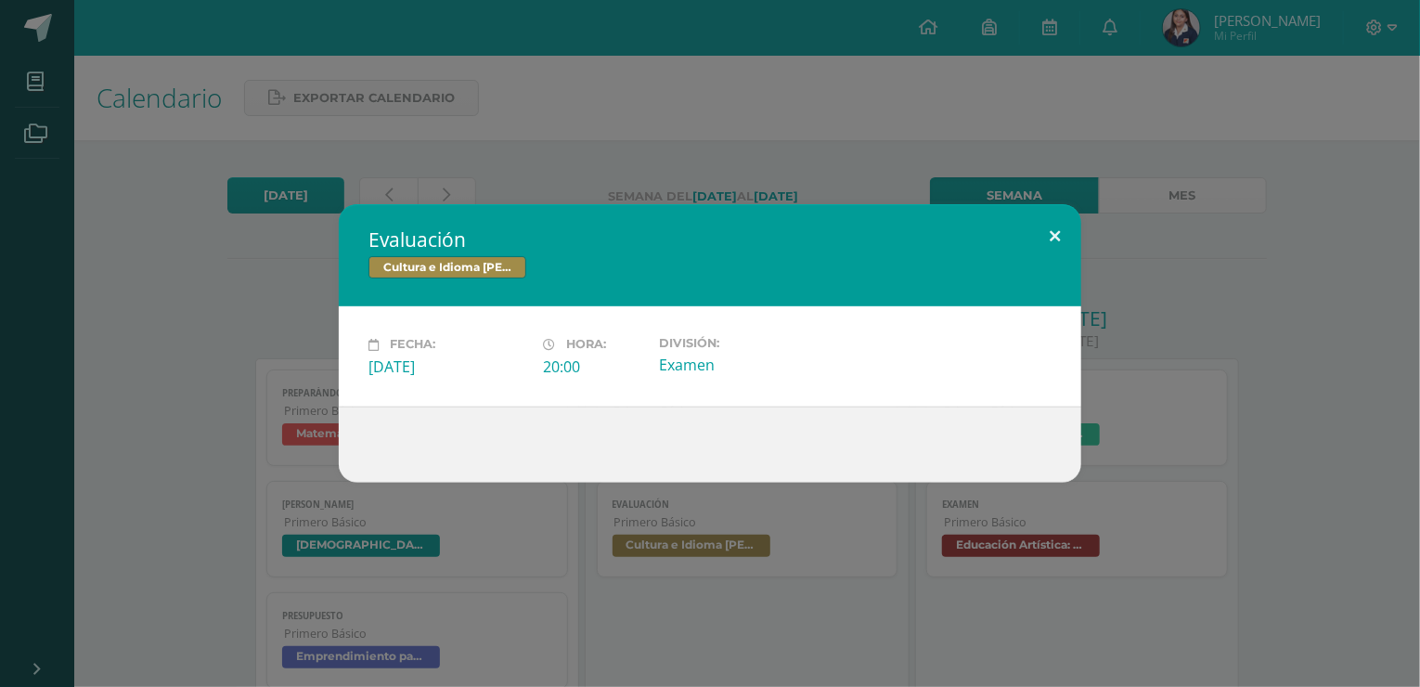
click at [1054, 231] on button at bounding box center [1054, 235] width 53 height 63
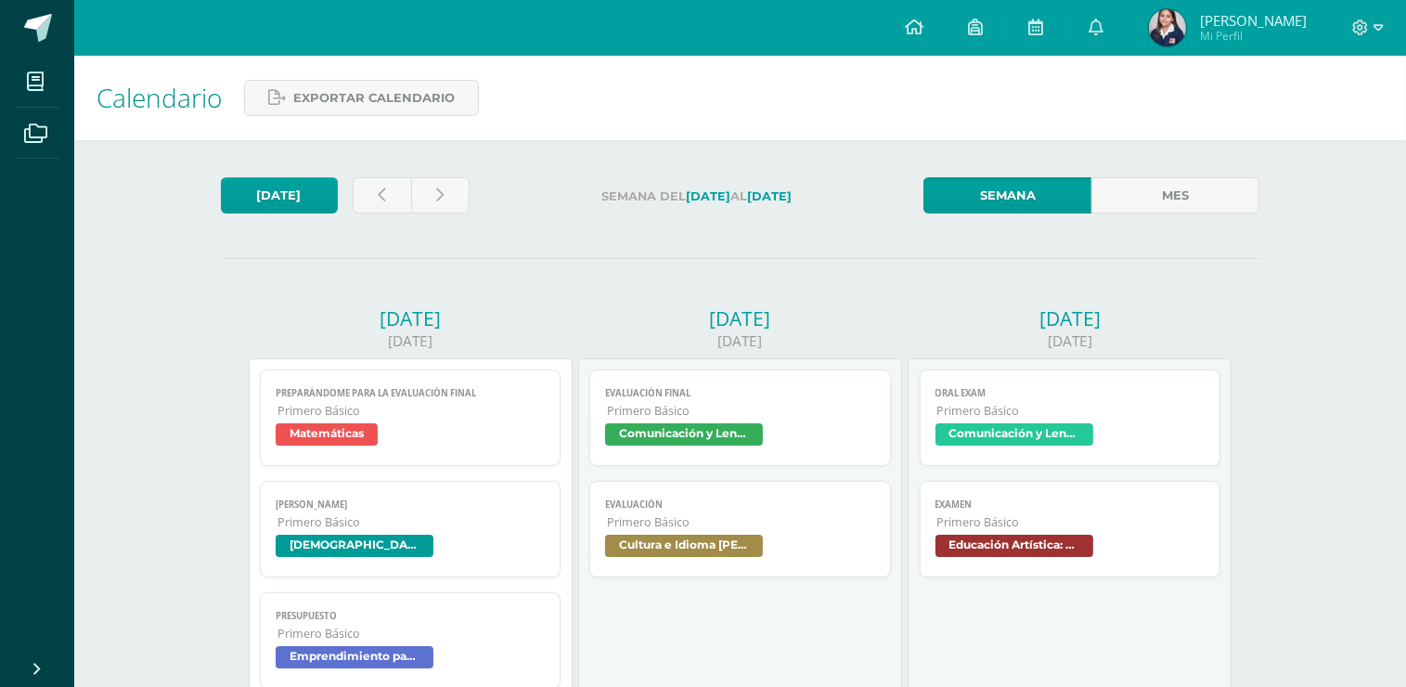
click at [1137, 432] on span "Comunicación y Lenguaje, Idioma Extranjero Inglés" at bounding box center [1070, 436] width 270 height 27
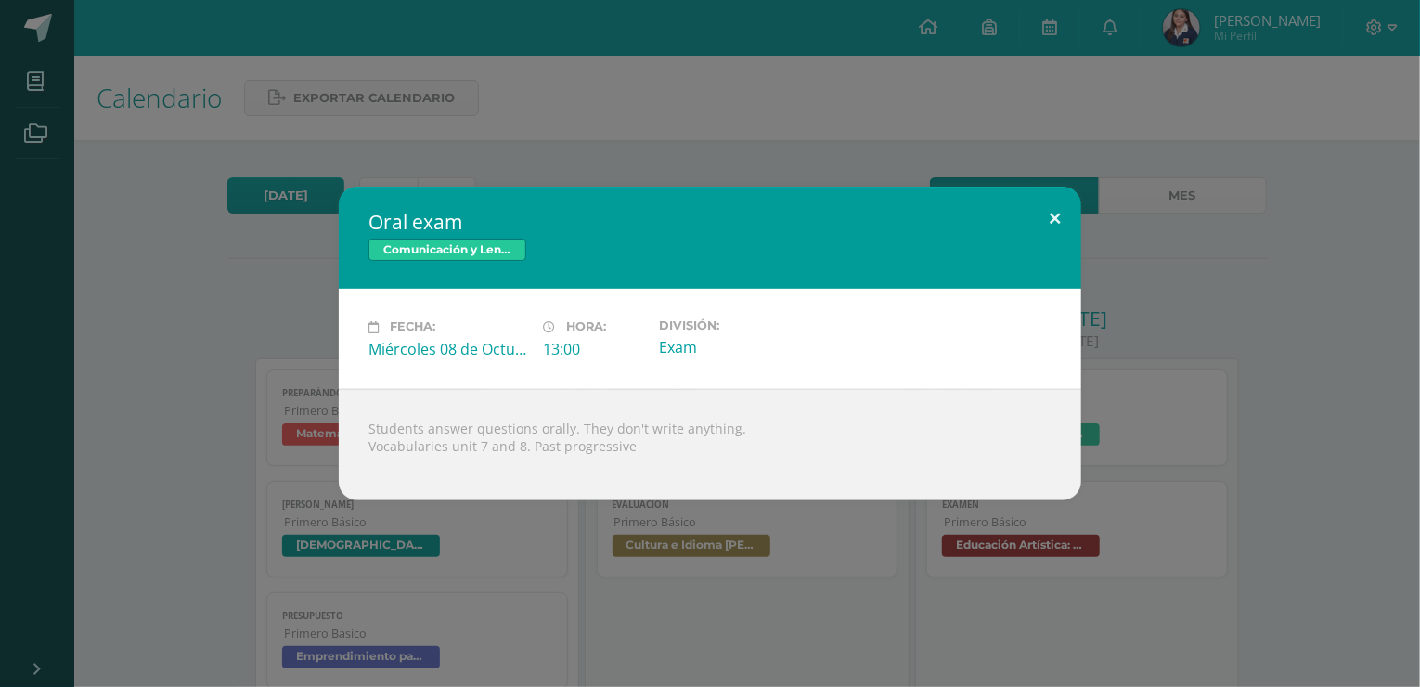
click at [1054, 209] on button at bounding box center [1054, 218] width 53 height 63
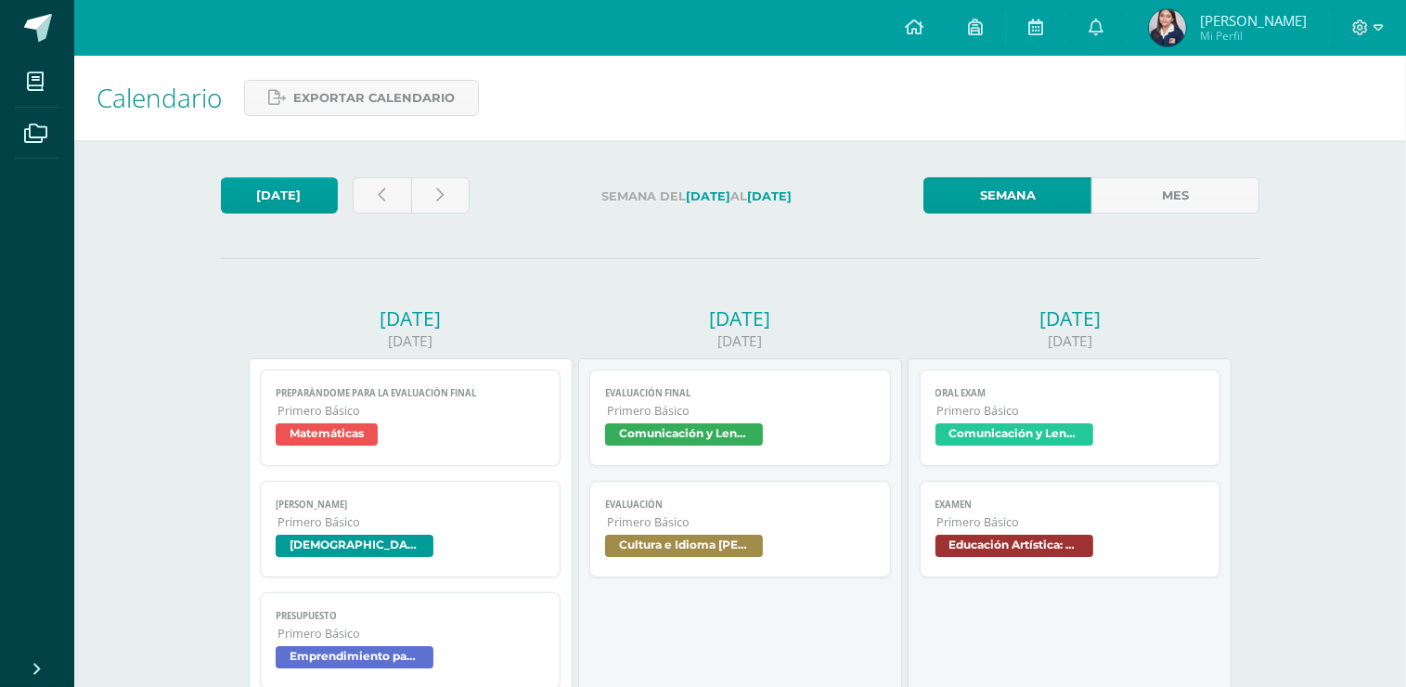
click at [1182, 534] on link "Examen Primero Básico Educación Artística: Educación Musical" at bounding box center [1071, 529] width 302 height 97
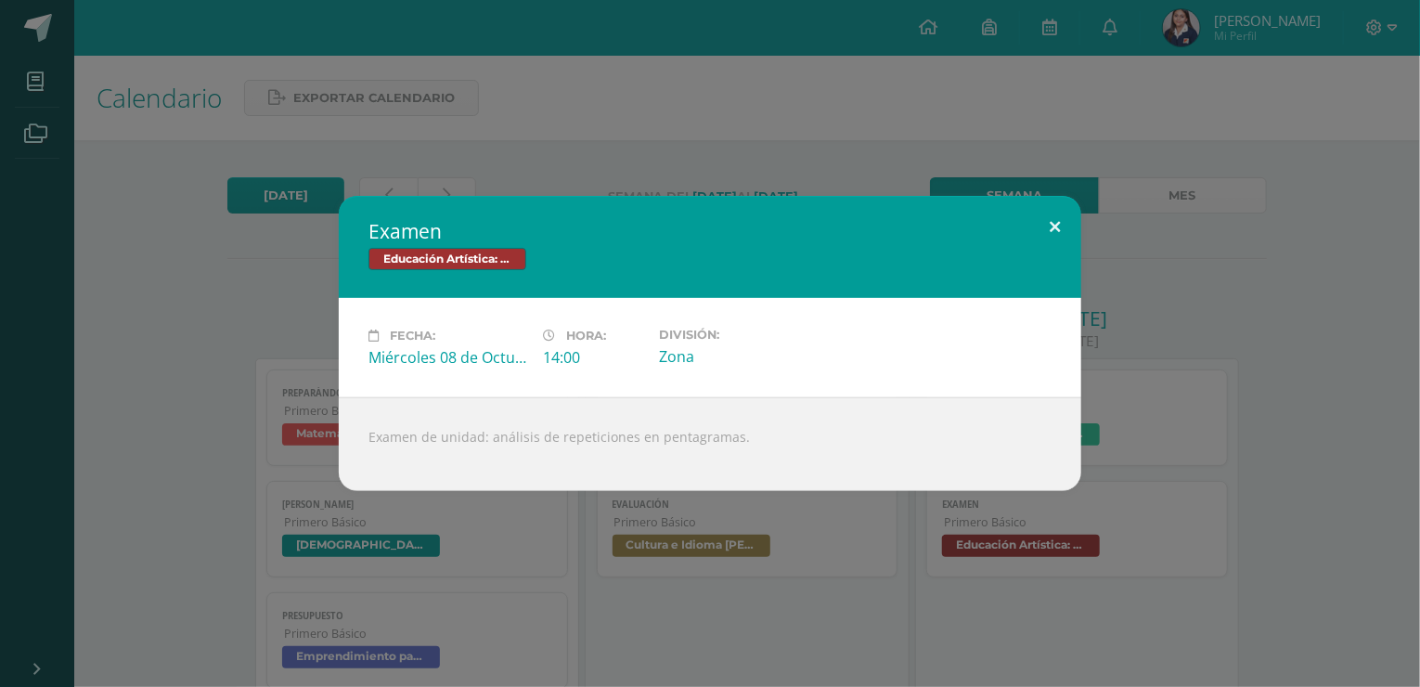
click at [1061, 227] on button at bounding box center [1054, 227] width 53 height 63
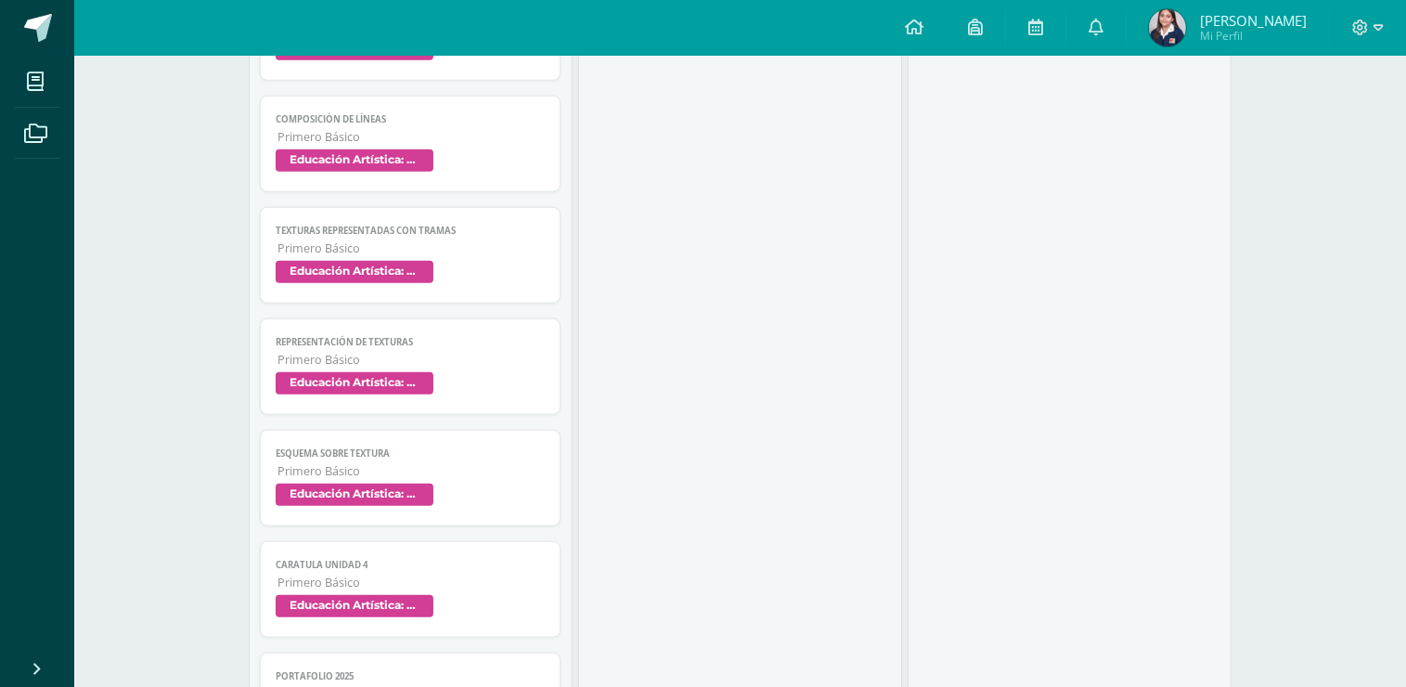
scroll to position [1206, 0]
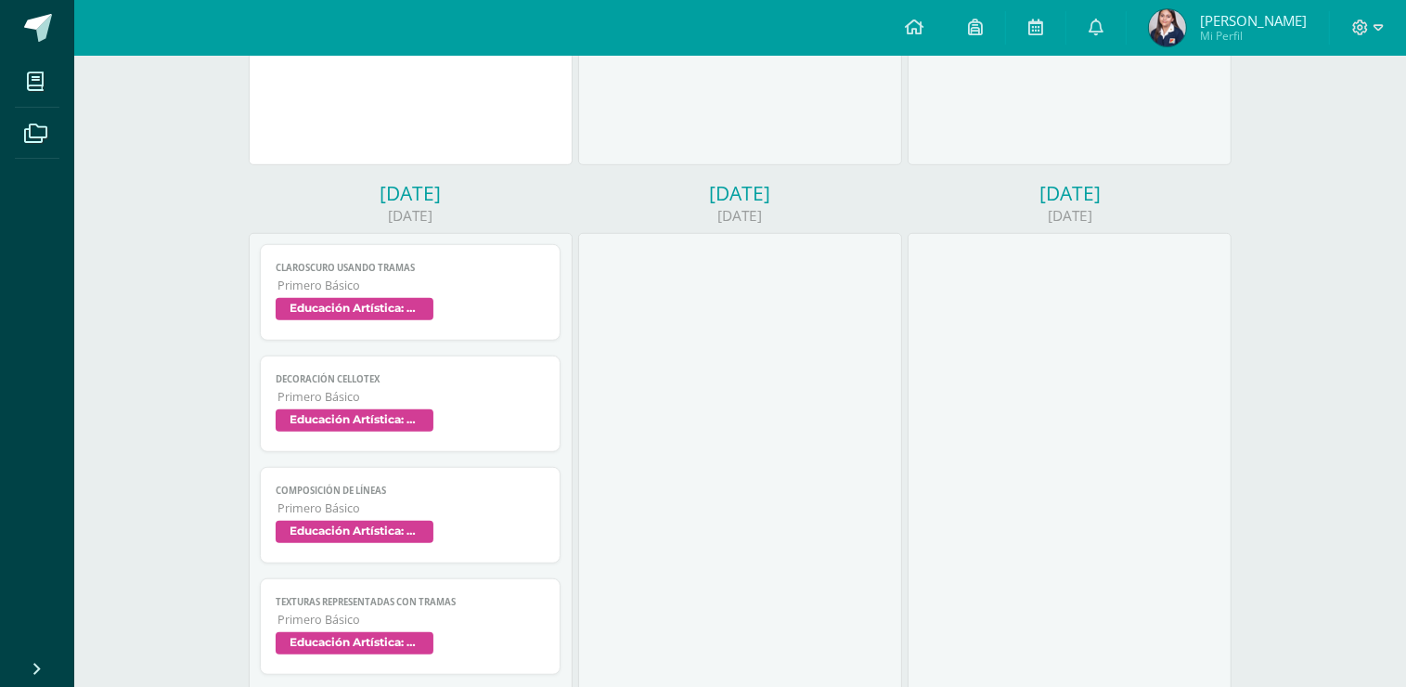
click at [479, 293] on span "Primero Básico" at bounding box center [411, 285] width 268 height 16
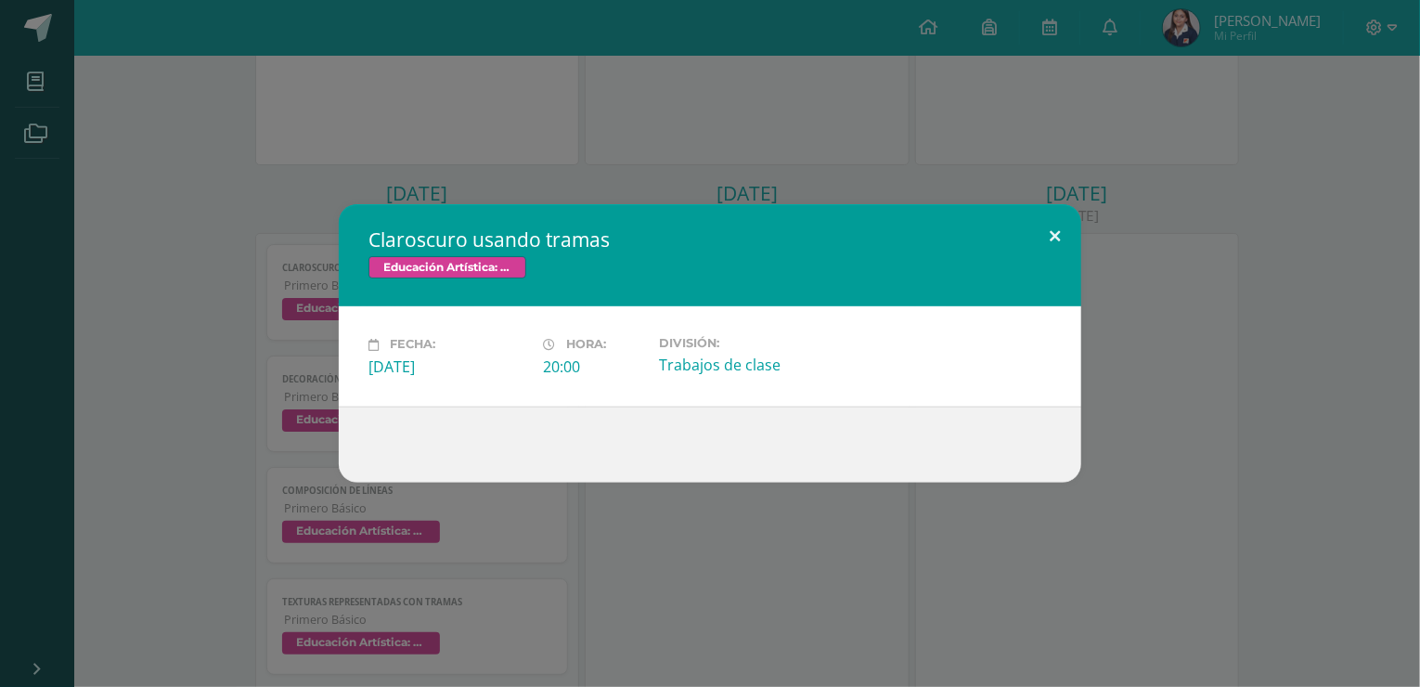
click at [1058, 233] on button at bounding box center [1054, 235] width 53 height 63
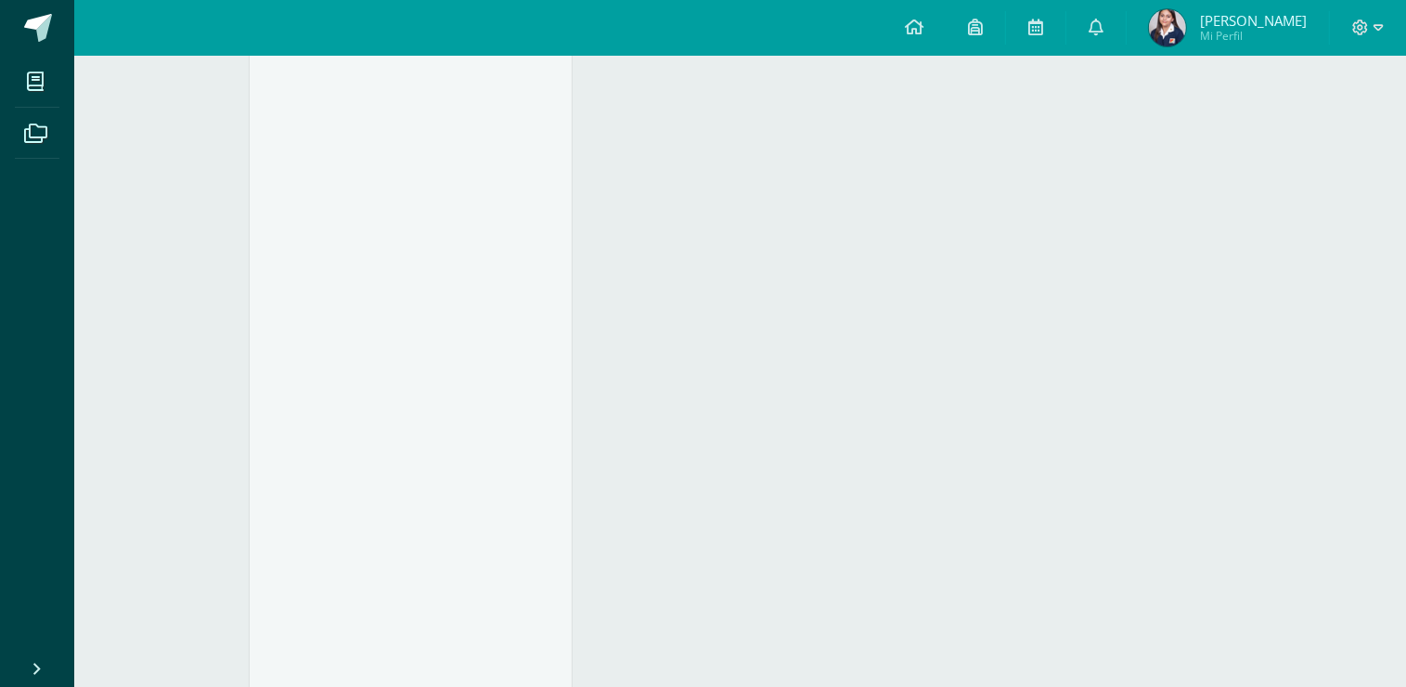
scroll to position [2042, 0]
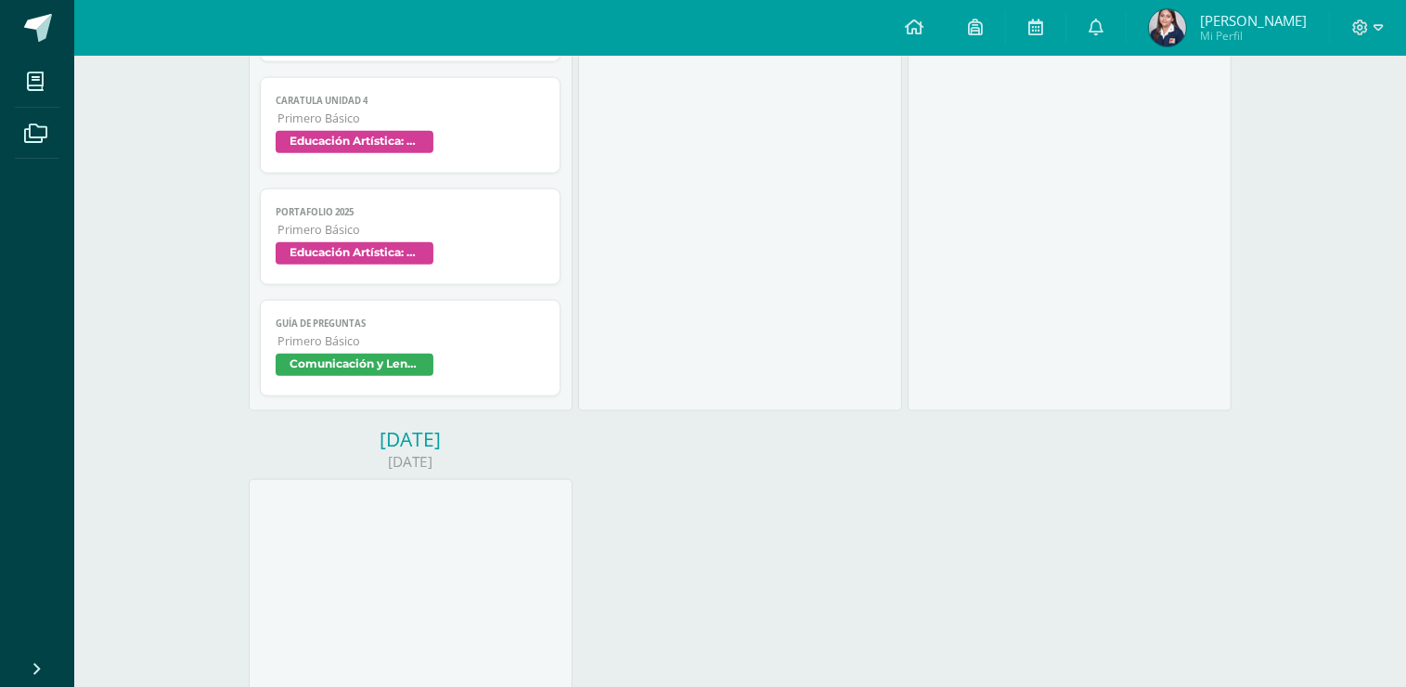
click at [483, 336] on link "Guía de preguntas Primero Básico Comunicación y Lenguaje, Idioma Español" at bounding box center [411, 348] width 302 height 97
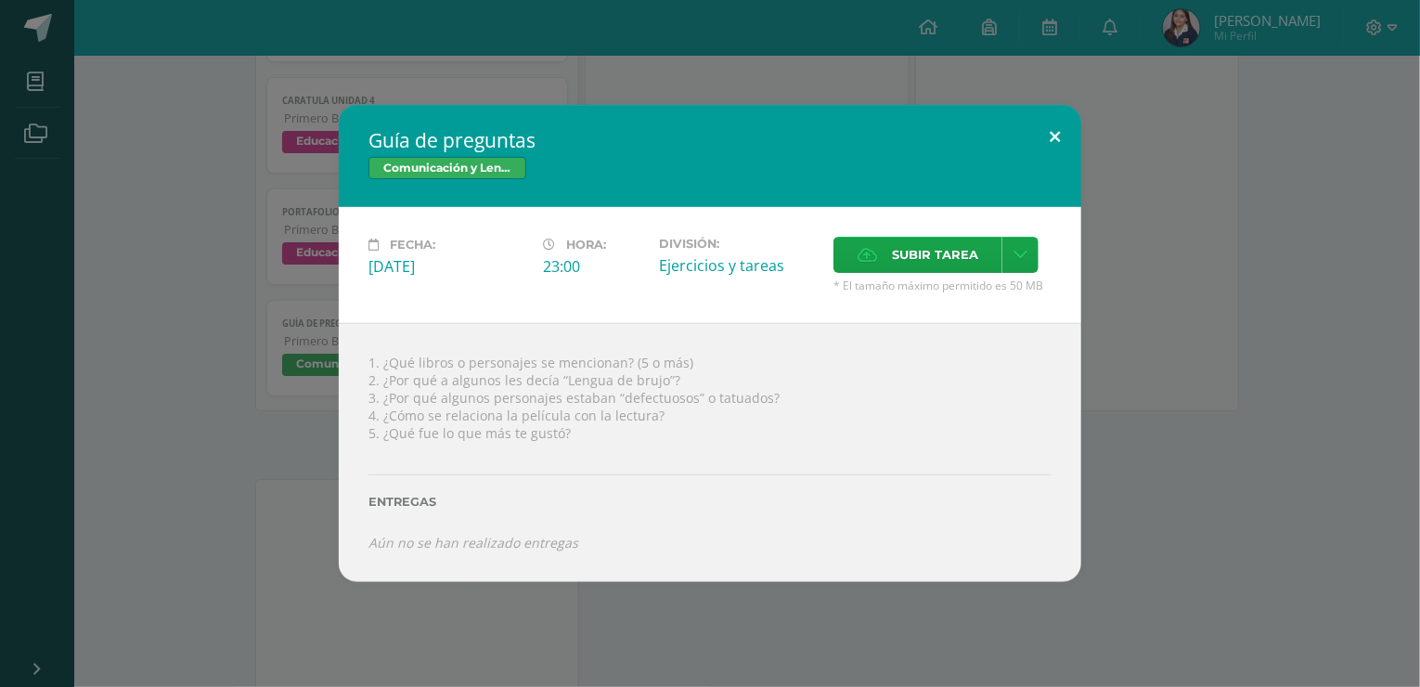
drag, startPoint x: 1053, startPoint y: 131, endPoint x: 1013, endPoint y: 131, distance: 39.9
click at [1054, 131] on button at bounding box center [1054, 136] width 53 height 63
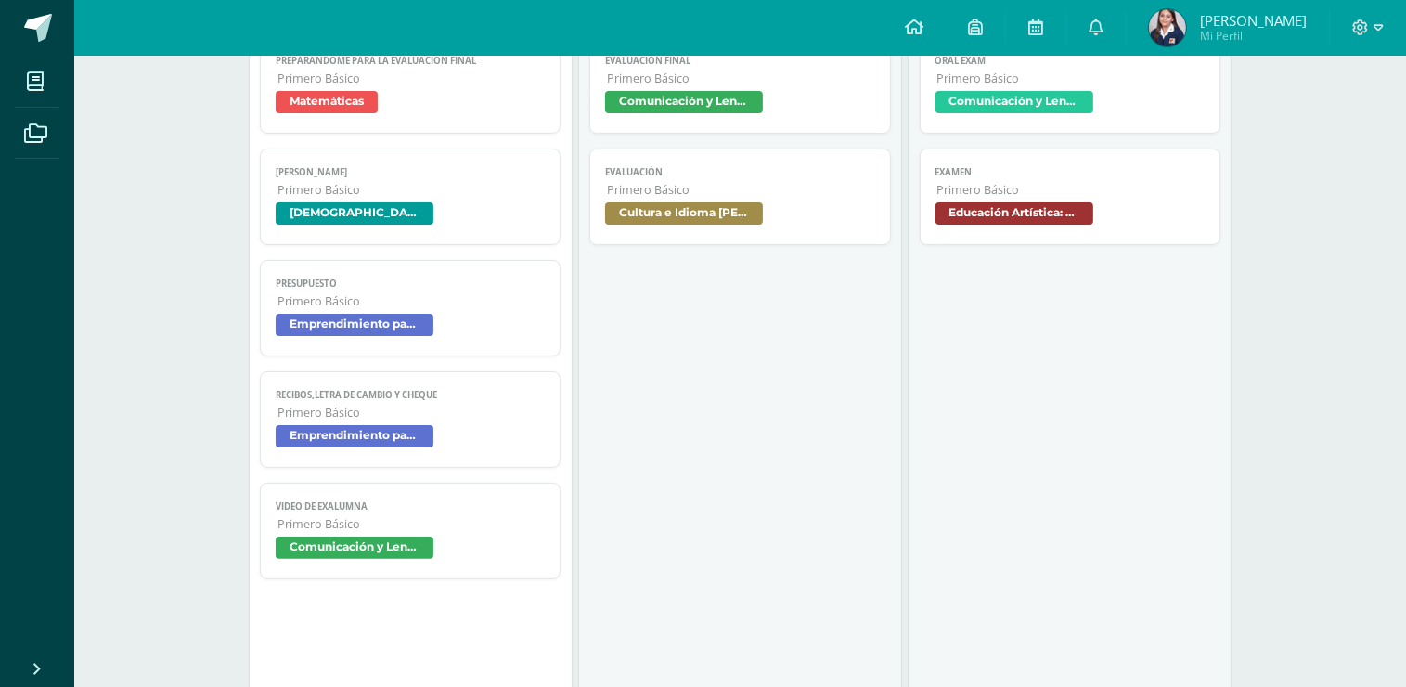
scroll to position [0, 0]
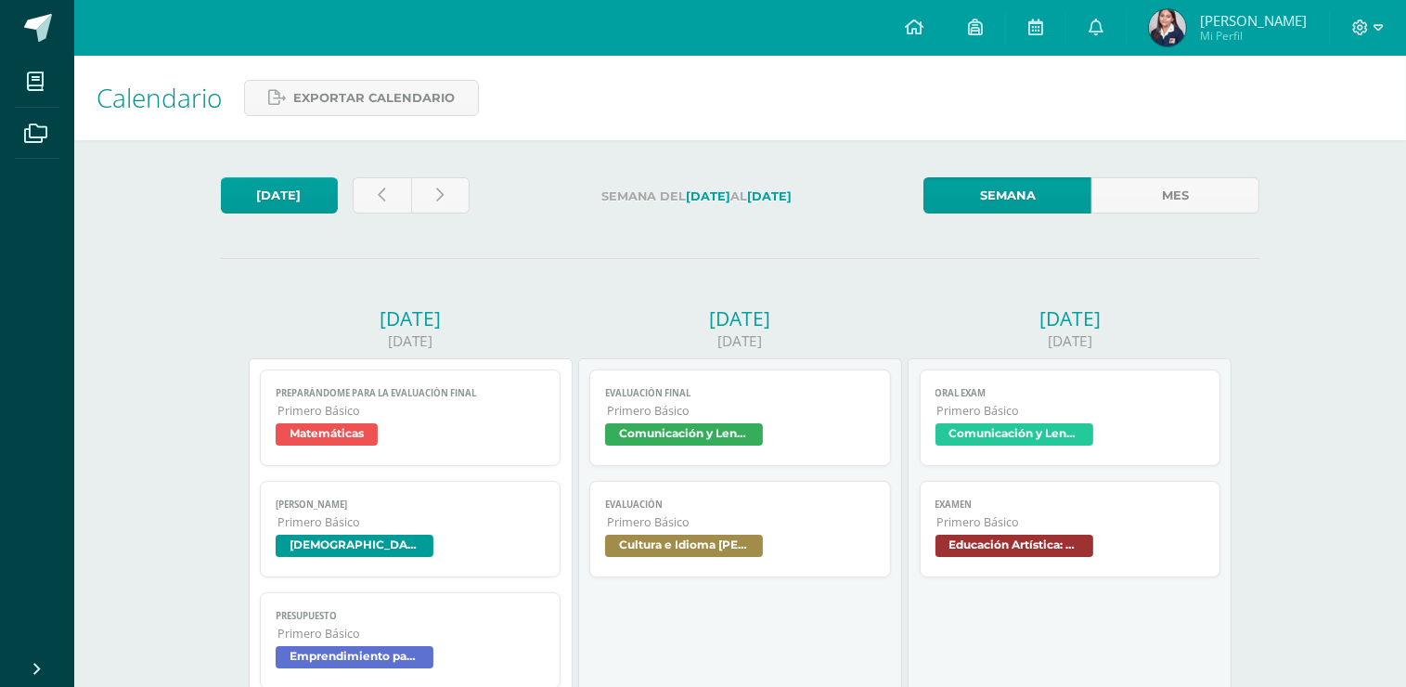
click at [1242, 32] on span "Mi Perfil" at bounding box center [1253, 36] width 107 height 16
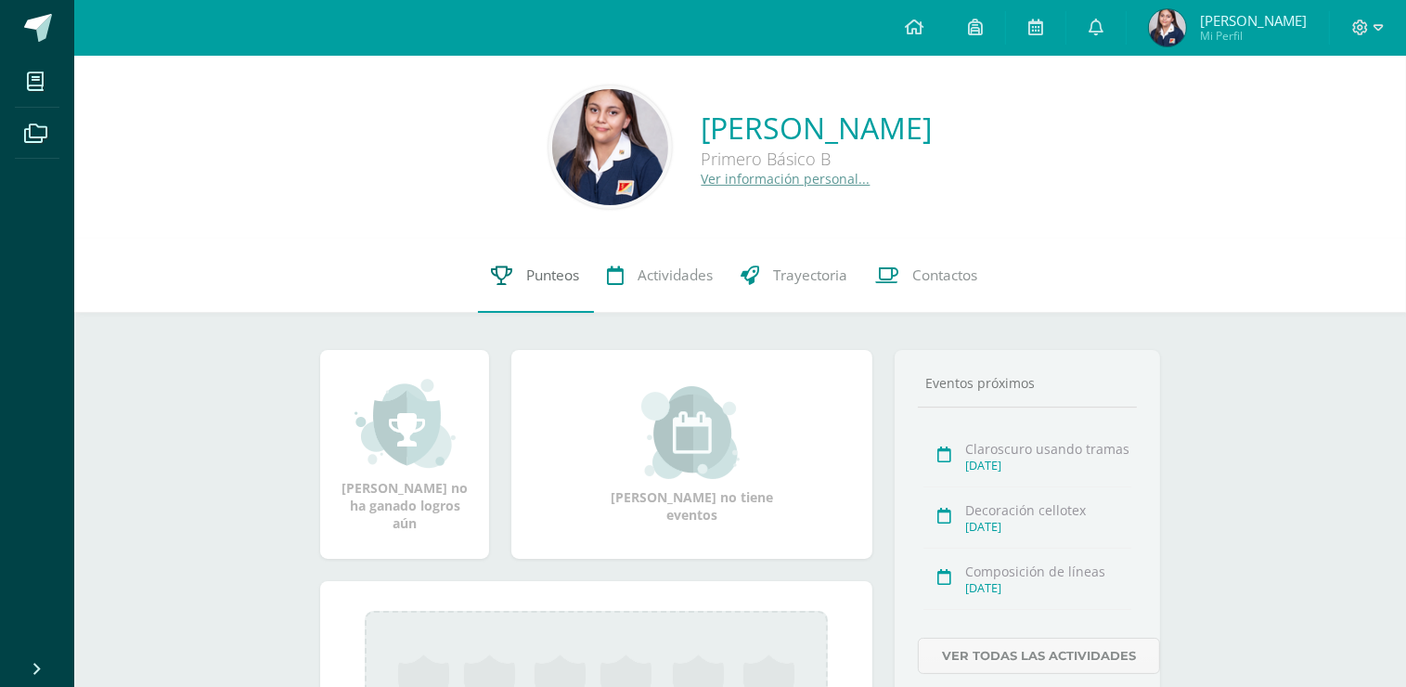
click at [536, 276] on span "Punteos" at bounding box center [553, 274] width 53 height 19
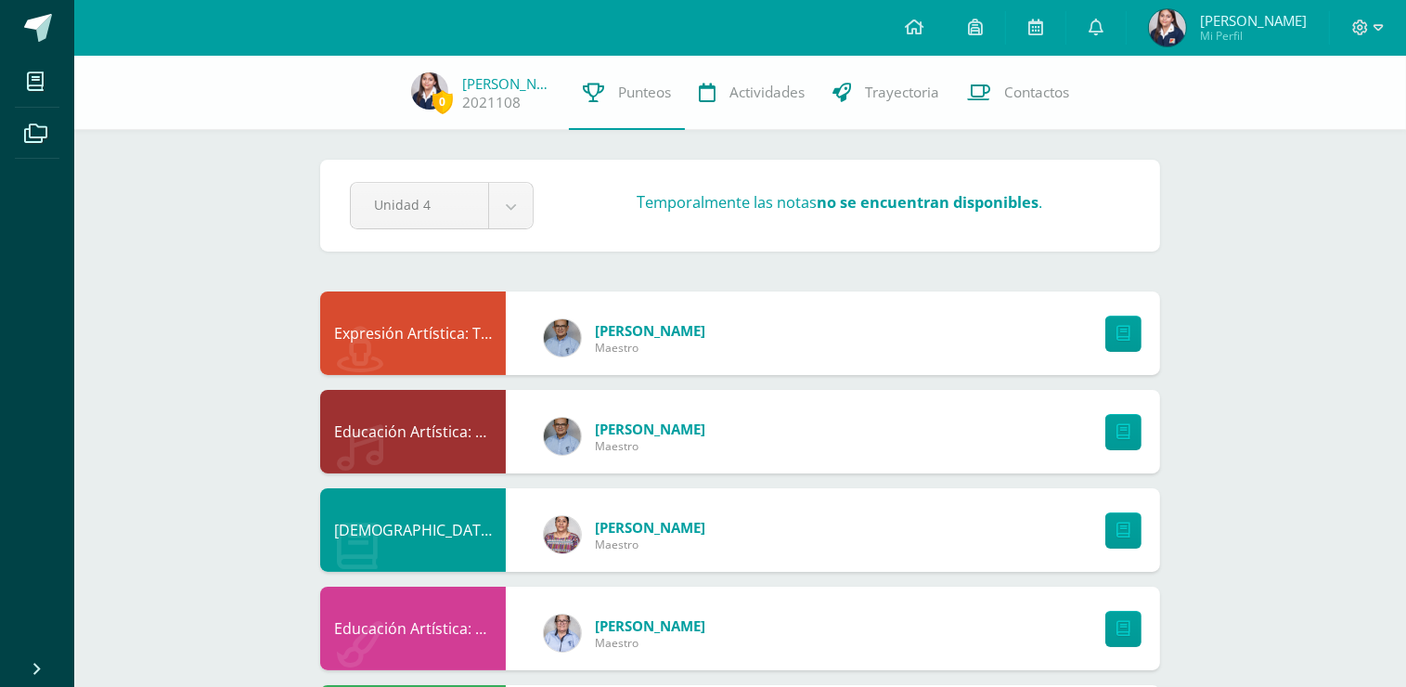
click at [1243, 24] on span "[PERSON_NAME]" at bounding box center [1253, 20] width 107 height 19
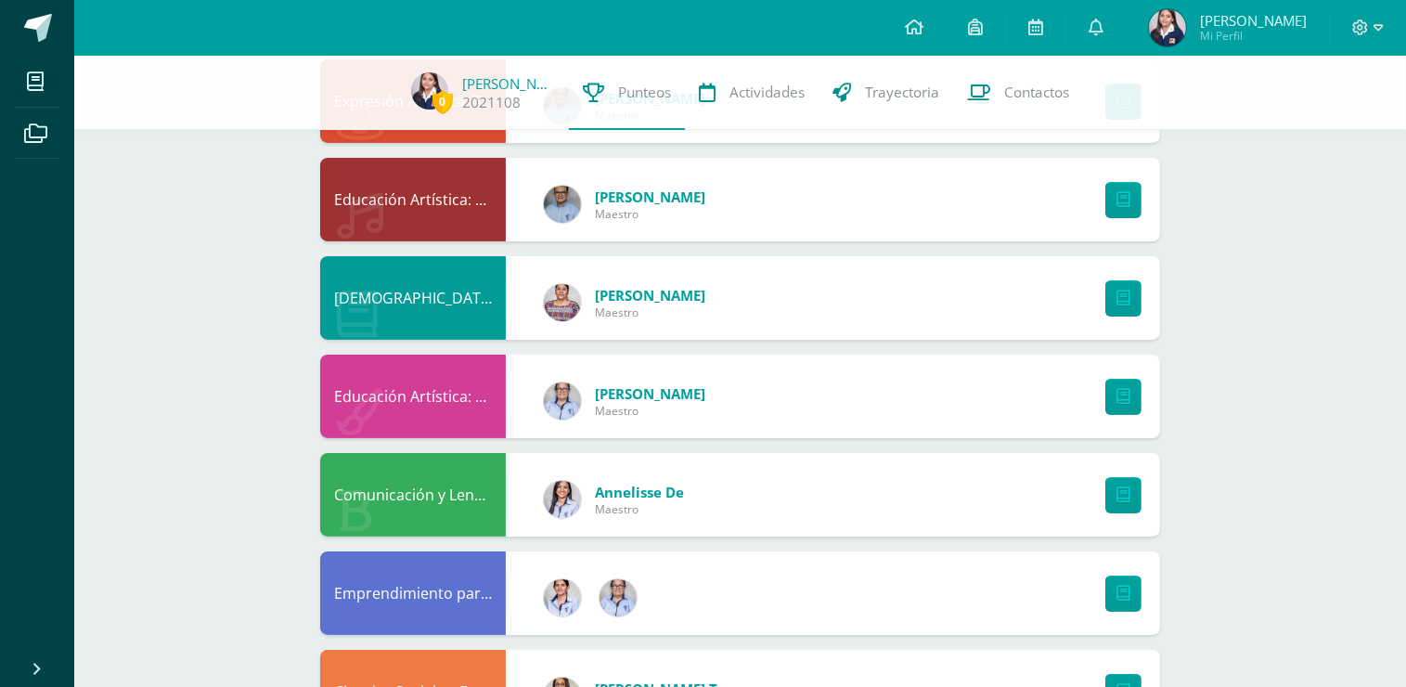
scroll to position [557, 0]
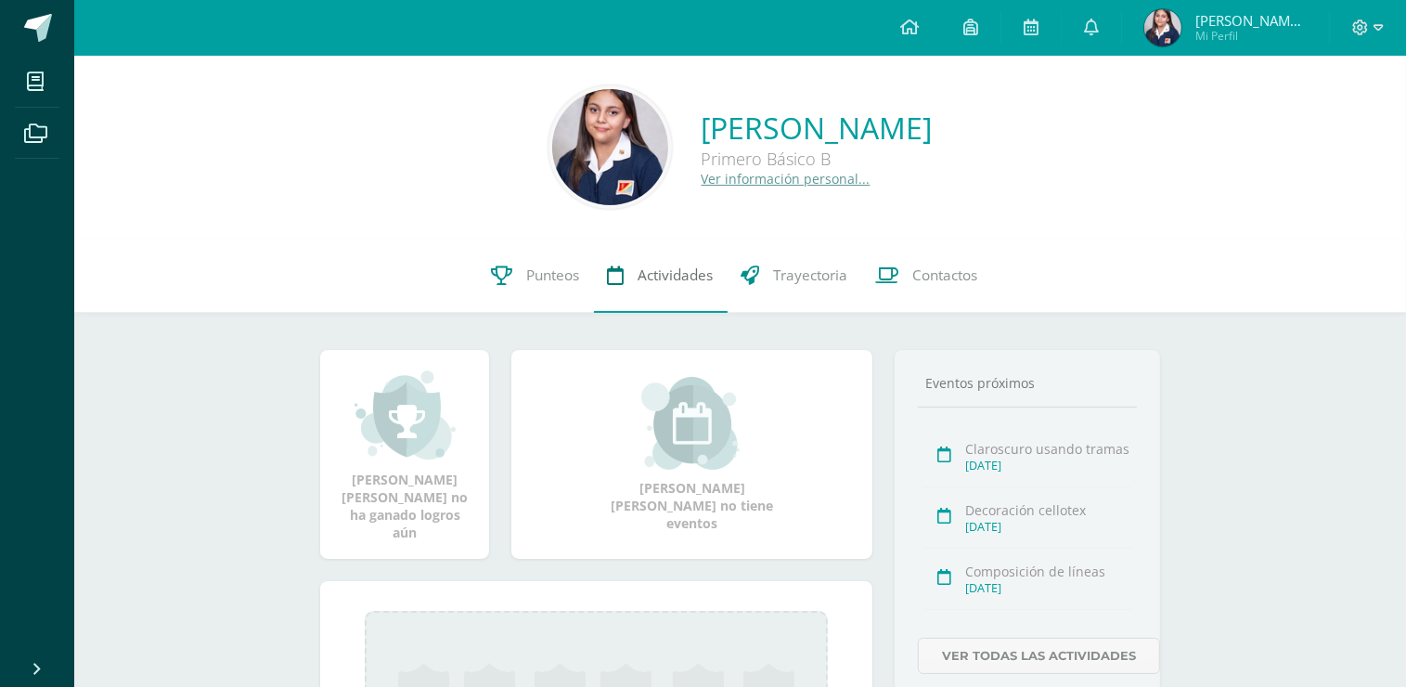
click at [653, 281] on span "Actividades" at bounding box center [675, 274] width 75 height 19
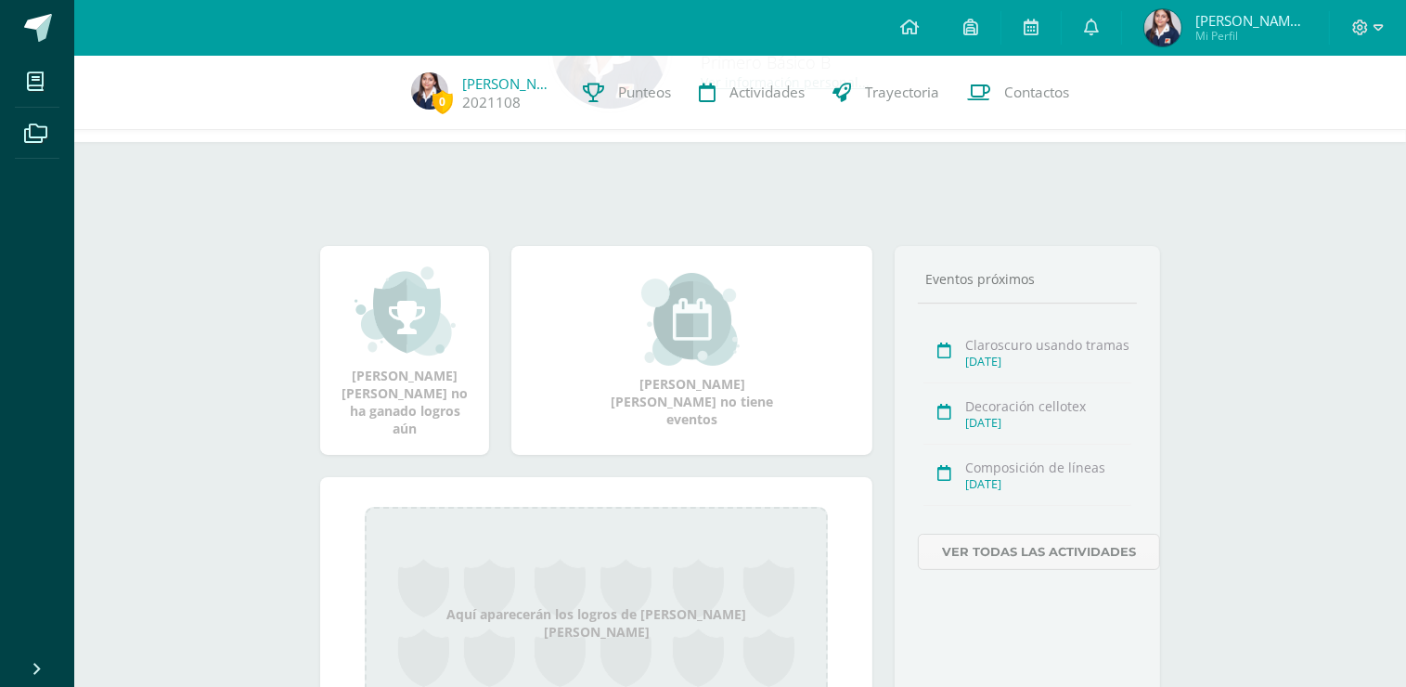
scroll to position [219, 0]
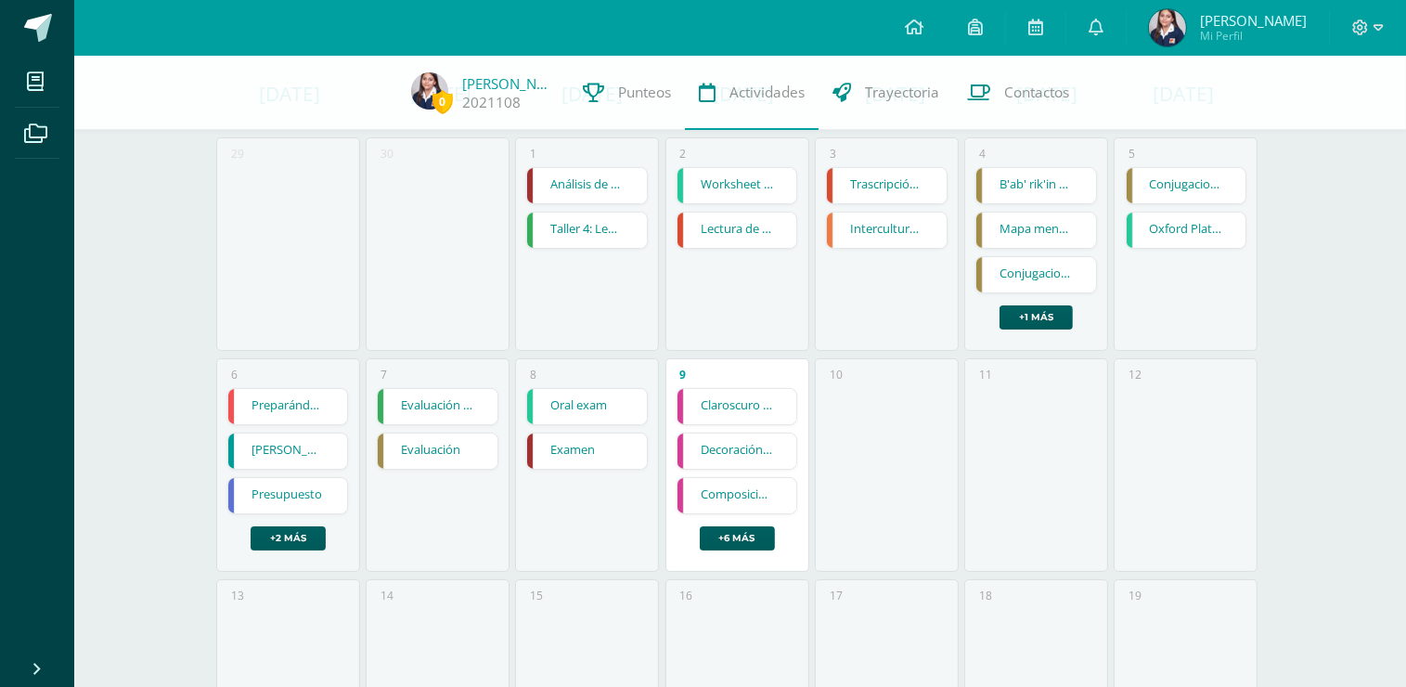
scroll to position [93, 0]
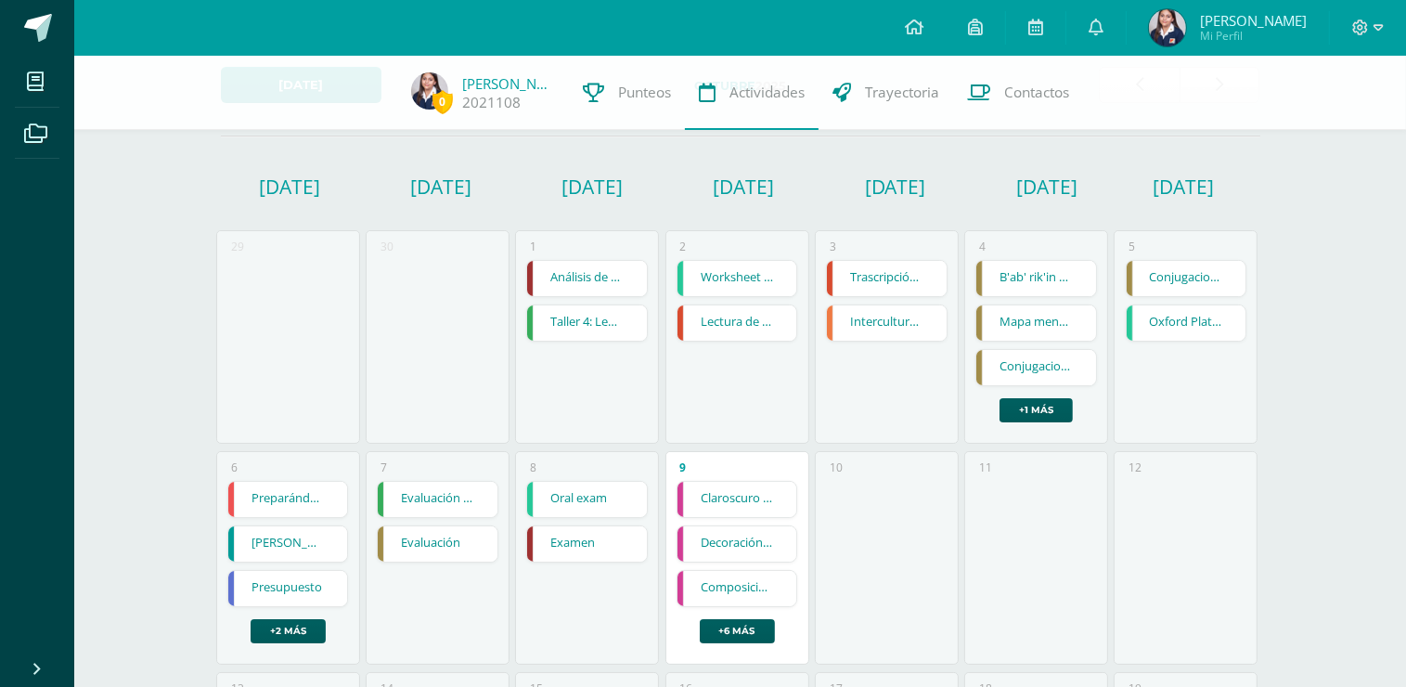
click at [721, 283] on link "Worksheet unit 8" at bounding box center [737, 278] width 120 height 35
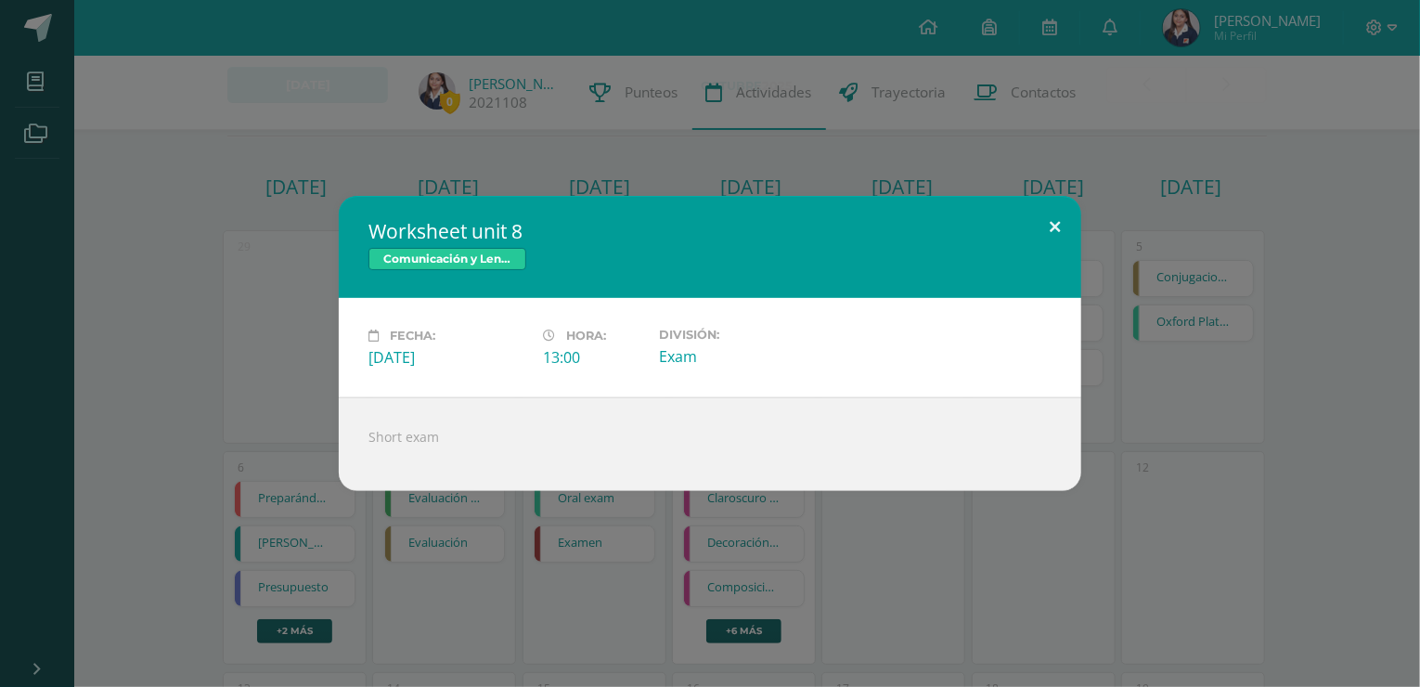
click at [1057, 223] on button at bounding box center [1054, 227] width 53 height 63
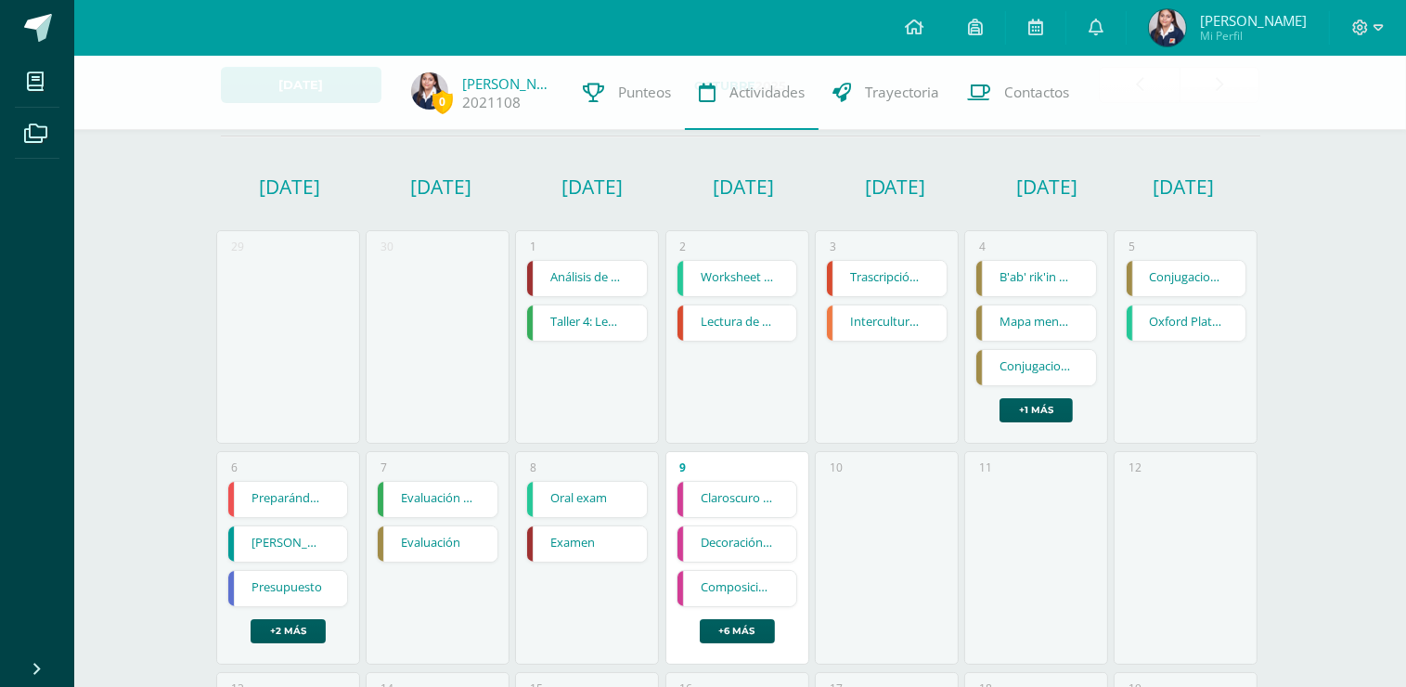
click at [1203, 326] on link "Oxford Platform Unit 7 and 8" at bounding box center [1187, 322] width 120 height 35
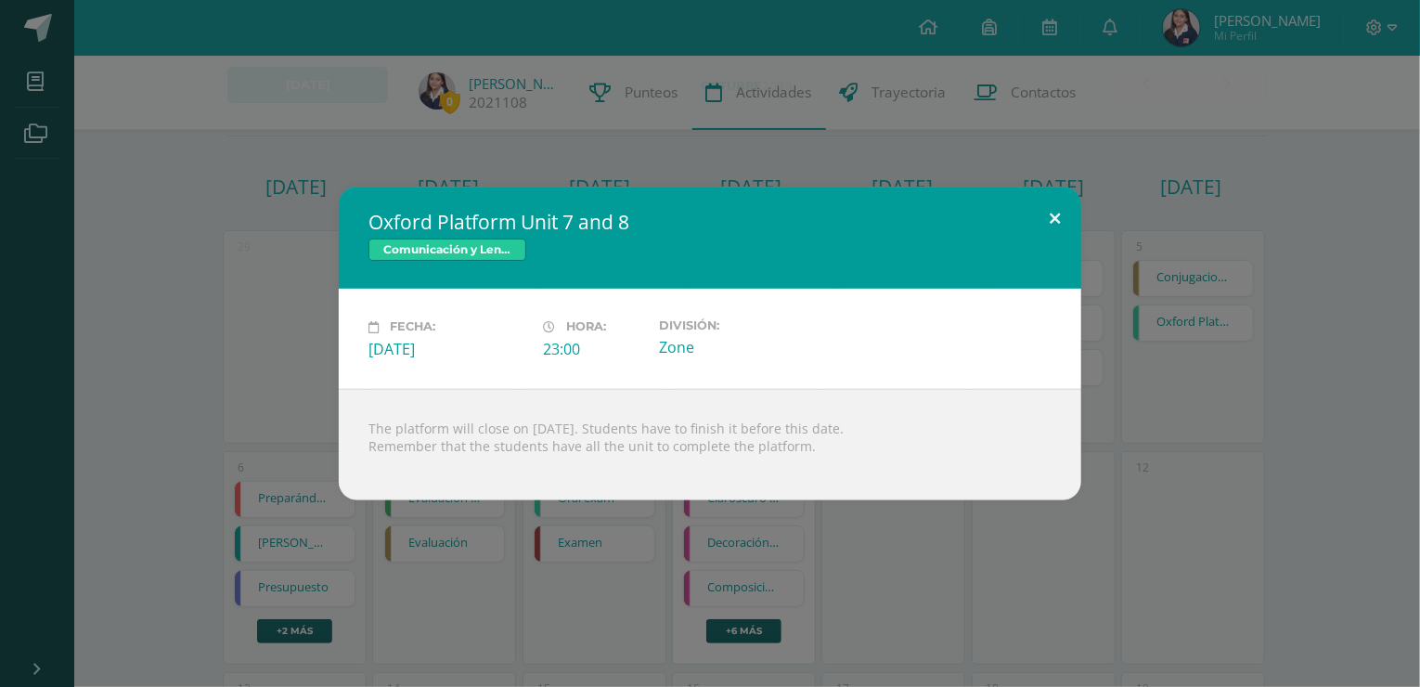
click at [1065, 216] on button at bounding box center [1054, 218] width 53 height 63
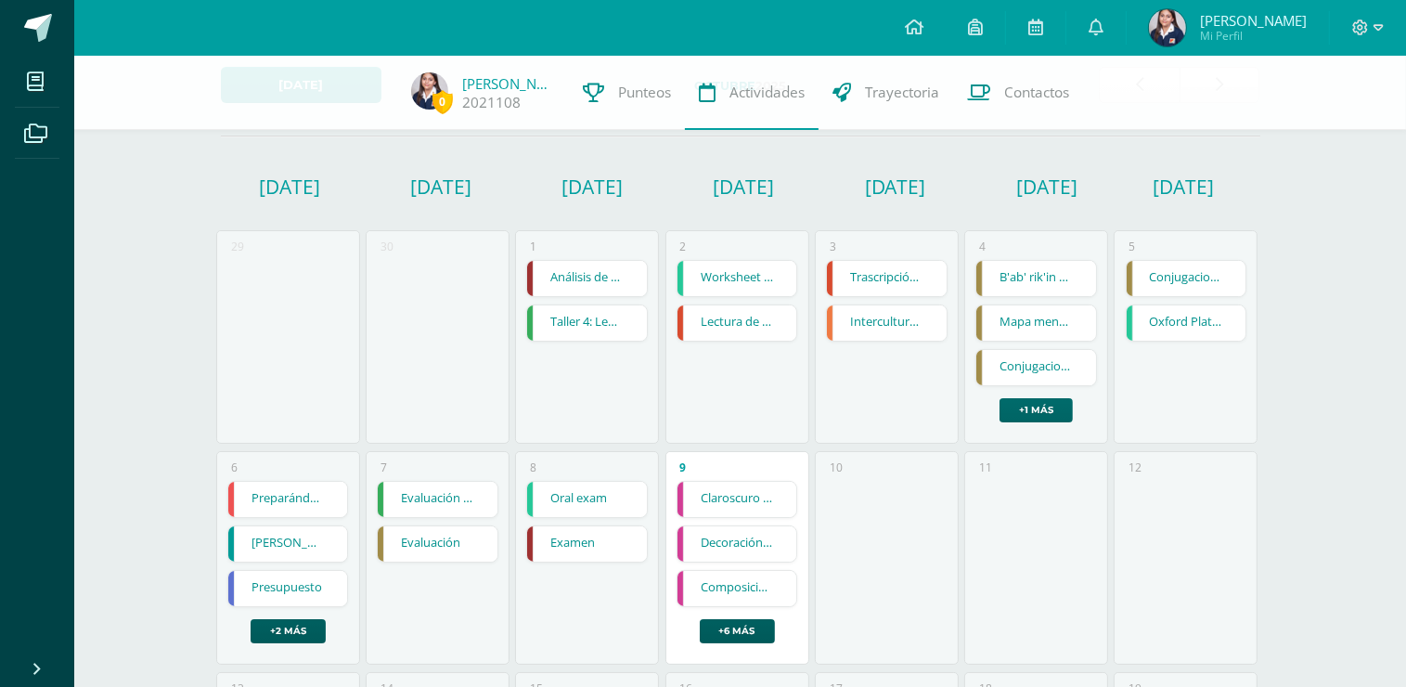
click at [1043, 404] on link "+1 más" at bounding box center [1035, 410] width 73 height 24
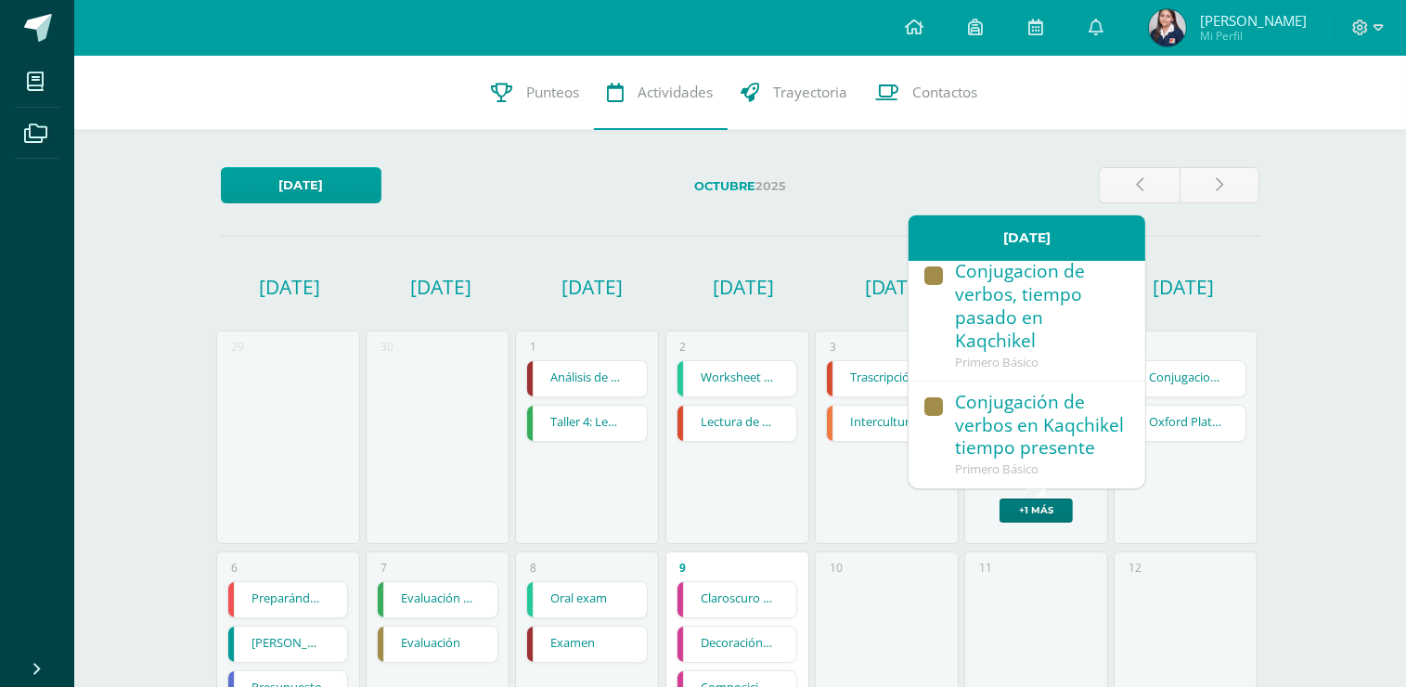
scroll to position [245, 0]
click at [862, 518] on div "3 Trascripción y corrección de microrrelato Trascripción y corrección de micror…" at bounding box center [887, 436] width 144 height 213
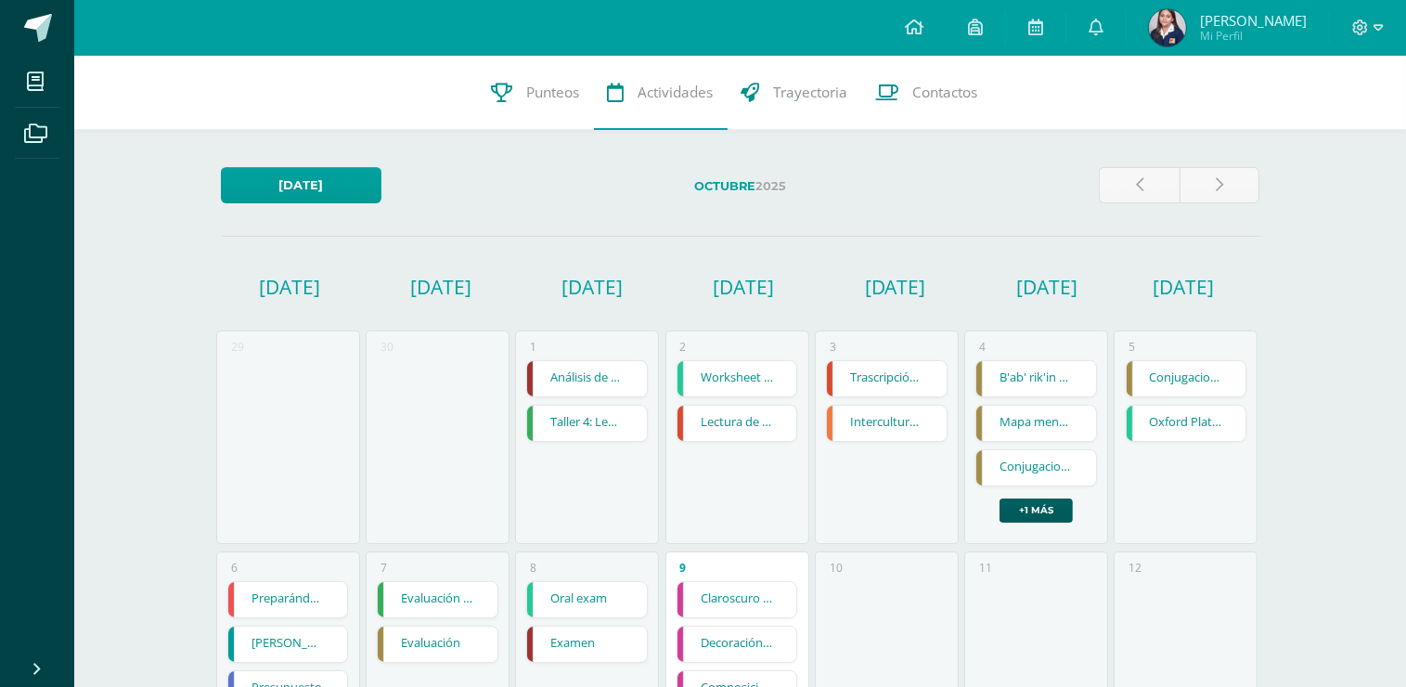
click at [609, 377] on link "Análisis de pentagramas" at bounding box center [587, 378] width 120 height 35
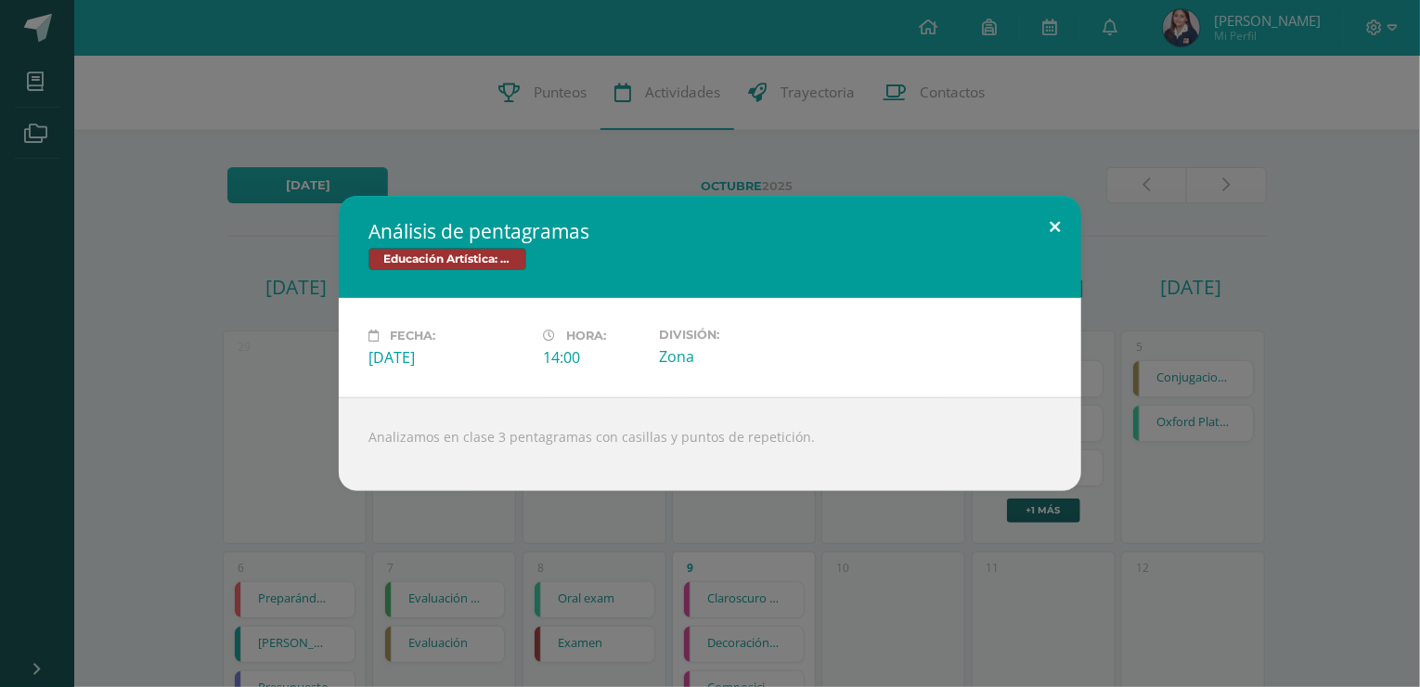
click at [1049, 229] on button at bounding box center [1054, 227] width 53 height 63
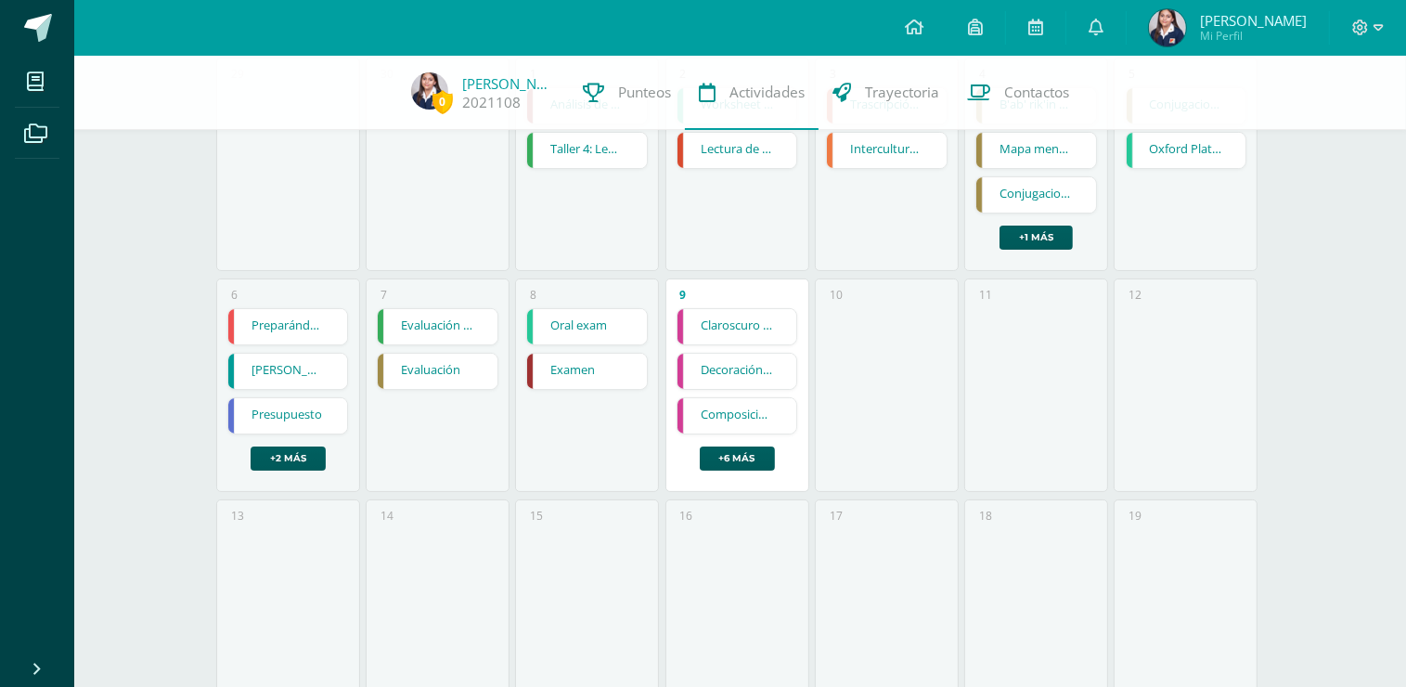
scroll to position [278, 0]
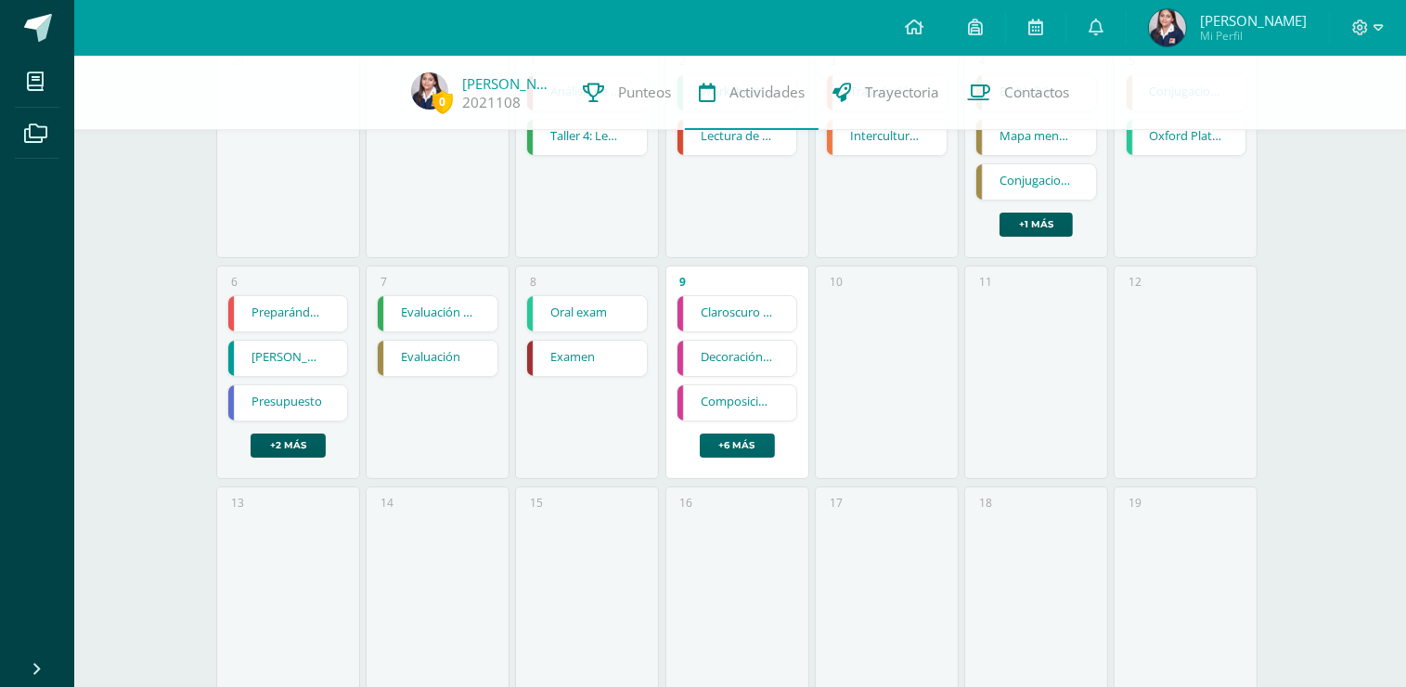
click at [718, 455] on link "+6 más" at bounding box center [737, 445] width 75 height 24
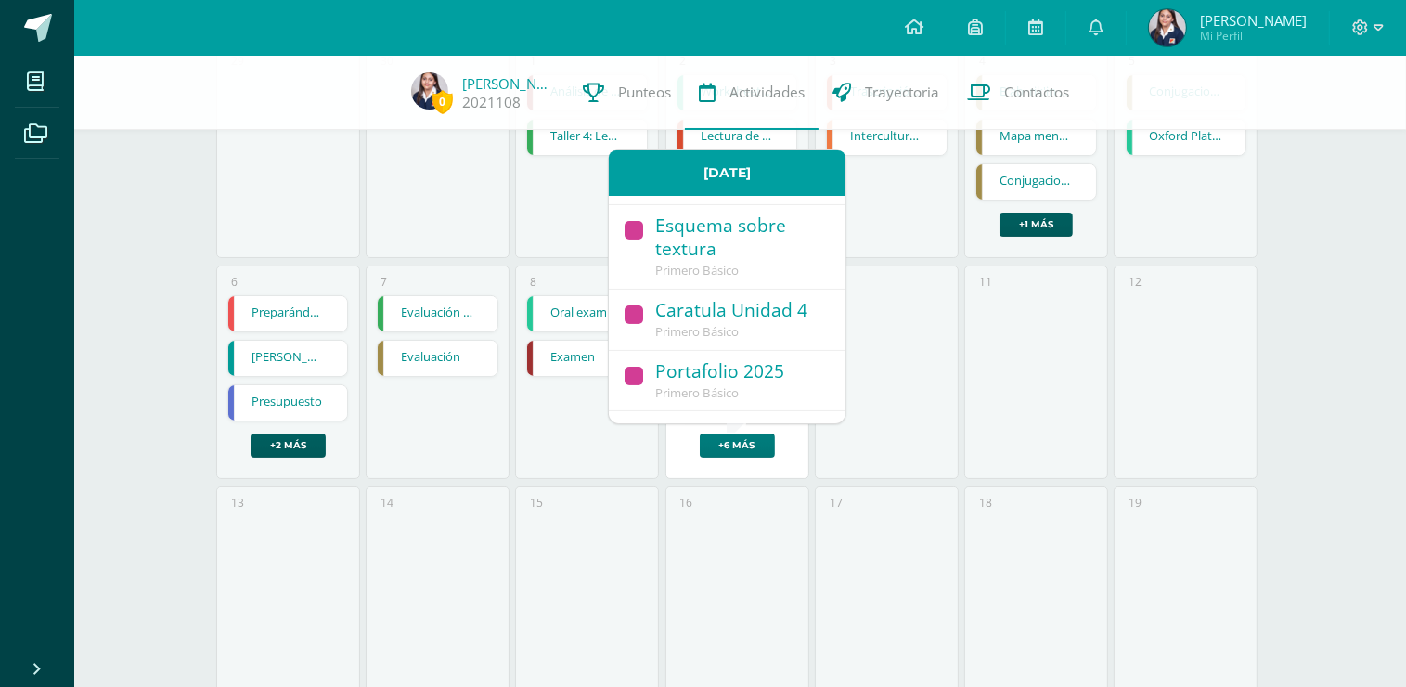
scroll to position [480, 0]
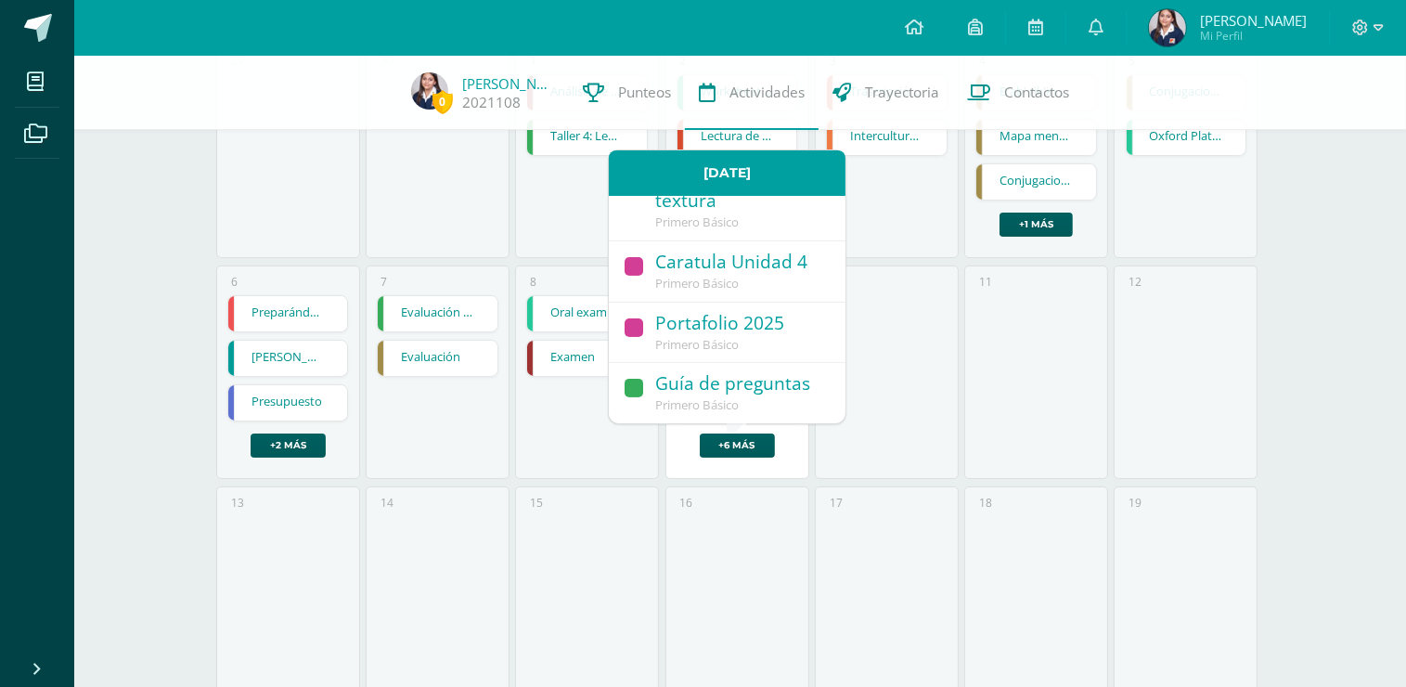
click at [547, 447] on div "8 Oral exam Oral exam Comunicación y Lenguaje, Idioma Extranjero Inglés Cargand…" at bounding box center [587, 371] width 144 height 213
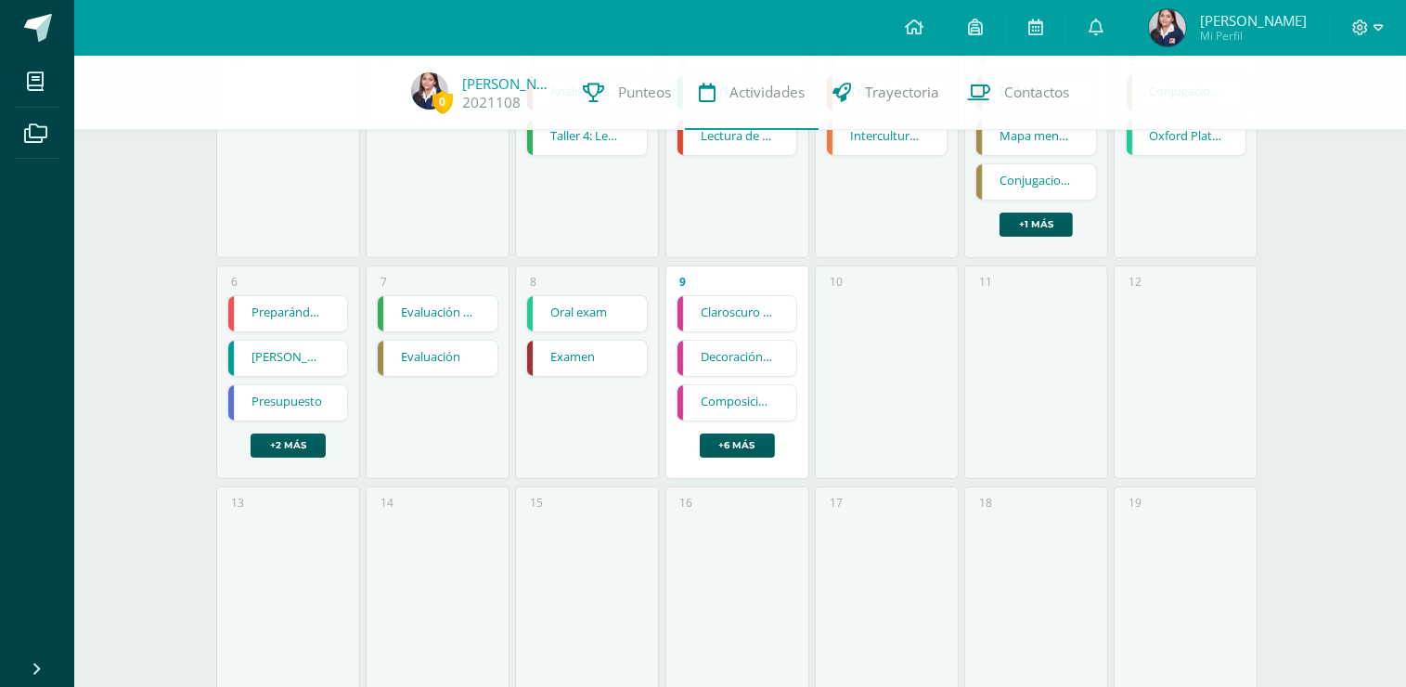
click at [591, 312] on link "Oral exam" at bounding box center [587, 313] width 120 height 35
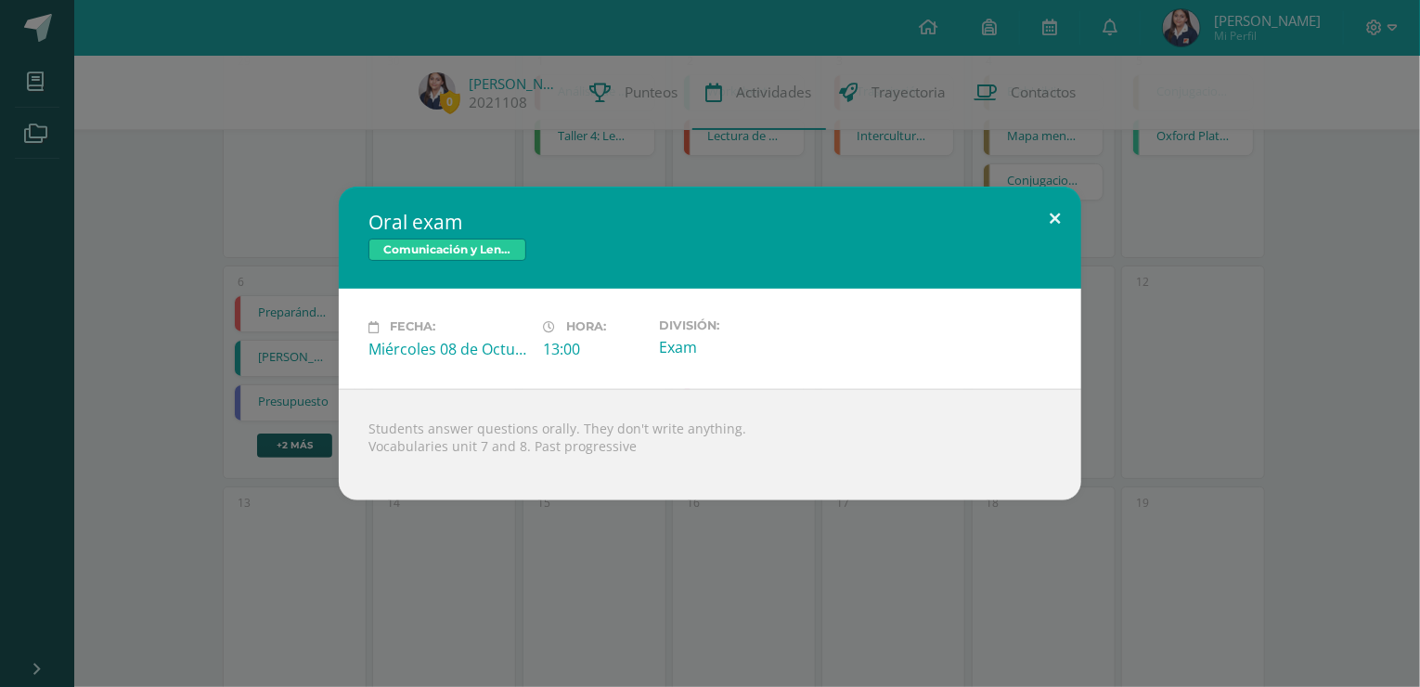
click at [1062, 213] on button at bounding box center [1054, 218] width 53 height 63
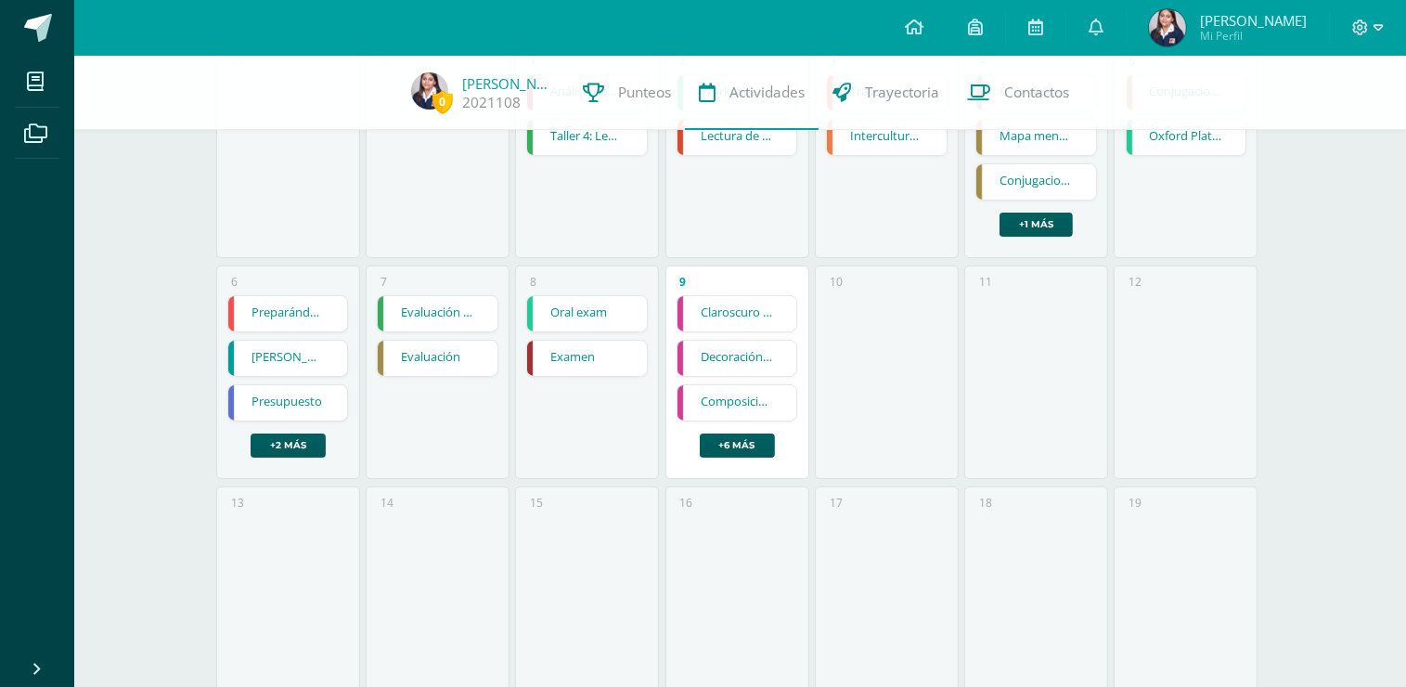
click at [614, 341] on link "Examen" at bounding box center [587, 358] width 120 height 35
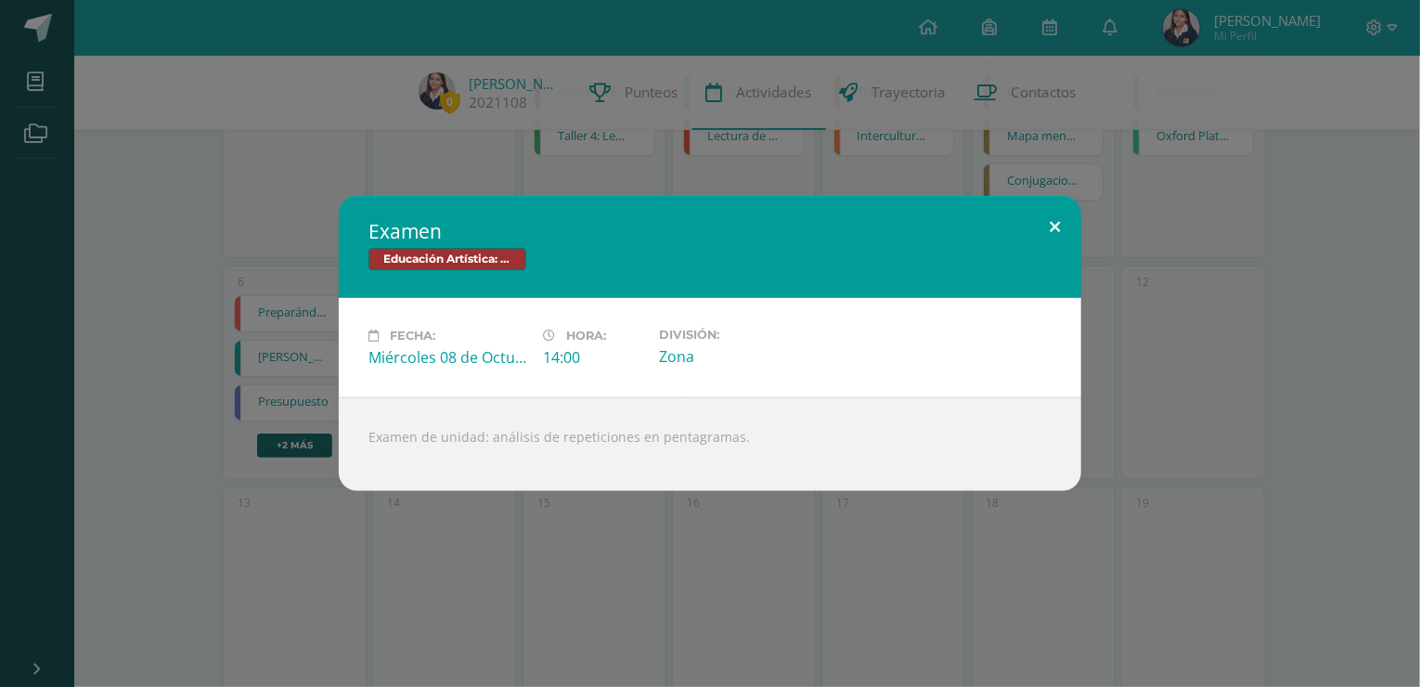
click at [1055, 215] on button at bounding box center [1054, 227] width 53 height 63
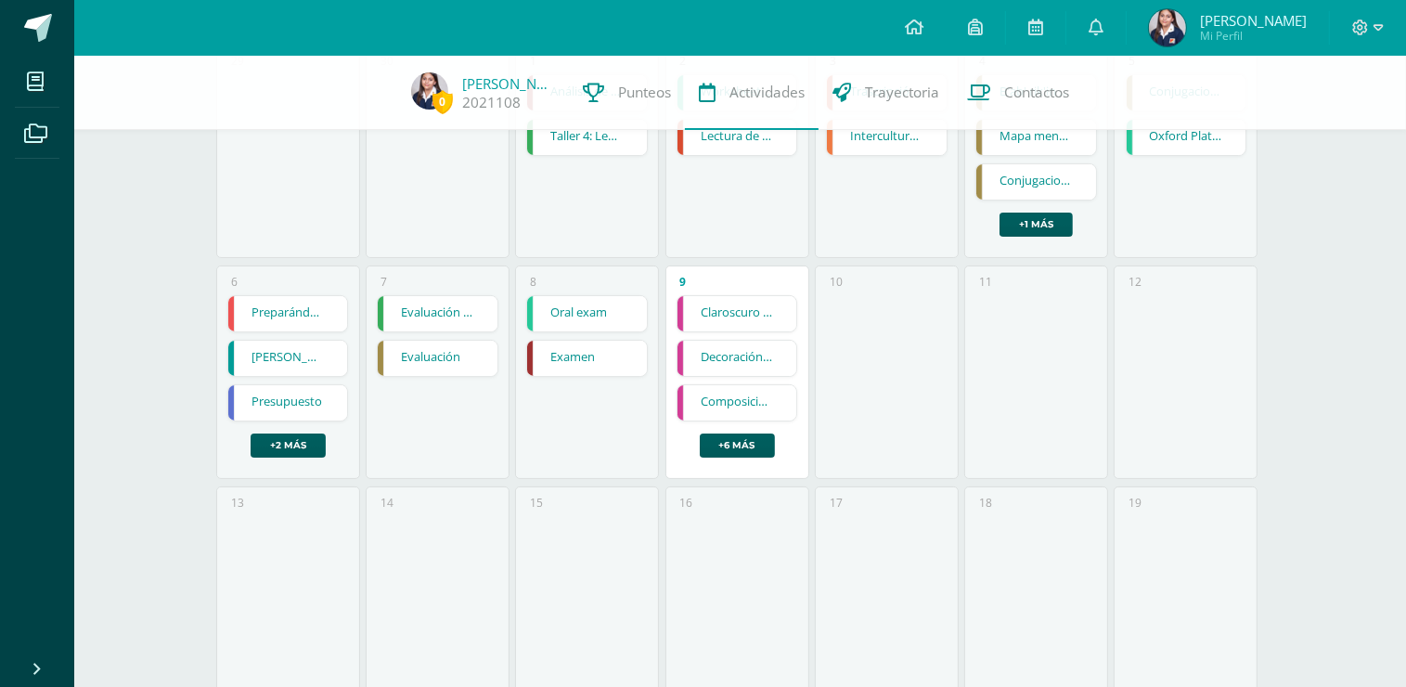
click at [615, 366] on link "Examen" at bounding box center [587, 358] width 120 height 35
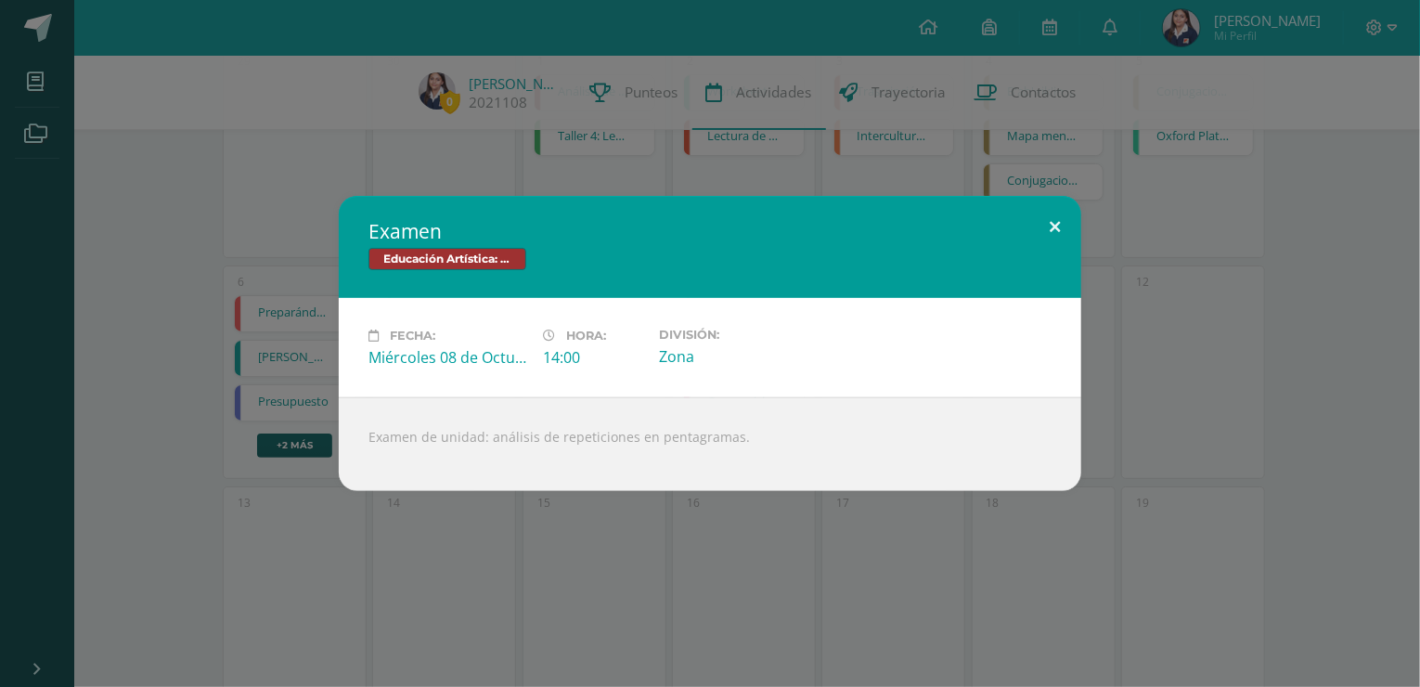
drag, startPoint x: 1056, startPoint y: 223, endPoint x: 825, endPoint y: 215, distance: 231.2
click at [1056, 223] on button at bounding box center [1054, 227] width 53 height 63
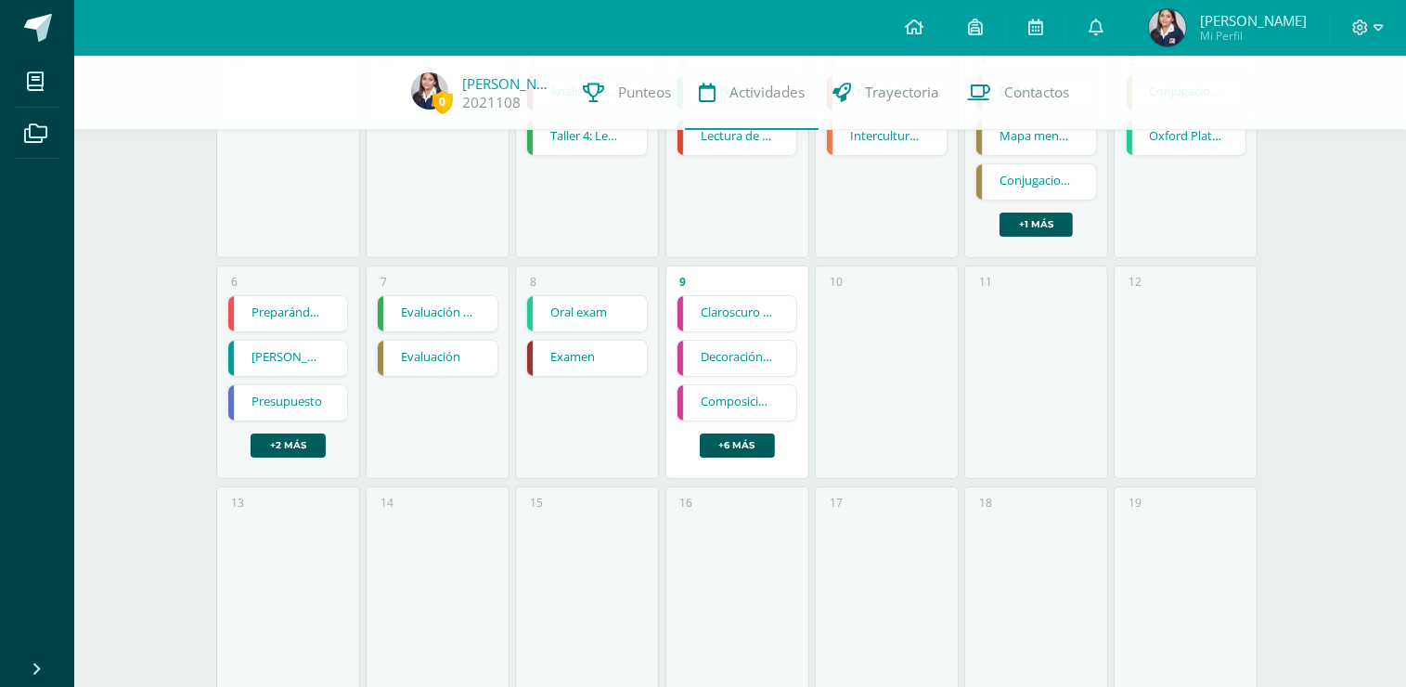
click at [463, 359] on link "Evaluación" at bounding box center [438, 358] width 120 height 35
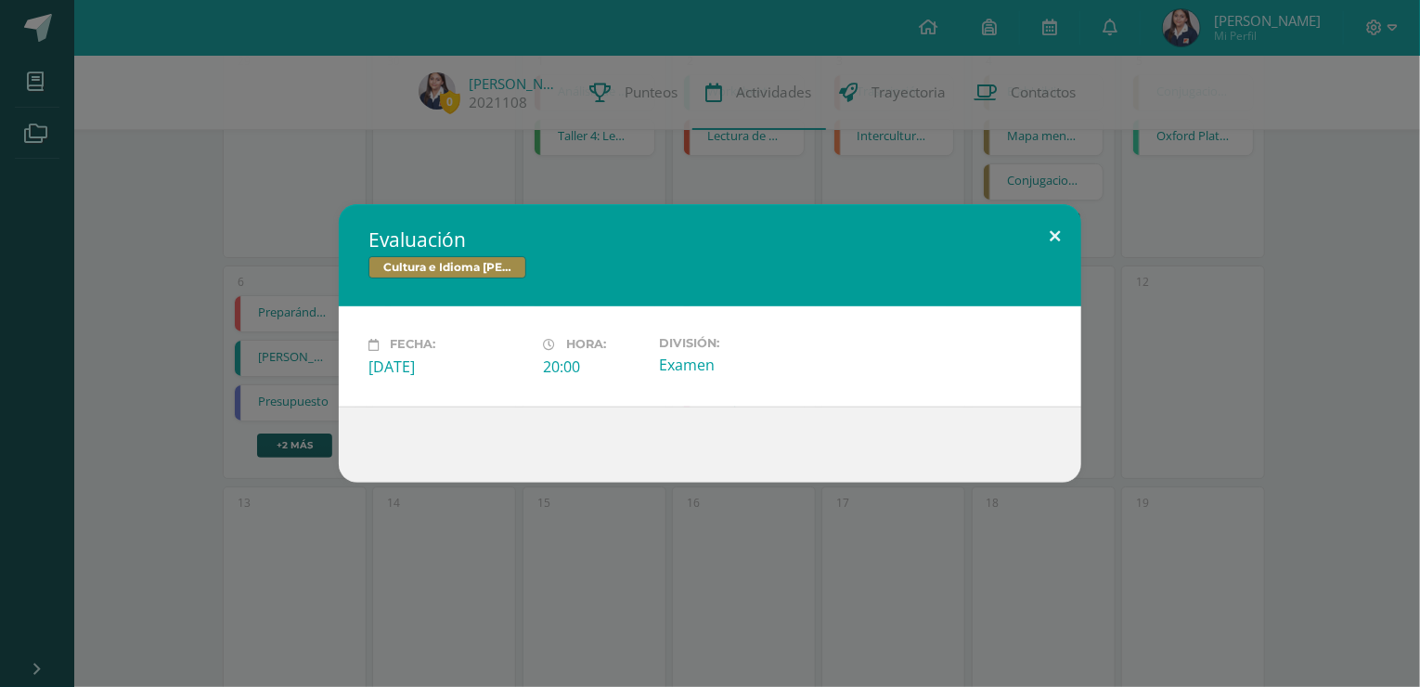
click at [1049, 236] on button at bounding box center [1054, 235] width 53 height 63
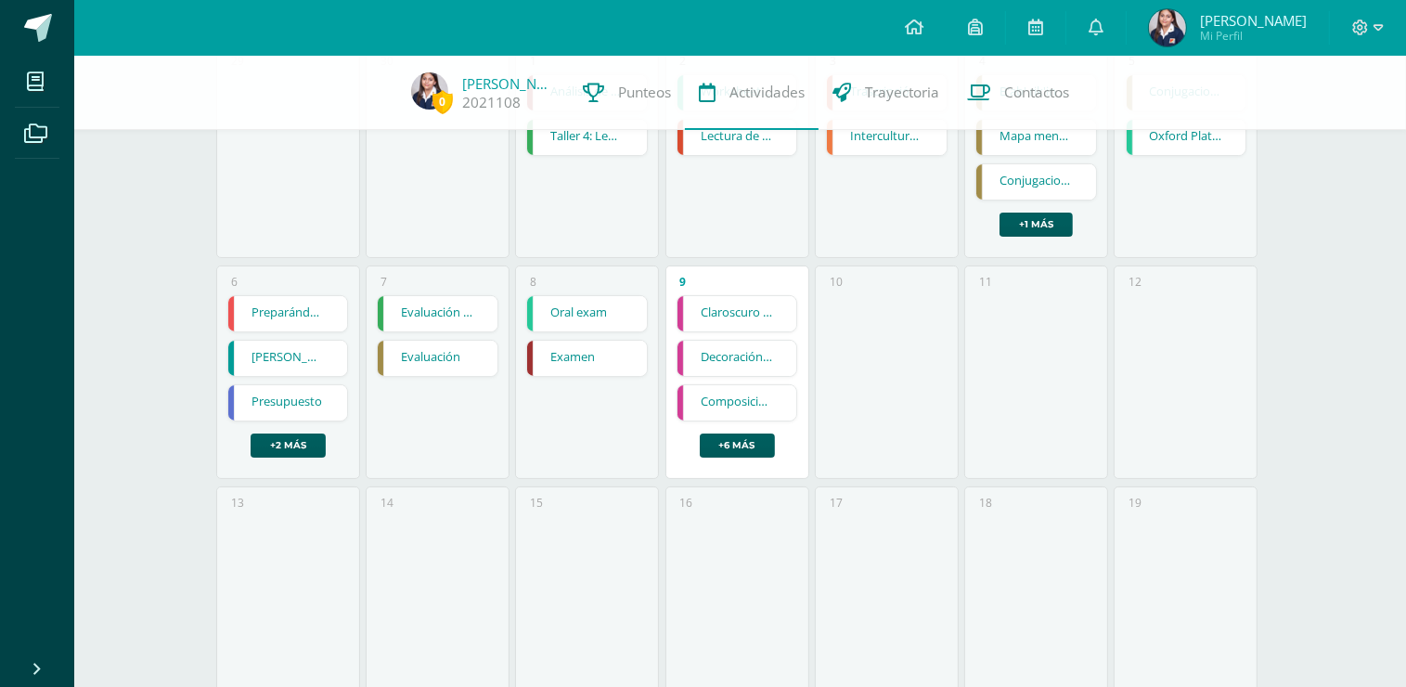
click at [470, 307] on link "Evaluación final" at bounding box center [438, 313] width 120 height 35
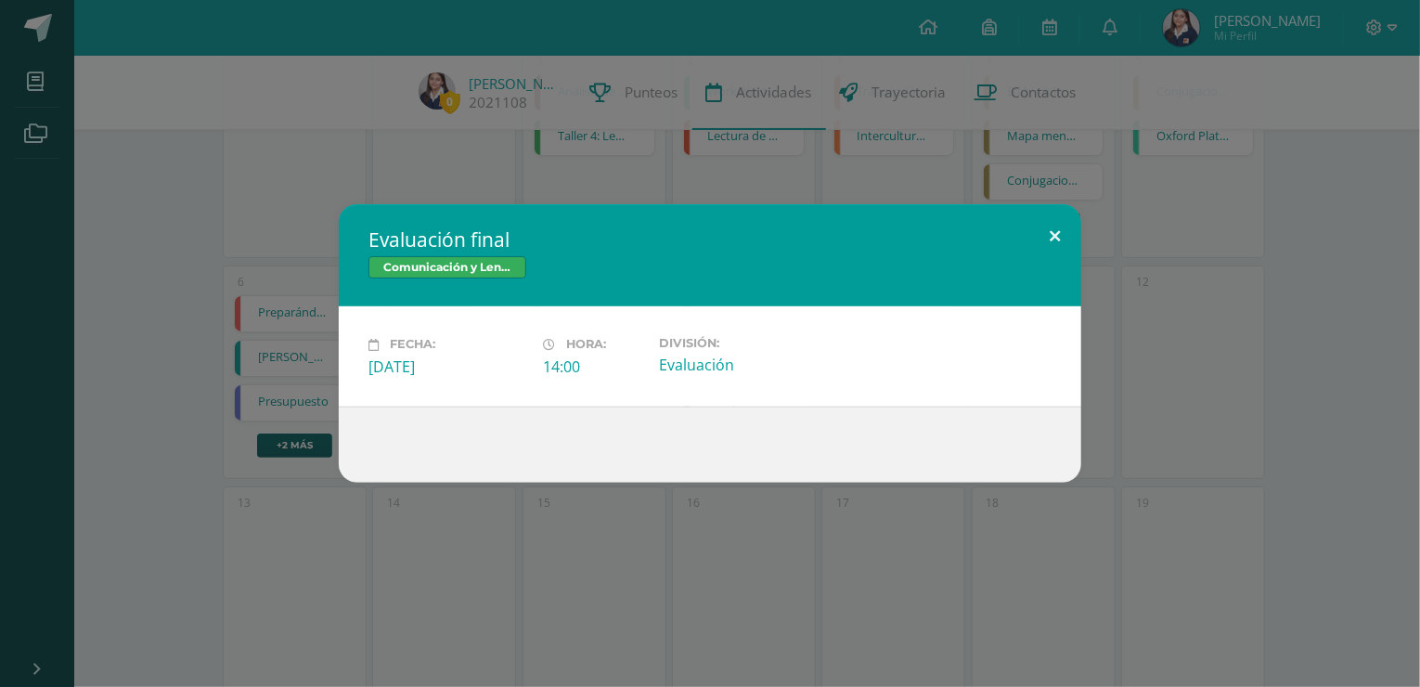
drag, startPoint x: 1051, startPoint y: 234, endPoint x: 1037, endPoint y: 236, distance: 14.0
click at [1051, 234] on button at bounding box center [1054, 235] width 53 height 63
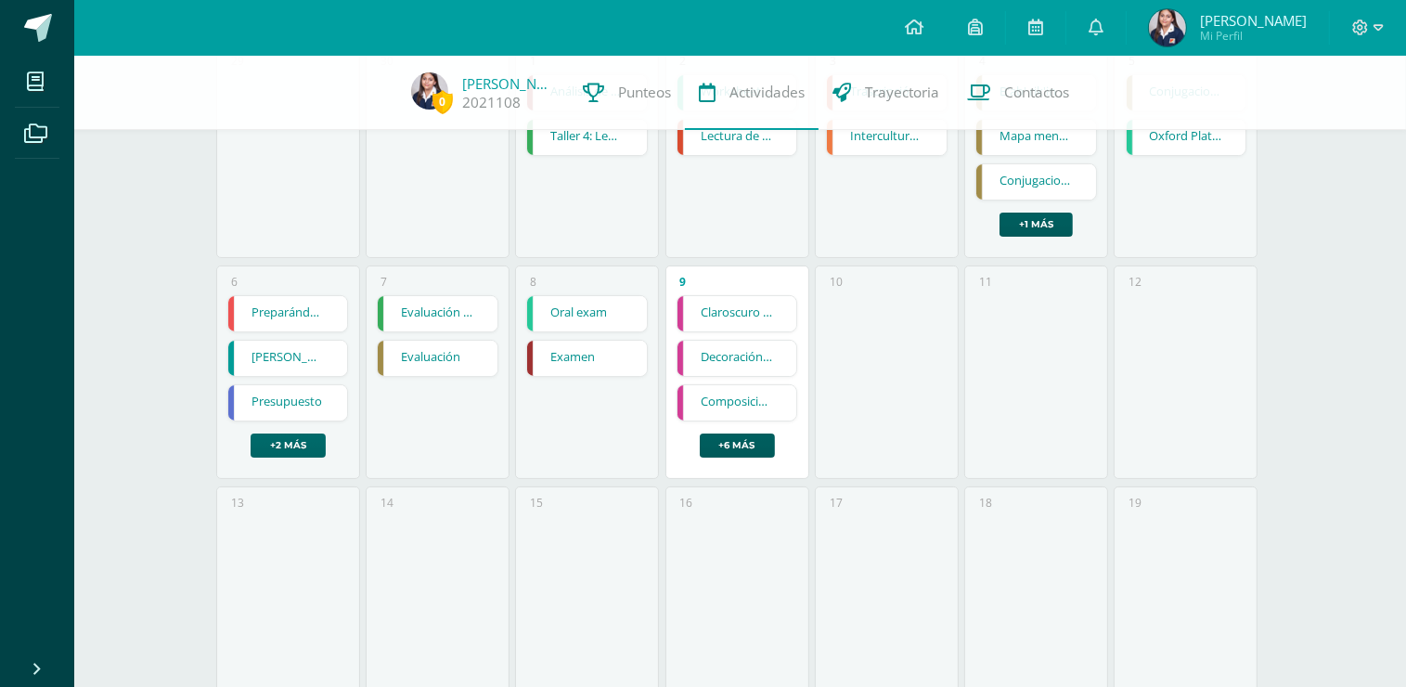
click at [303, 443] on link "+2 más" at bounding box center [288, 445] width 75 height 24
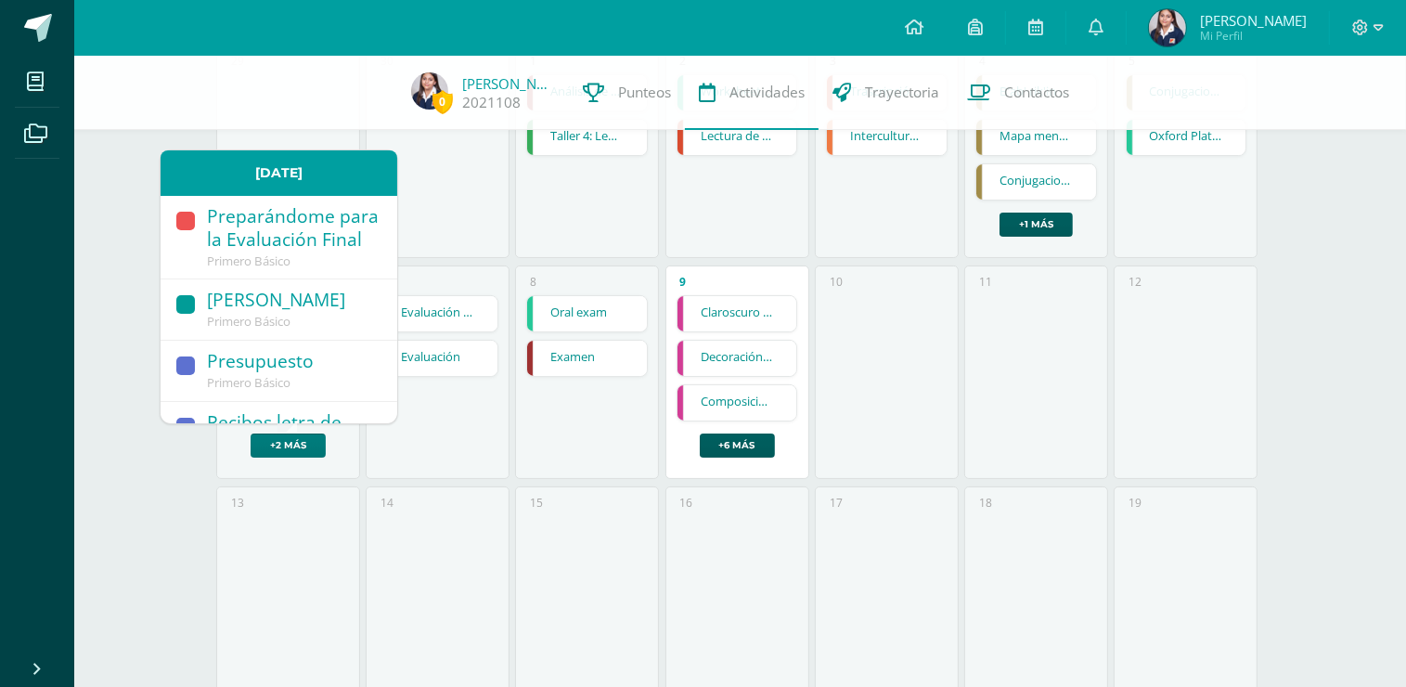
scroll to position [93, 0]
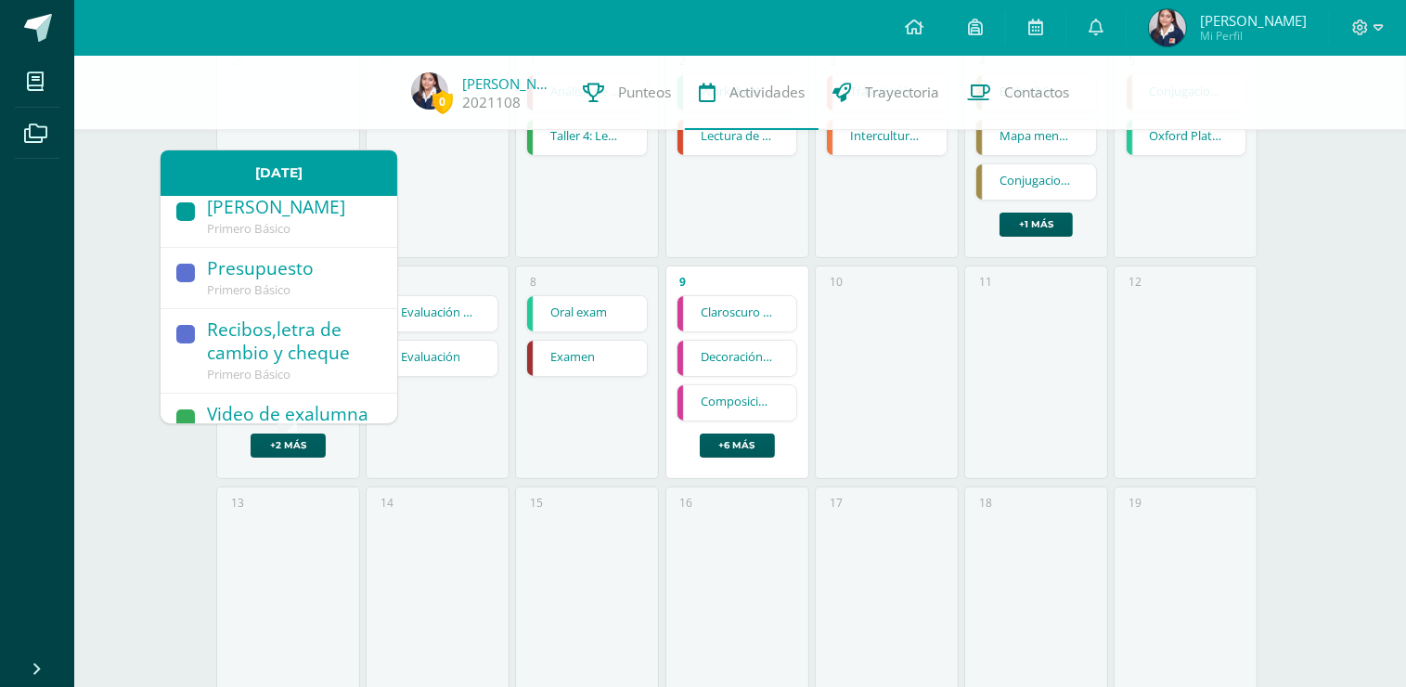
click at [290, 237] on span "Primero Básico" at bounding box center [249, 228] width 84 height 17
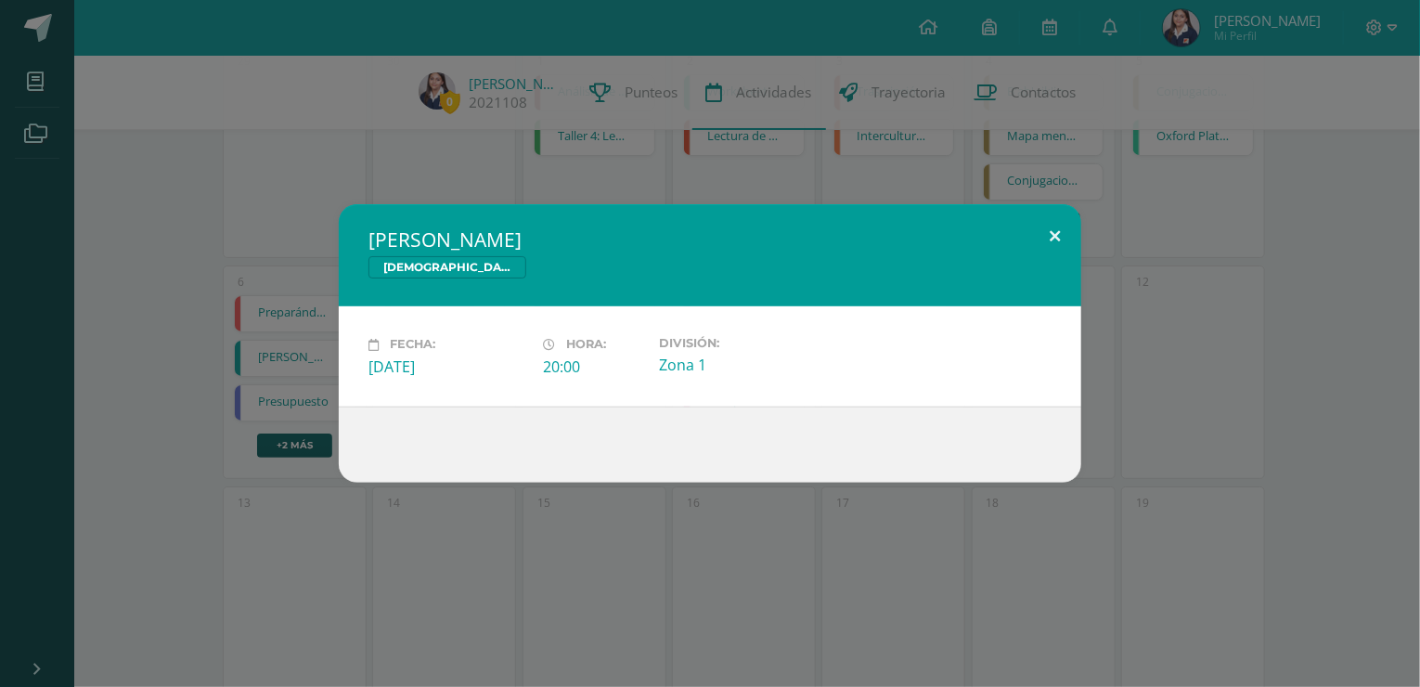
click at [1045, 229] on button at bounding box center [1054, 235] width 53 height 63
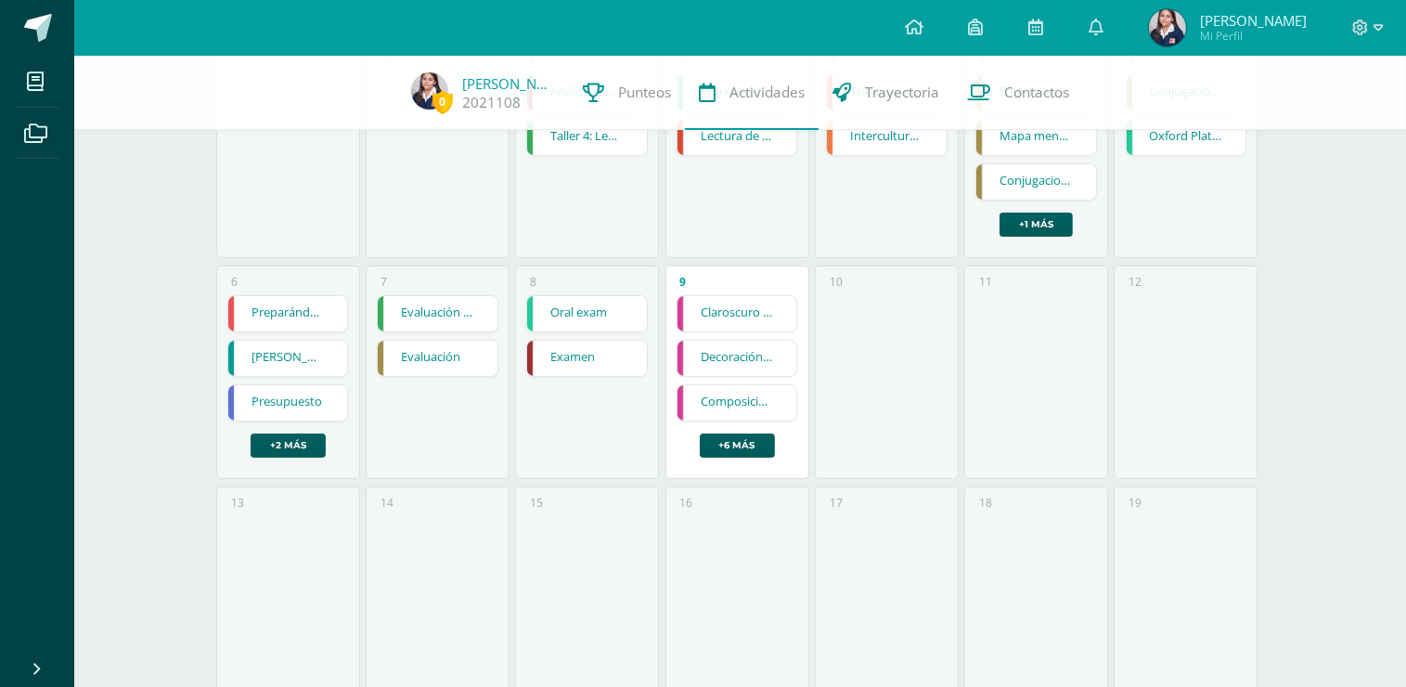
click at [323, 407] on link "Presupuesto" at bounding box center [288, 402] width 120 height 35
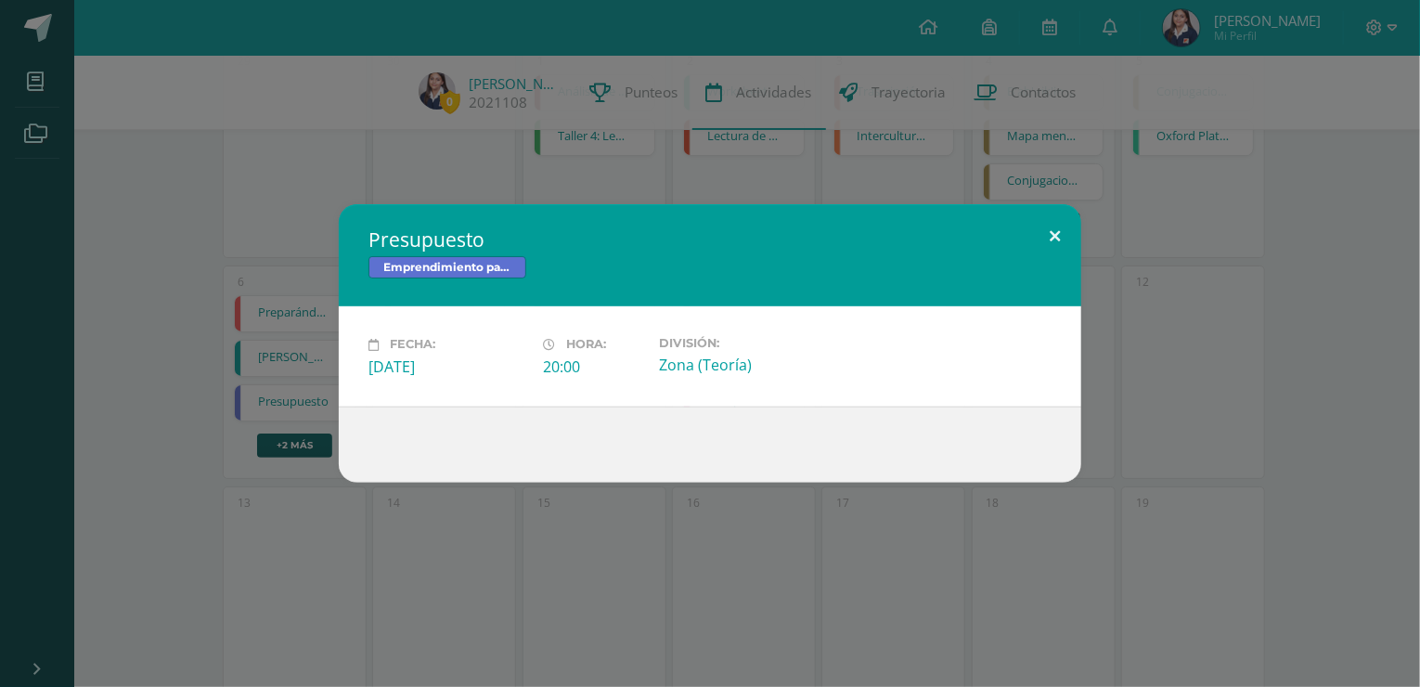
click at [1048, 237] on button at bounding box center [1054, 235] width 53 height 63
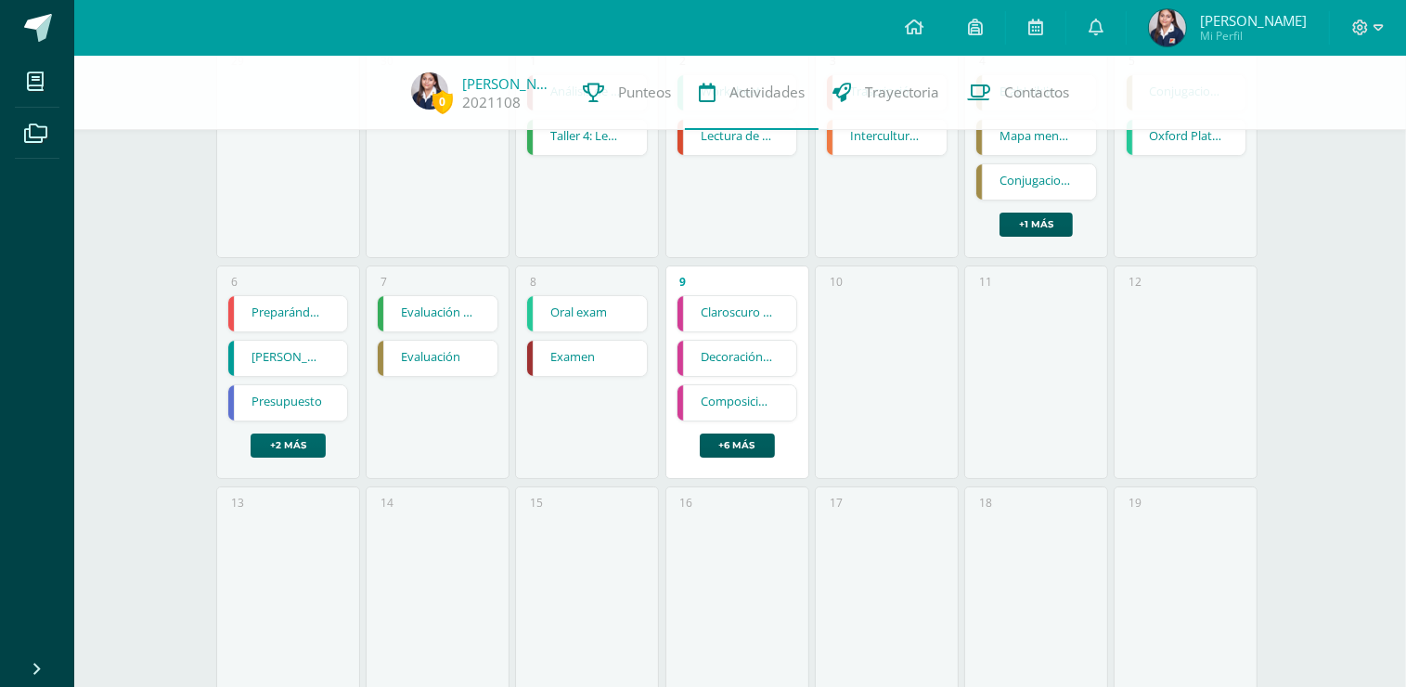
click at [279, 448] on link "+2 más" at bounding box center [288, 445] width 75 height 24
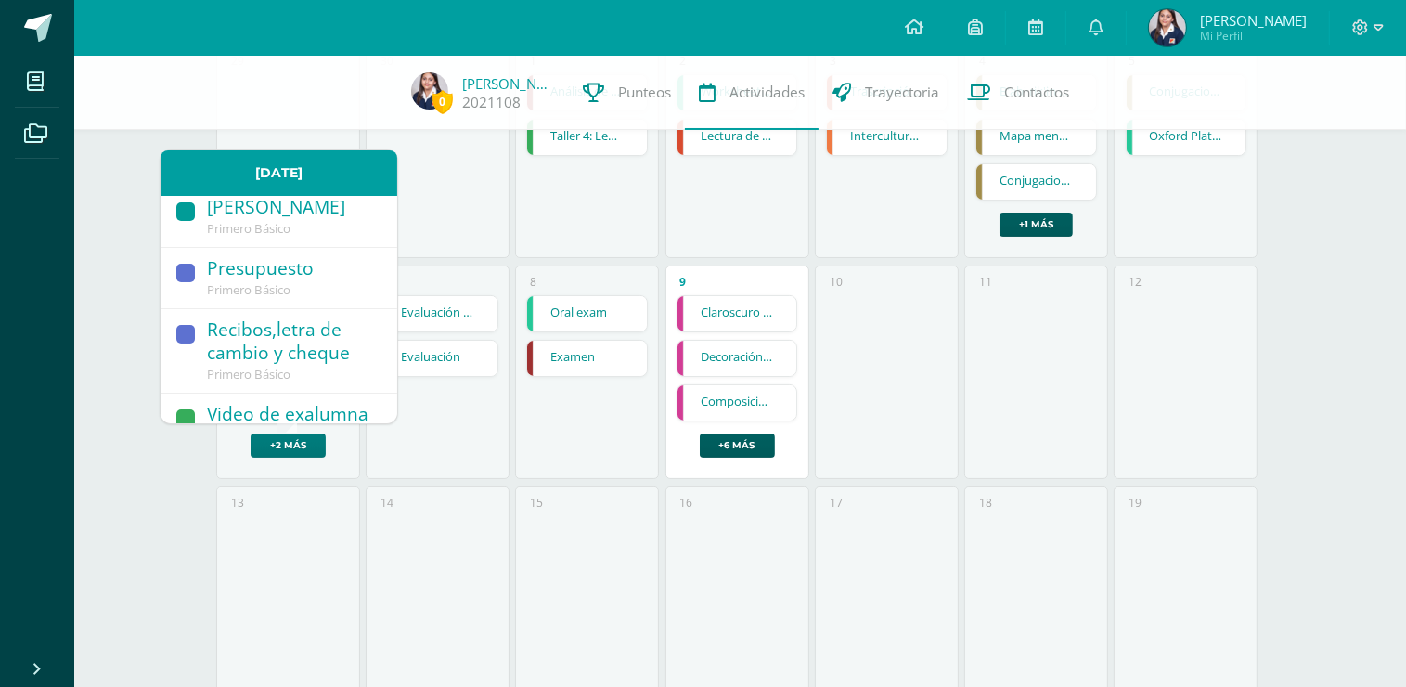
scroll to position [167, 0]
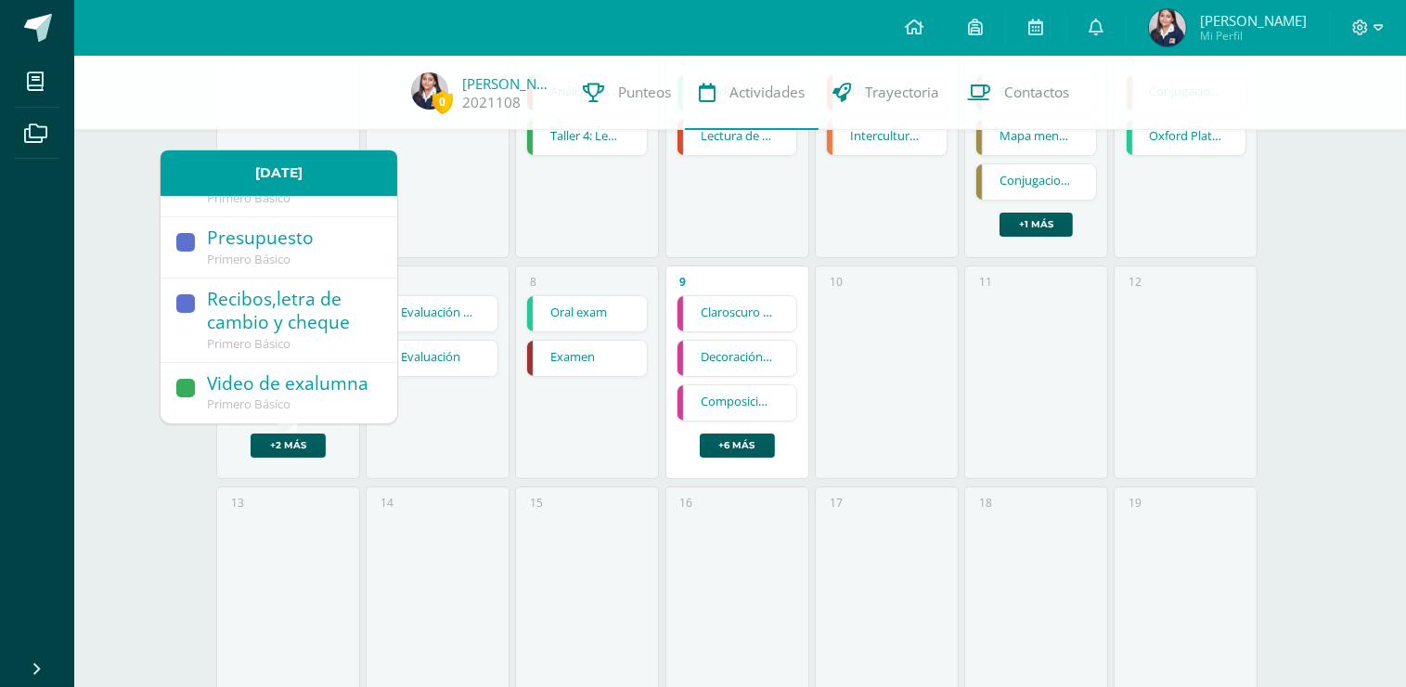
click at [270, 300] on div "Recibos,letra de cambio y cheque" at bounding box center [293, 312] width 172 height 48
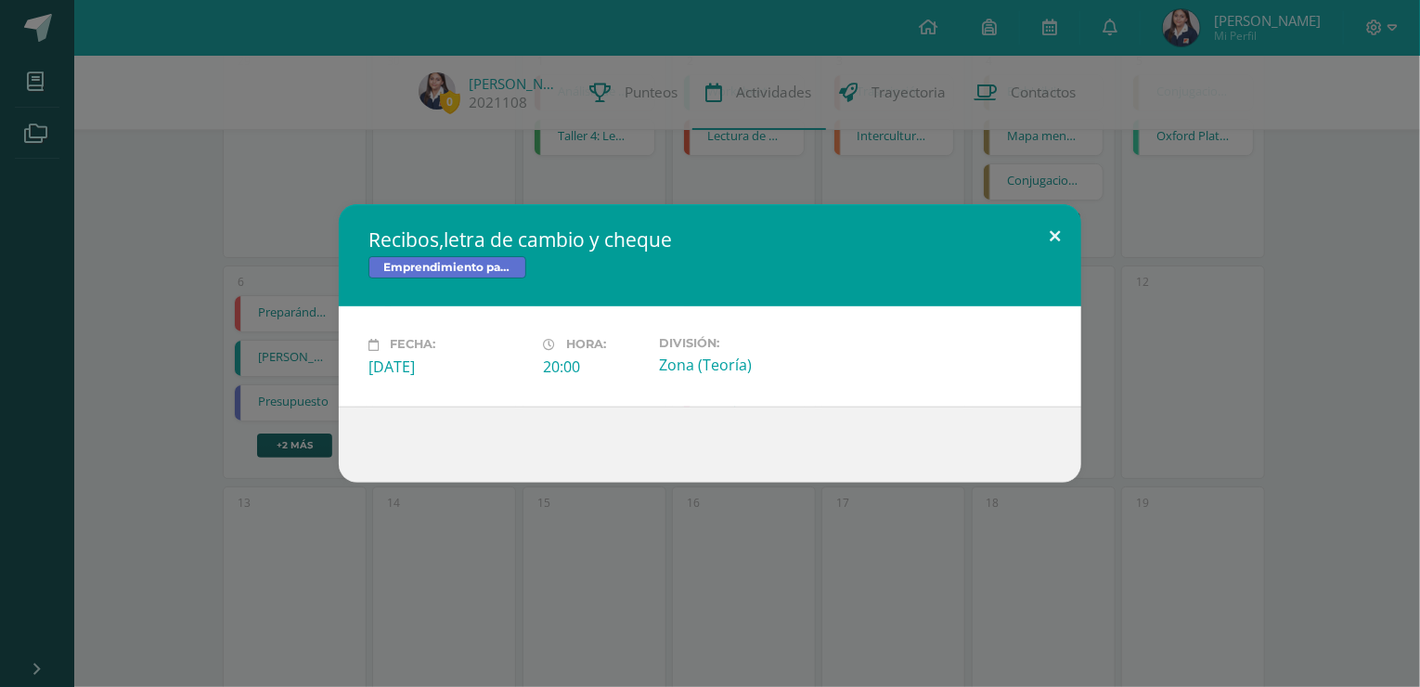
click at [1048, 237] on button at bounding box center [1054, 235] width 53 height 63
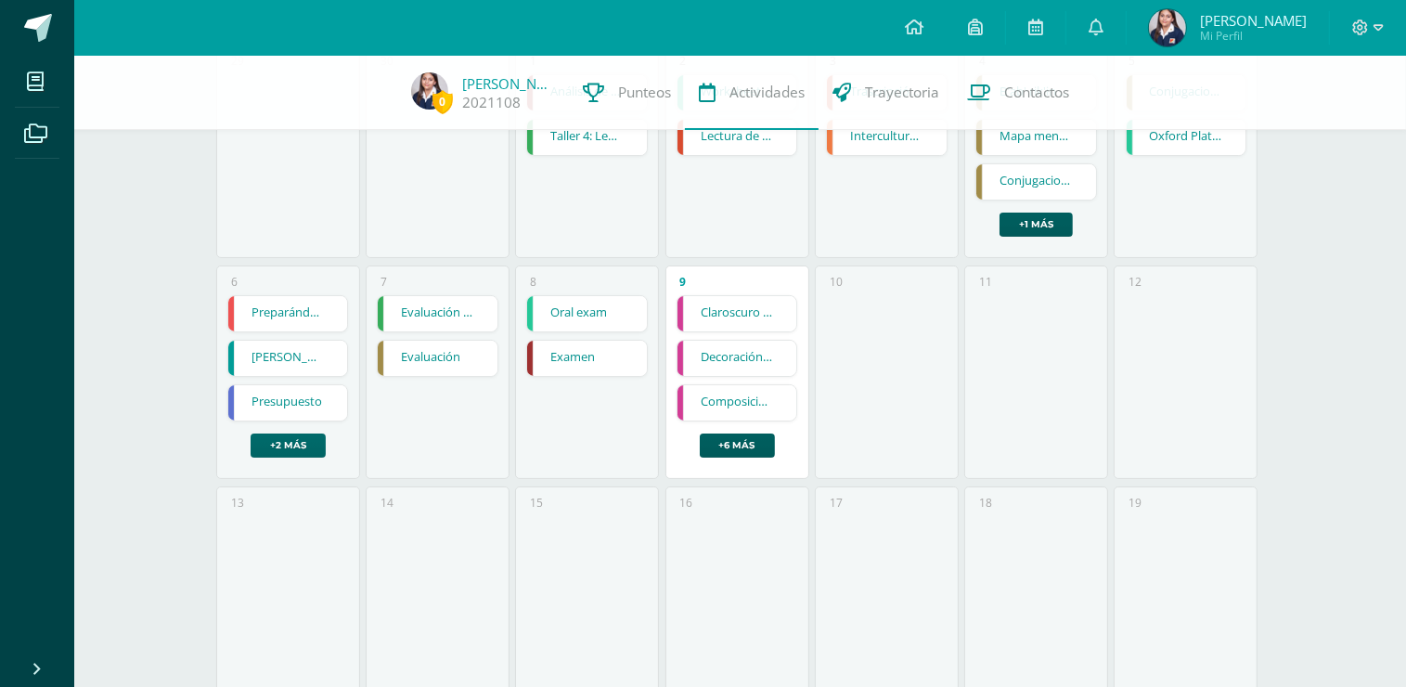
click at [296, 447] on link "+2 más" at bounding box center [288, 445] width 75 height 24
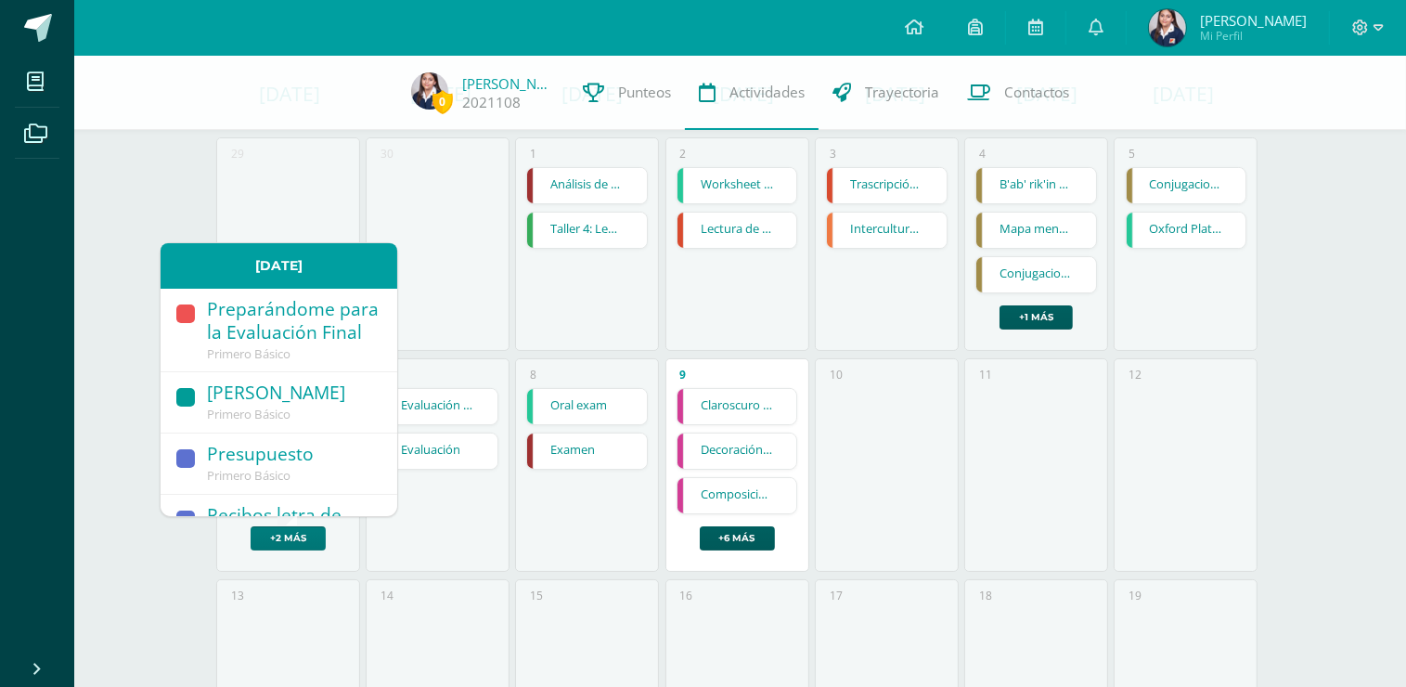
scroll to position [0, 0]
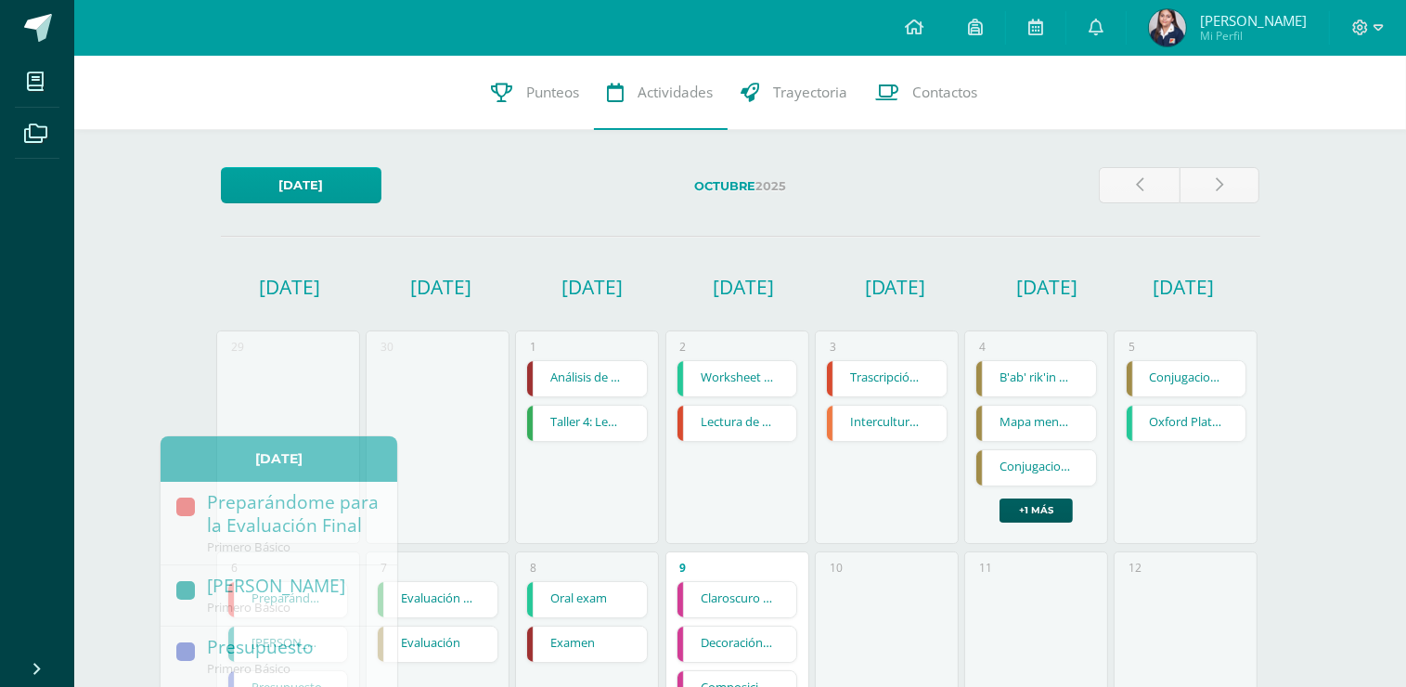
click at [446, 377] on div "30" at bounding box center [438, 436] width 144 height 213
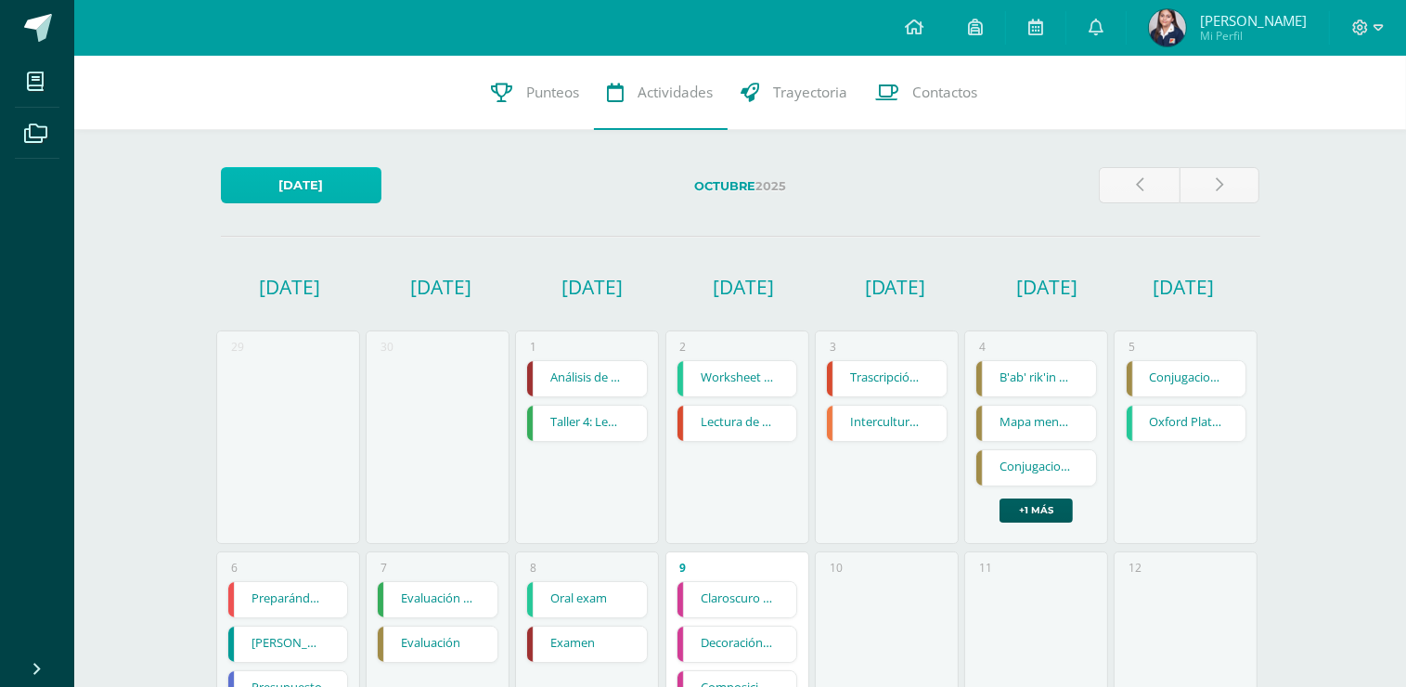
click at [300, 195] on link "Hoy" at bounding box center [301, 185] width 161 height 36
click at [1117, 11] on link at bounding box center [1095, 28] width 59 height 56
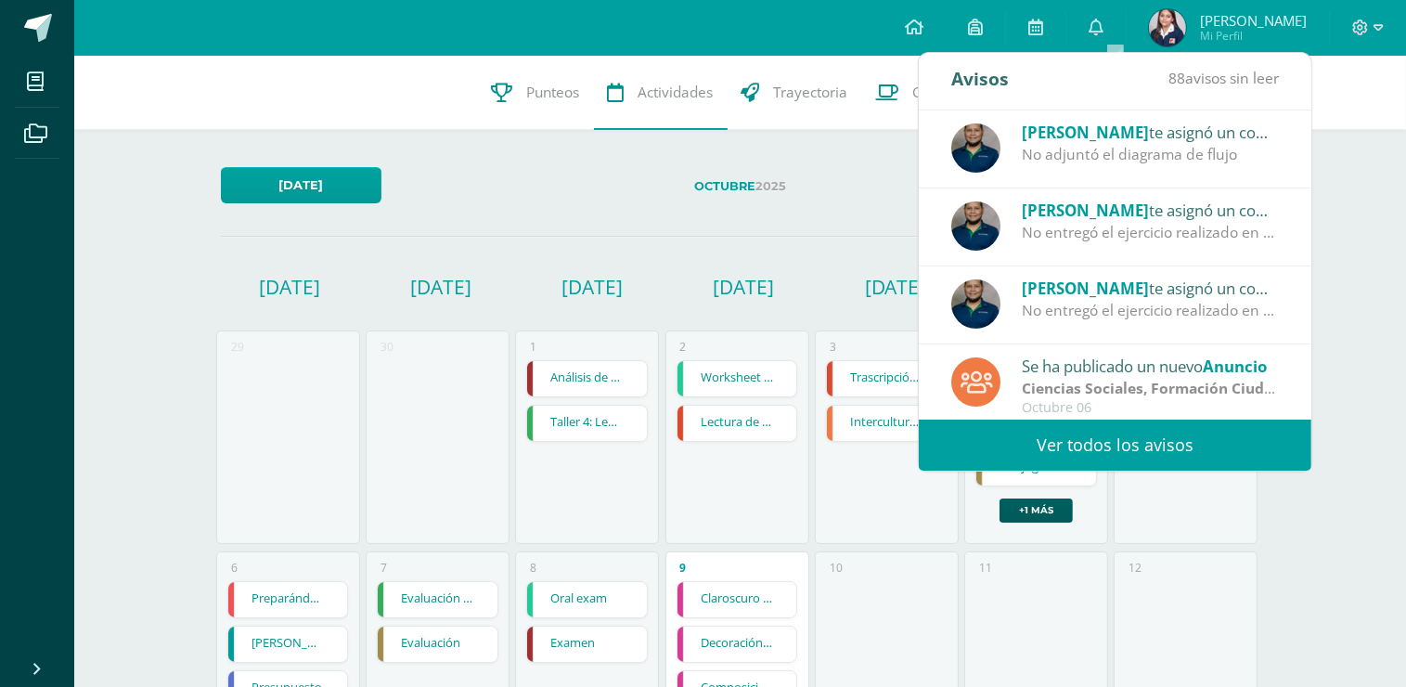
scroll to position [308, 0]
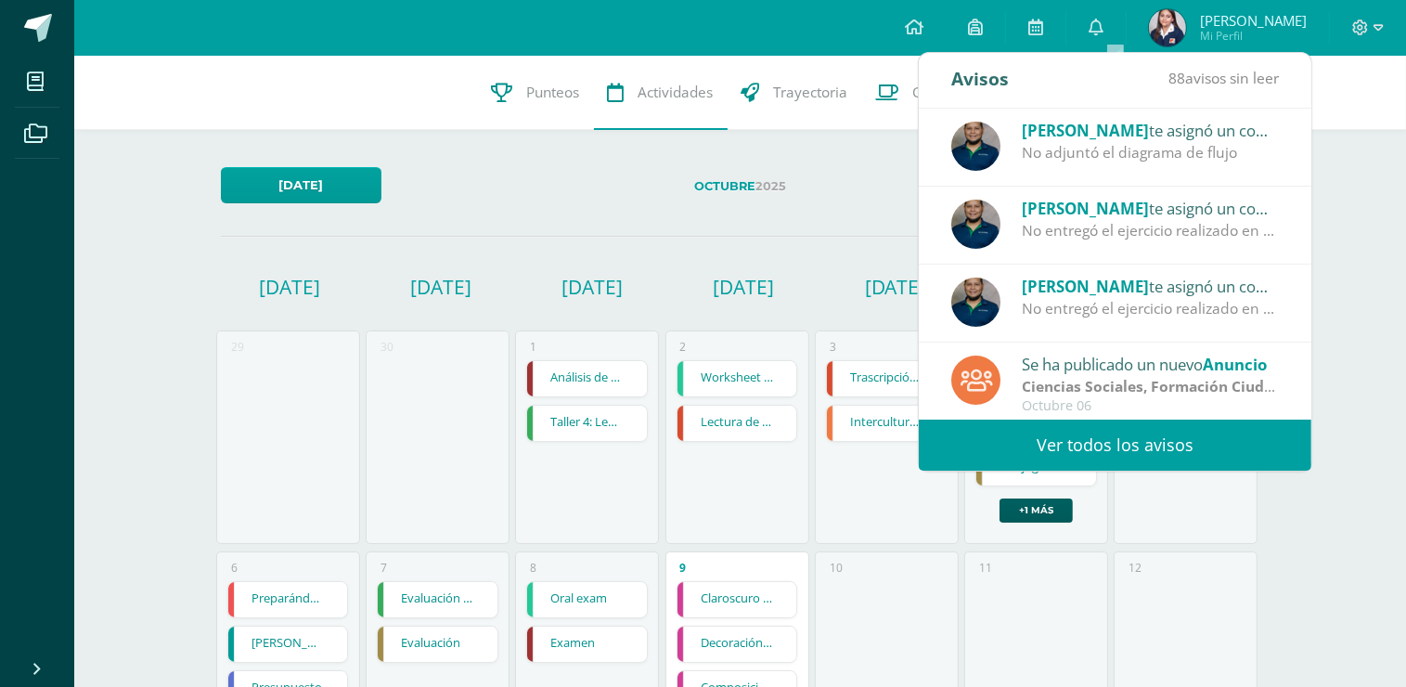
click at [1084, 441] on link "Ver todos los avisos" at bounding box center [1115, 444] width 393 height 51
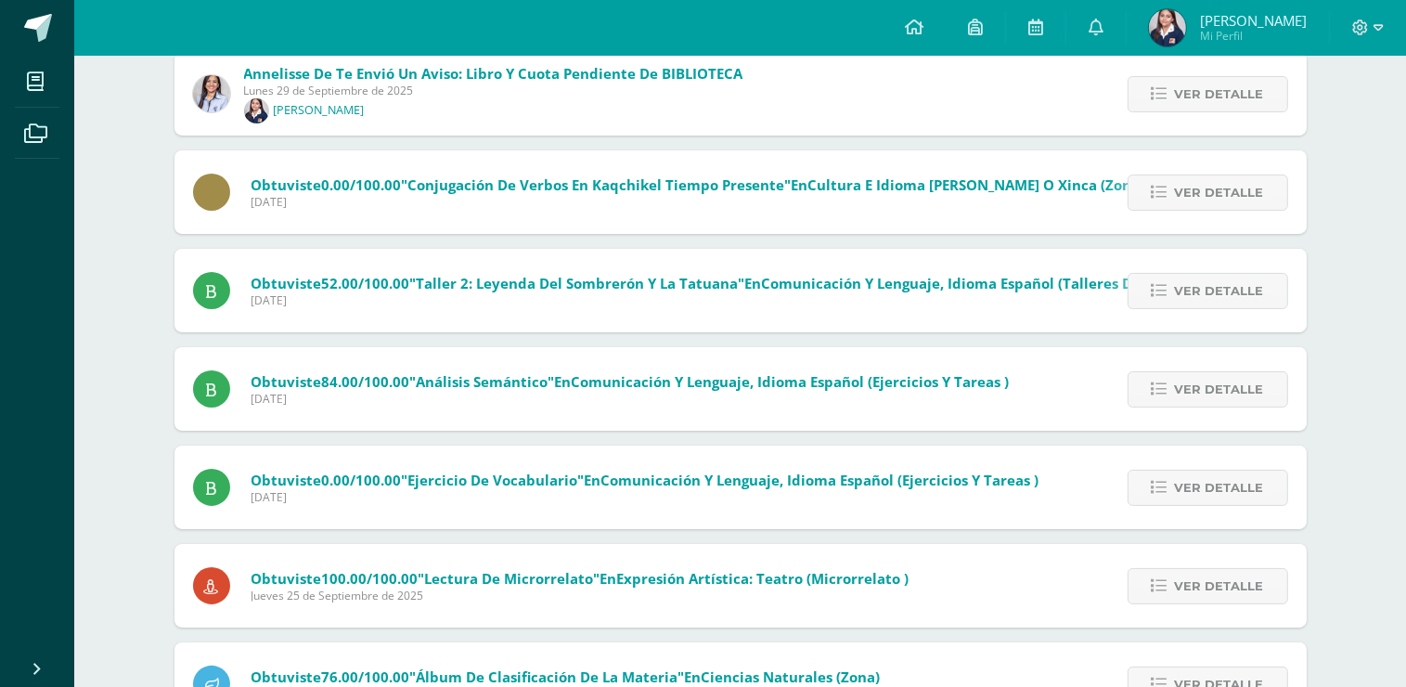
scroll to position [278, 0]
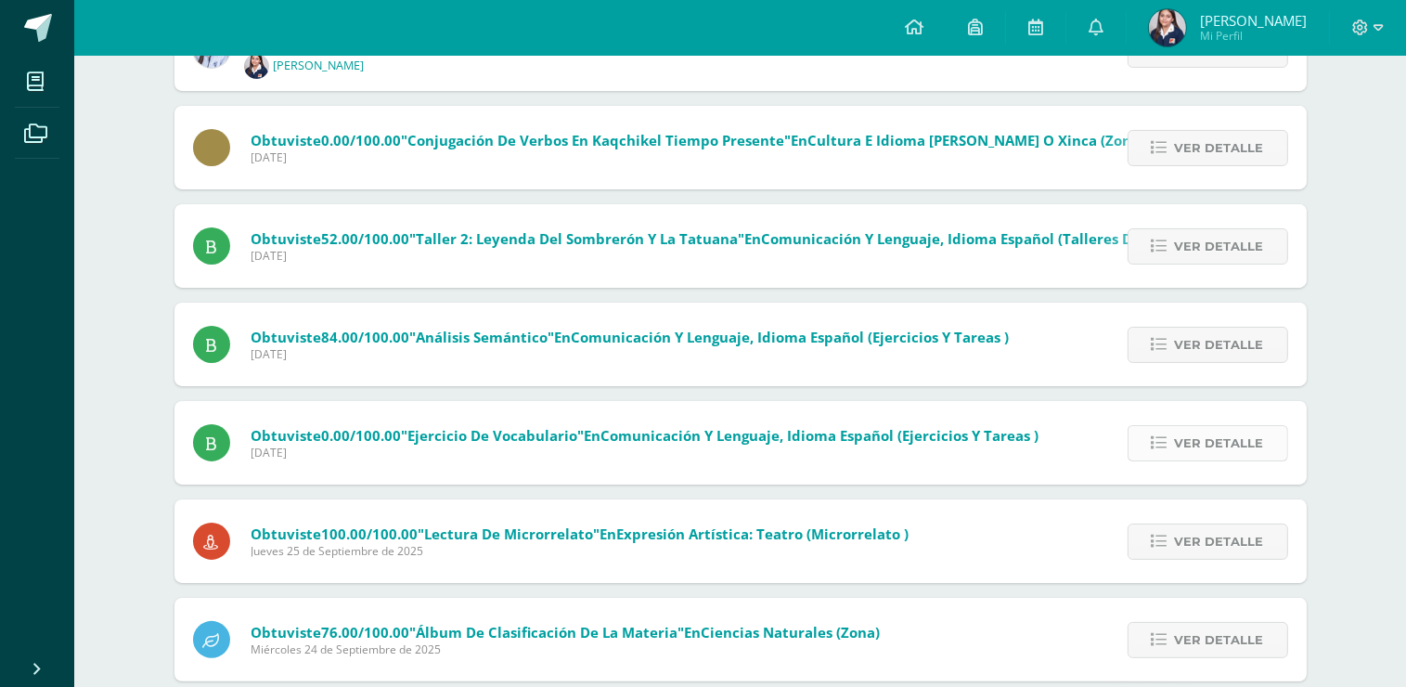
click at [1203, 444] on span "Ver detalle" at bounding box center [1219, 443] width 89 height 34
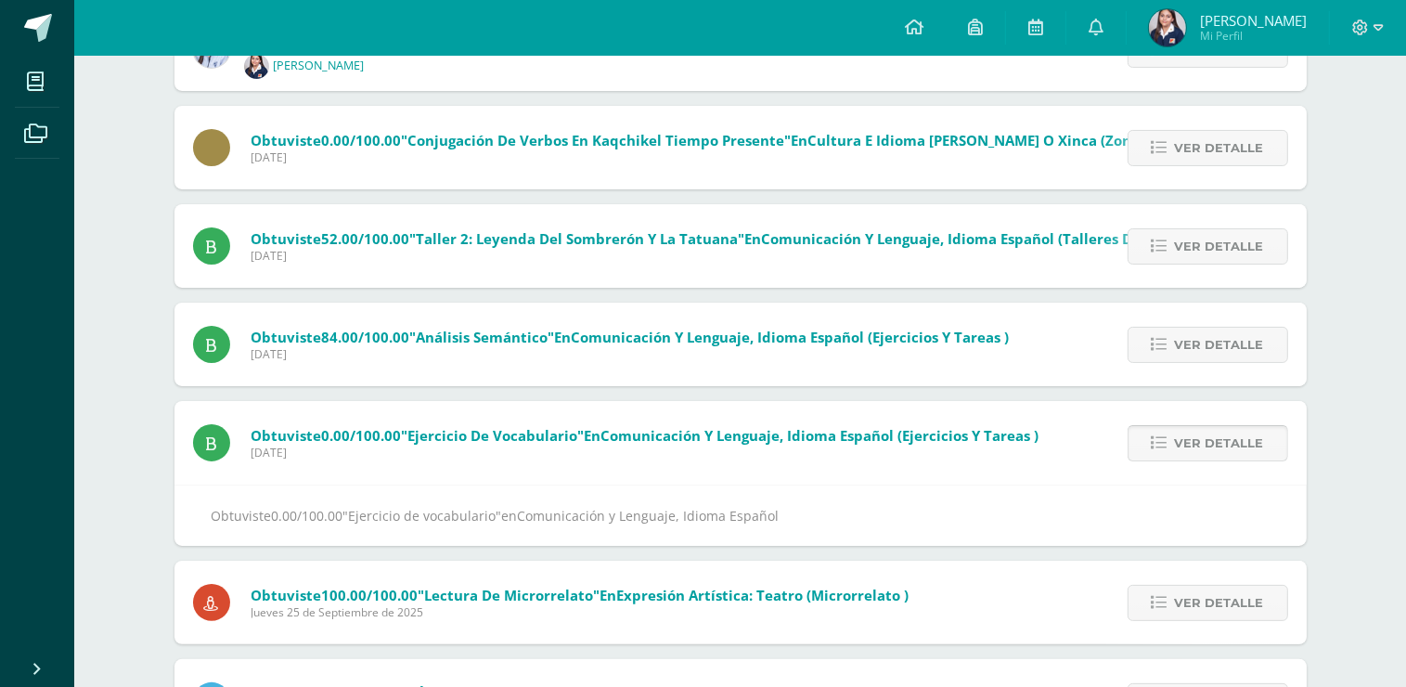
click at [1196, 445] on span "Ver detalle" at bounding box center [1219, 443] width 89 height 34
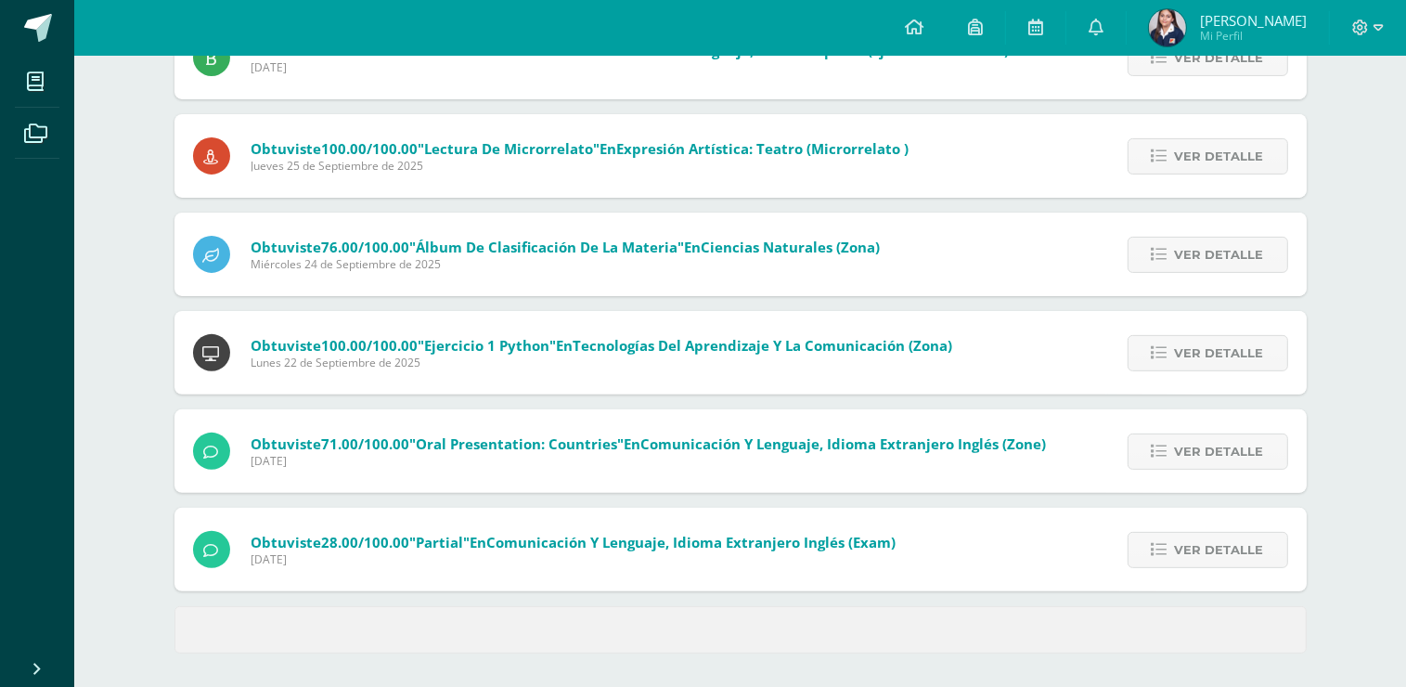
scroll to position [569, 0]
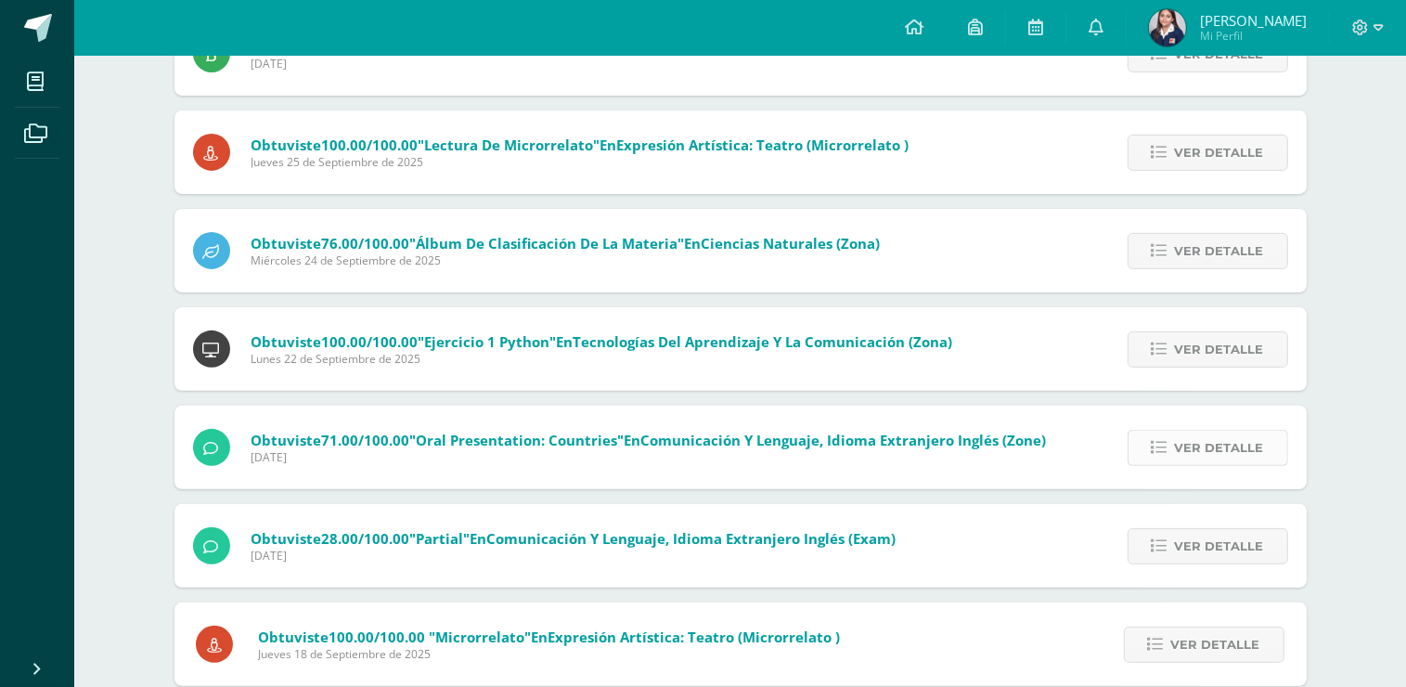
click at [1162, 437] on link "Ver detalle" at bounding box center [1207, 448] width 161 height 36
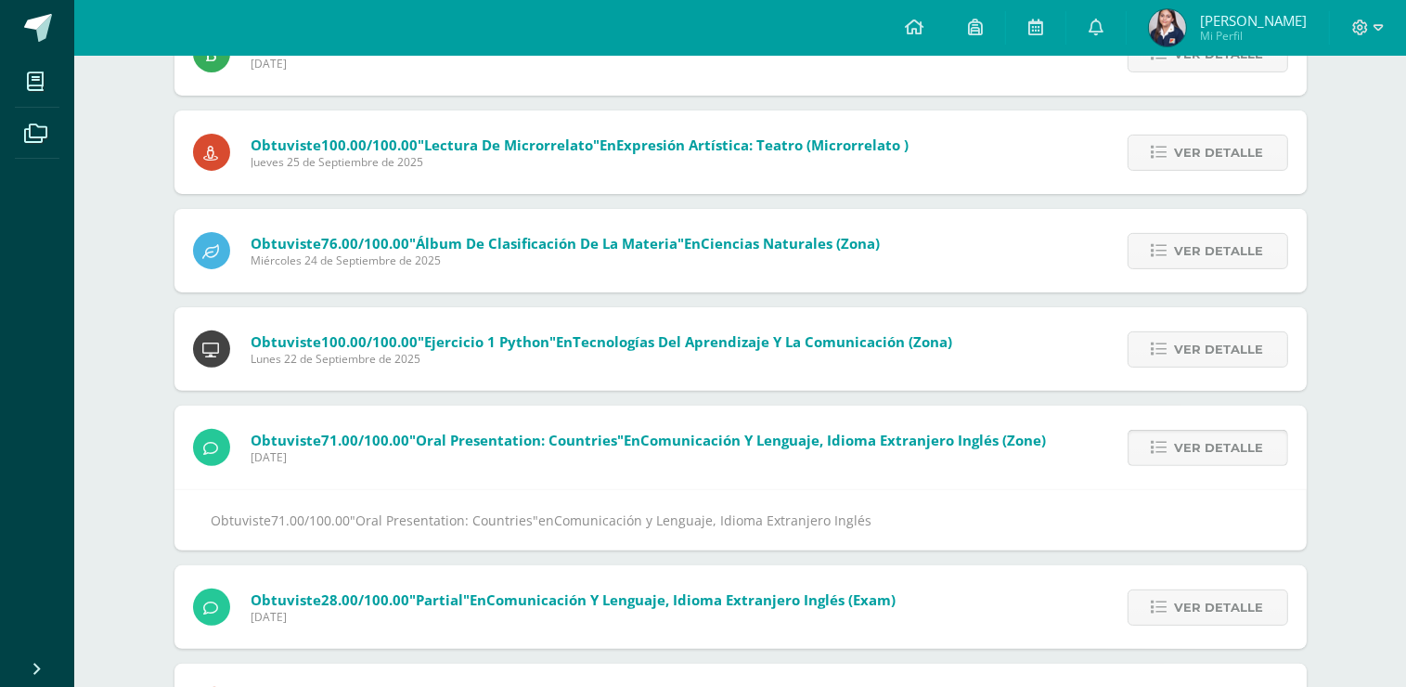
click at [1162, 437] on link "Ver detalle" at bounding box center [1207, 448] width 161 height 36
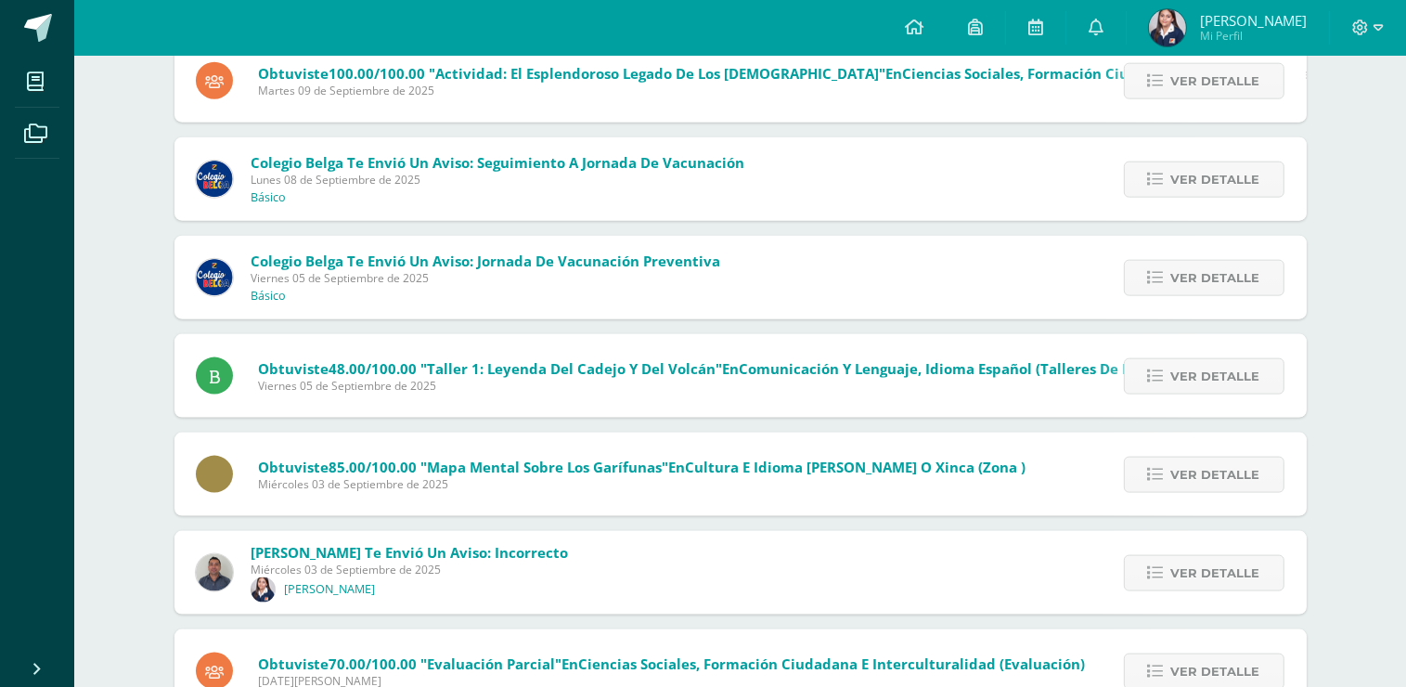
scroll to position [2353, 0]
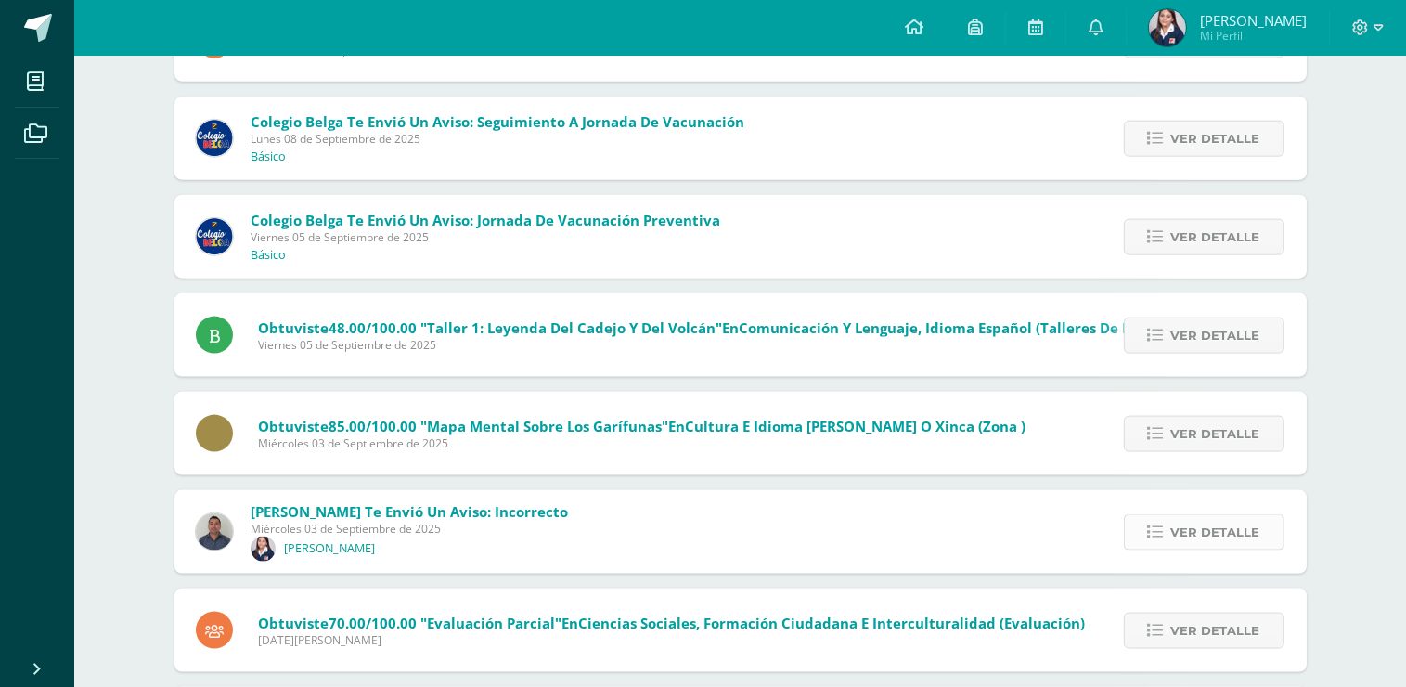
click at [1226, 542] on span "Ver detalle" at bounding box center [1215, 532] width 89 height 34
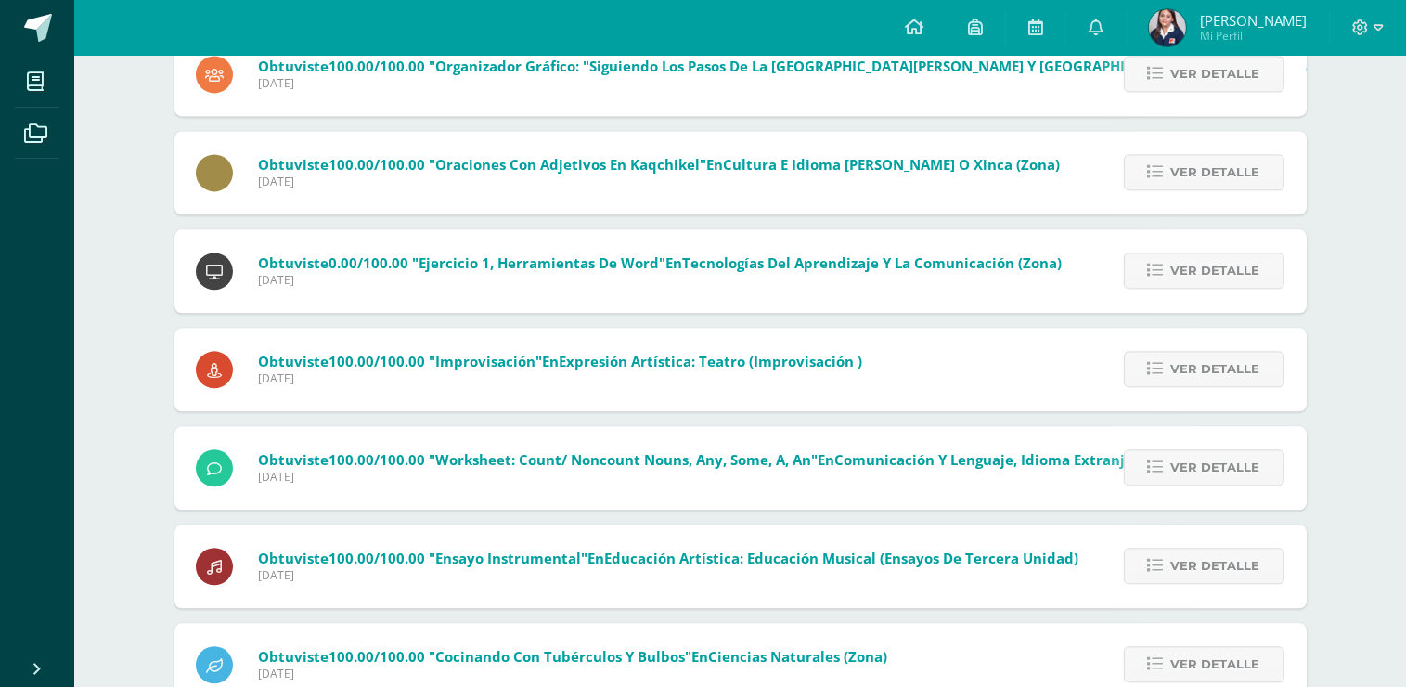
scroll to position [4243, 0]
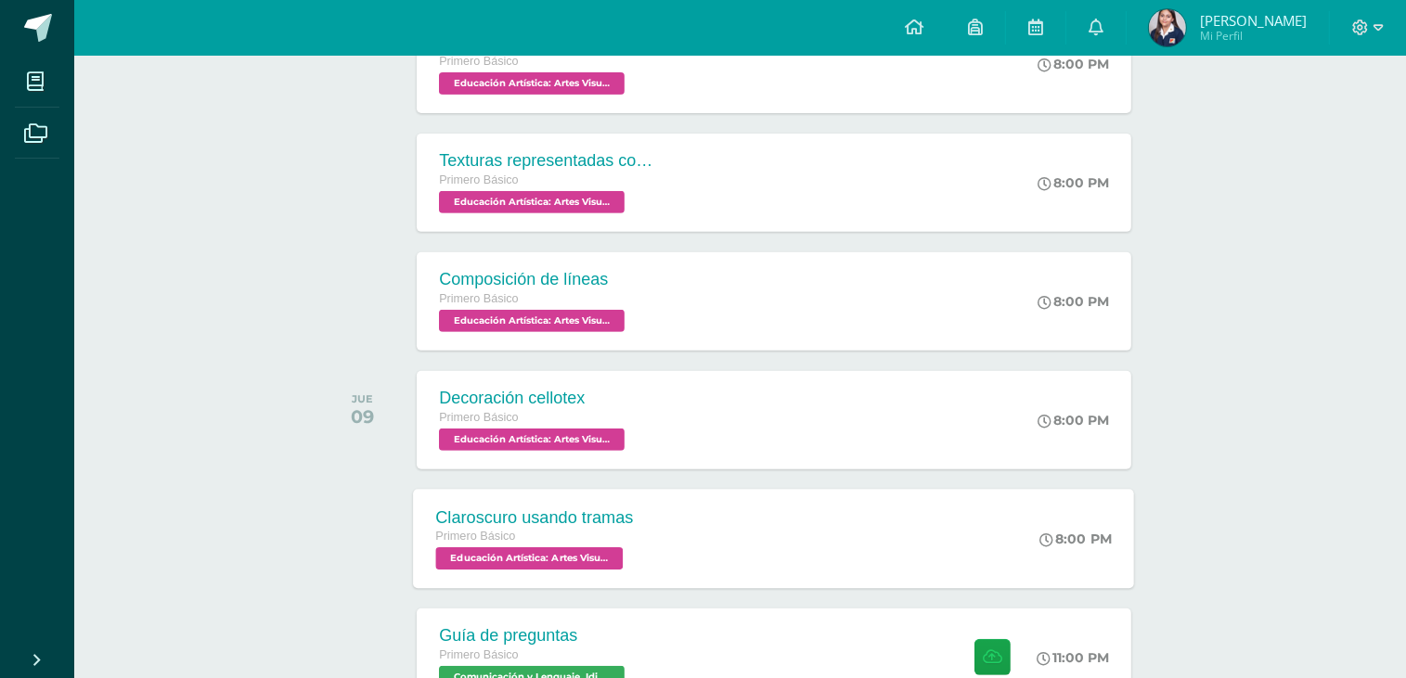
scroll to position [835, 0]
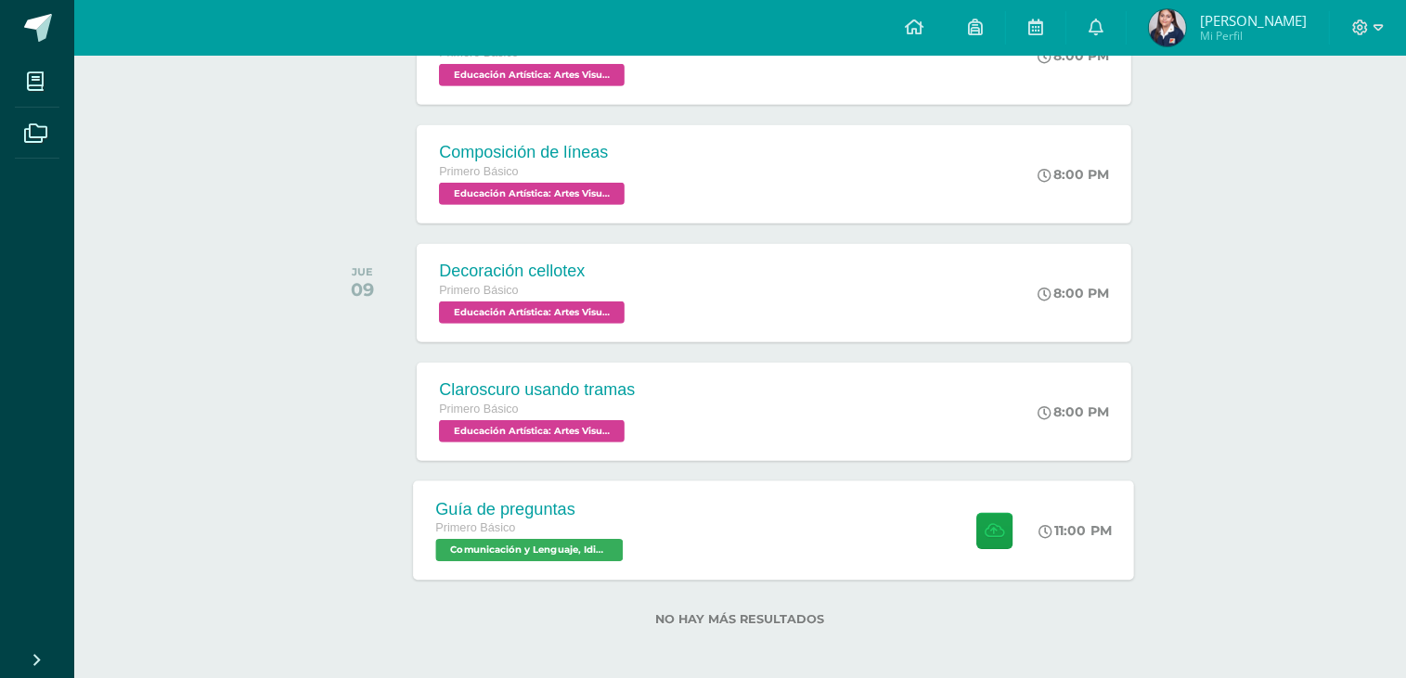
click at [709, 530] on div "Guía de preguntas Primero Básico Comunicación y Lenguaje, Idioma Español 'B' 11…" at bounding box center [774, 530] width 721 height 99
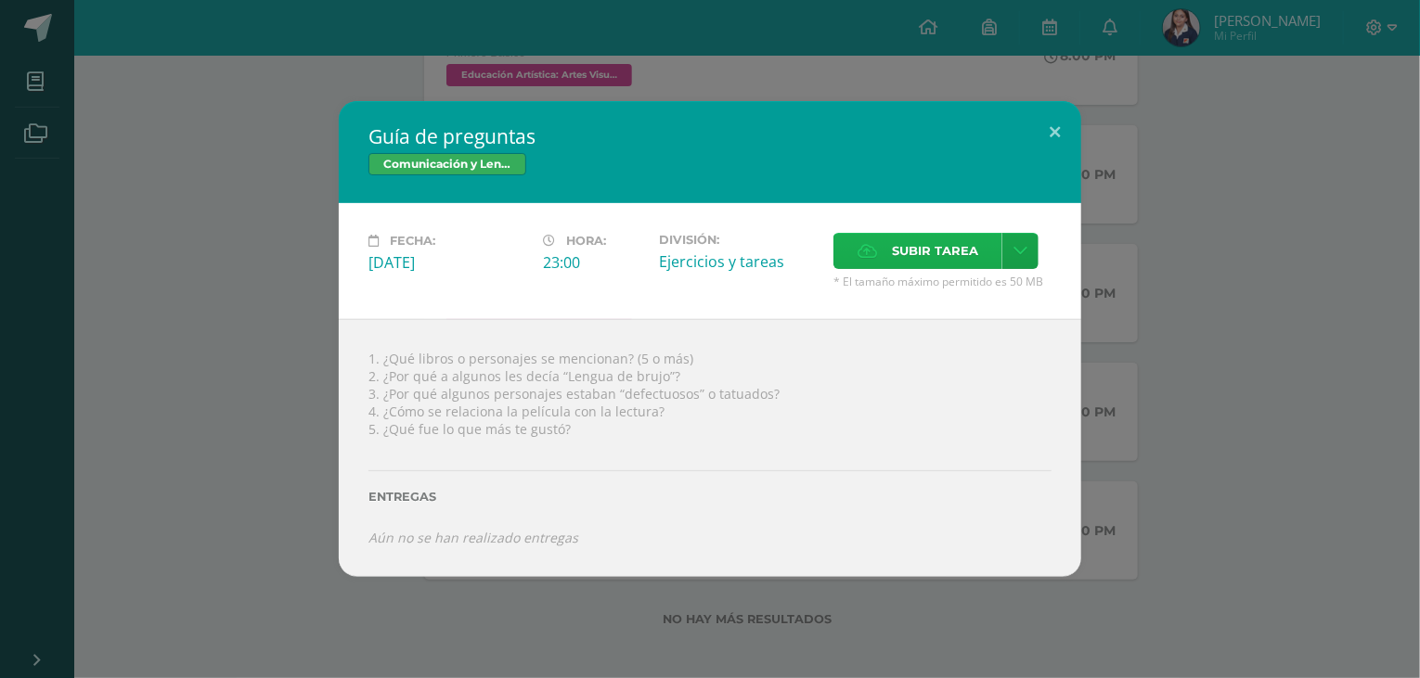
click at [908, 251] on span "Subir tarea" at bounding box center [935, 251] width 86 height 34
click at [0, 0] on input "Subir tarea" at bounding box center [0, 0] width 0 height 0
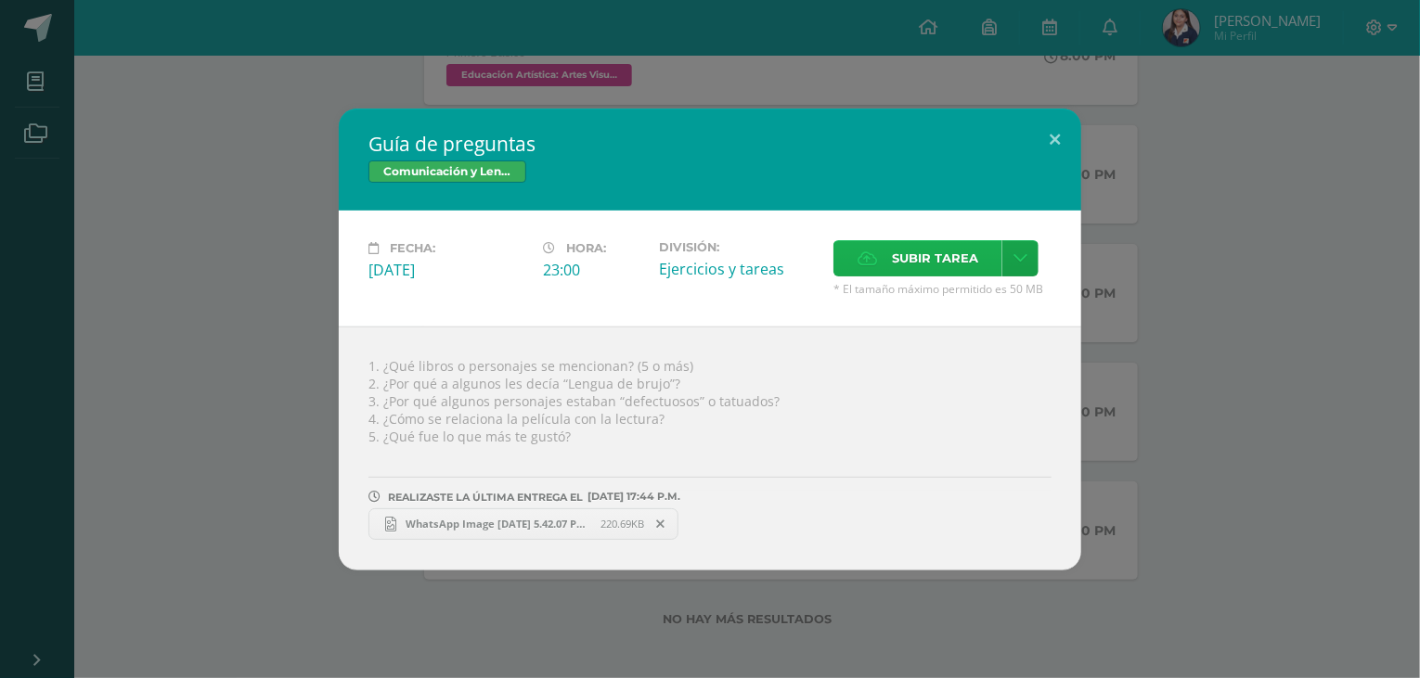
click at [895, 253] on span "Subir tarea" at bounding box center [935, 258] width 86 height 34
click at [0, 0] on input "Subir tarea" at bounding box center [0, 0] width 0 height 0
click at [1052, 137] on button at bounding box center [1054, 140] width 53 height 63
